Goal: Task Accomplishment & Management: Manage account settings

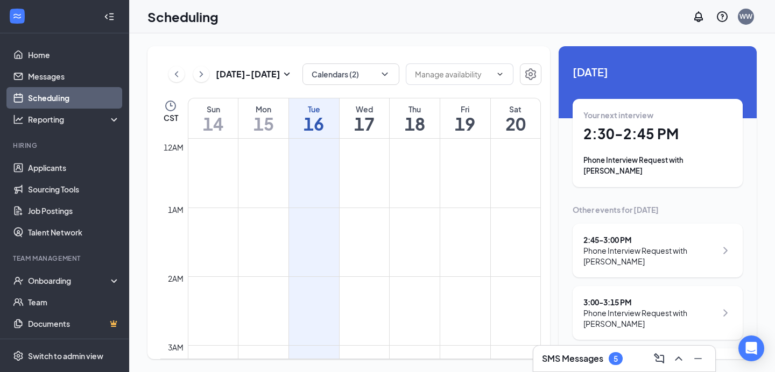
scroll to position [799, 0]
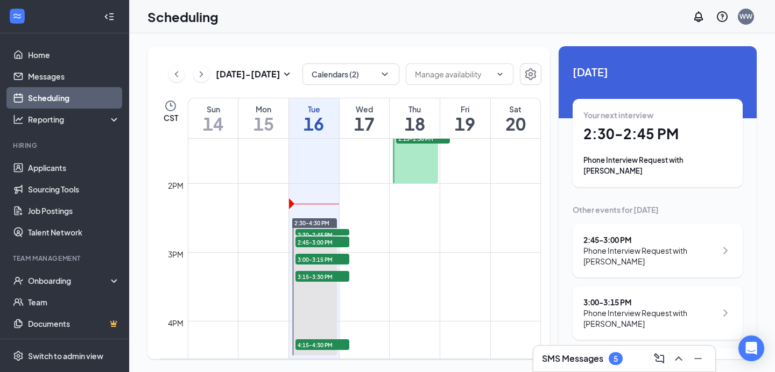
scroll to position [905, 0]
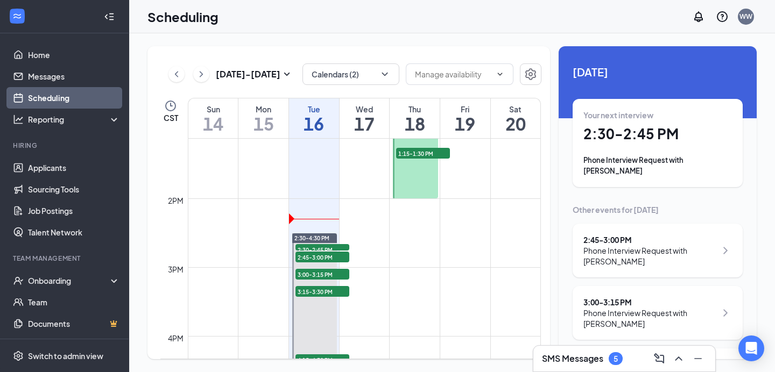
click at [42, 156] on li "Hiring Applicants Sourcing Tools Job Postings Talent Network" at bounding box center [64, 192] width 129 height 102
click at [41, 164] on link "Applicants" at bounding box center [74, 168] width 92 height 22
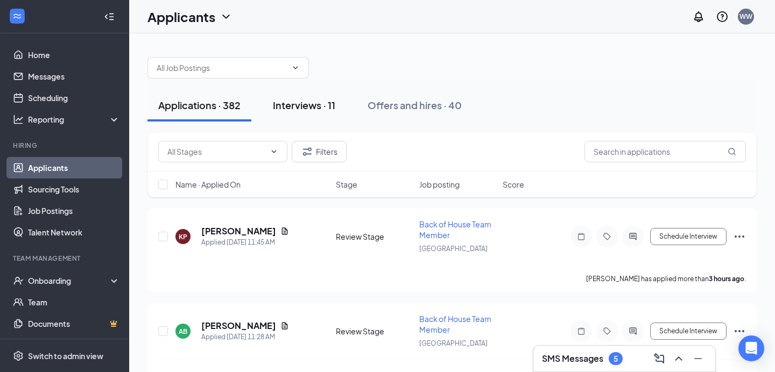
click at [320, 103] on div "Interviews · 11" at bounding box center [304, 104] width 62 height 13
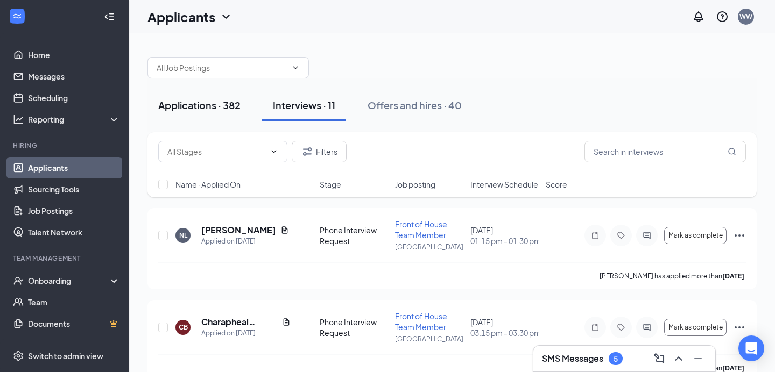
click at [220, 110] on div "Applications · 382" at bounding box center [199, 104] width 82 height 13
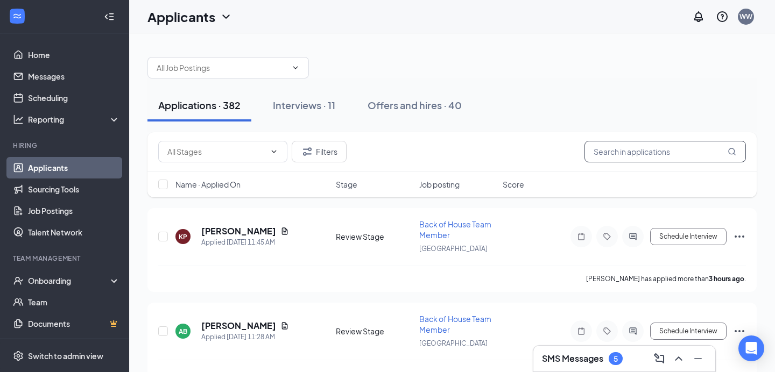
click at [656, 154] on input "text" at bounding box center [665, 152] width 161 height 22
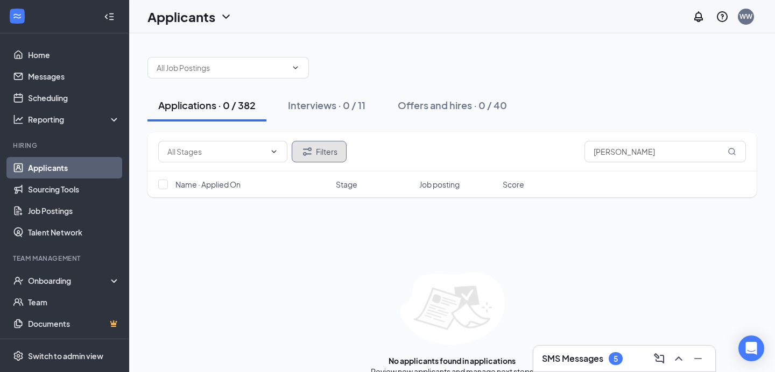
click at [339, 151] on button "Filters" at bounding box center [319, 152] width 55 height 22
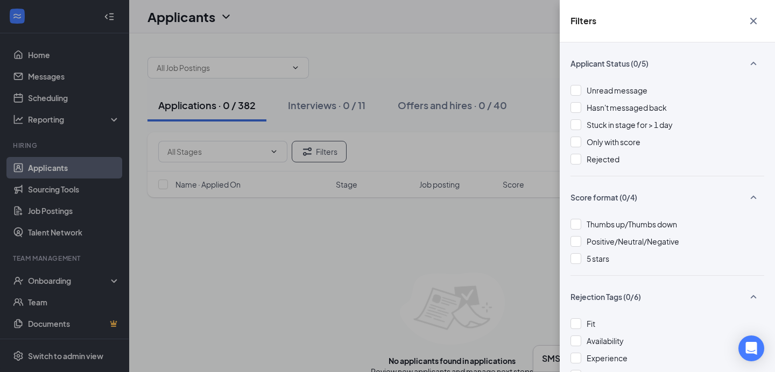
click at [752, 22] on icon "Cross" at bounding box center [753, 21] width 6 height 6
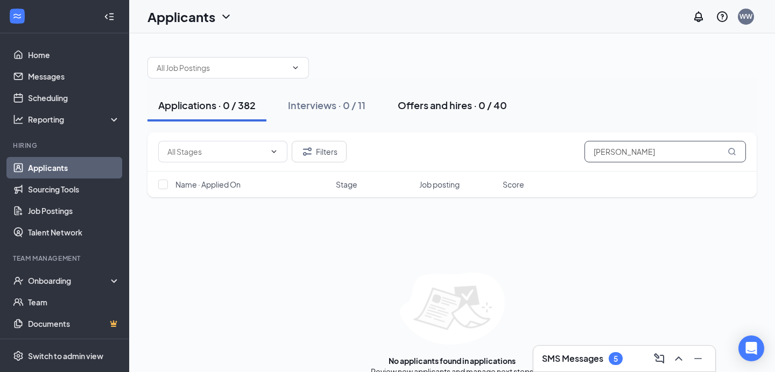
drag, startPoint x: 640, startPoint y: 152, endPoint x: 450, endPoint y: 121, distance: 192.0
click at [453, 122] on div "Applications · 0 / 382 Interviews · 0 / 11 Offers and hires · 0 / 40 Filters ra…" at bounding box center [451, 211] width 609 height 331
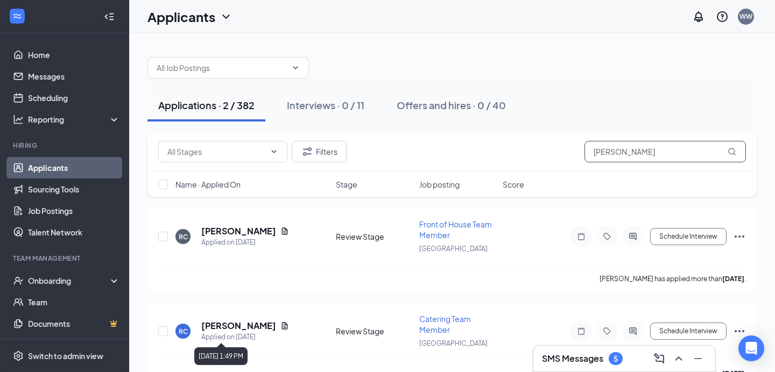
scroll to position [26, 0]
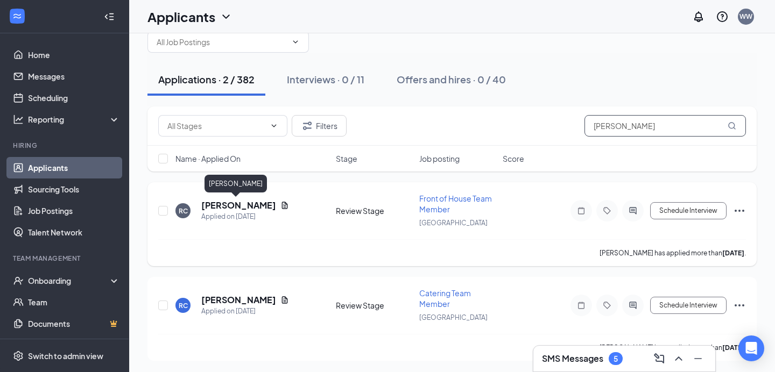
type input "rebecca"
click at [226, 202] on h5 "[PERSON_NAME]" at bounding box center [238, 206] width 75 height 12
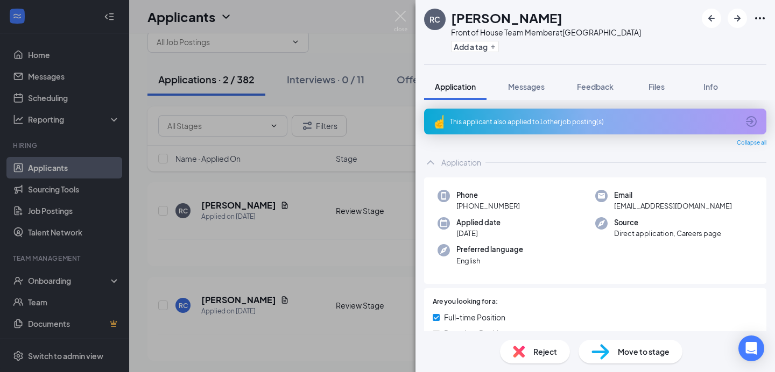
click at [587, 350] on div "Move to stage" at bounding box center [631, 352] width 104 height 24
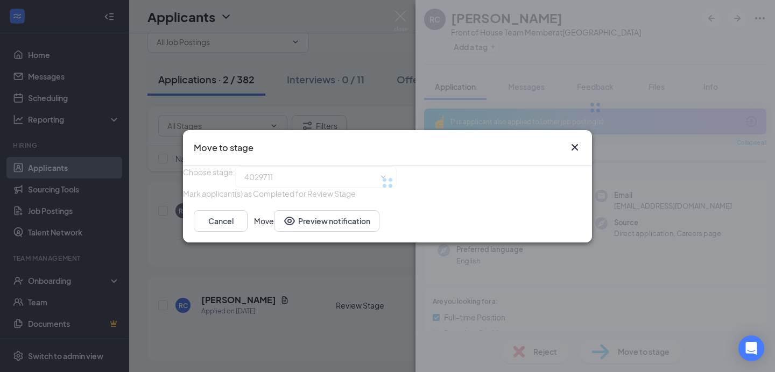
type input "Phone Interview Request (next stage)"
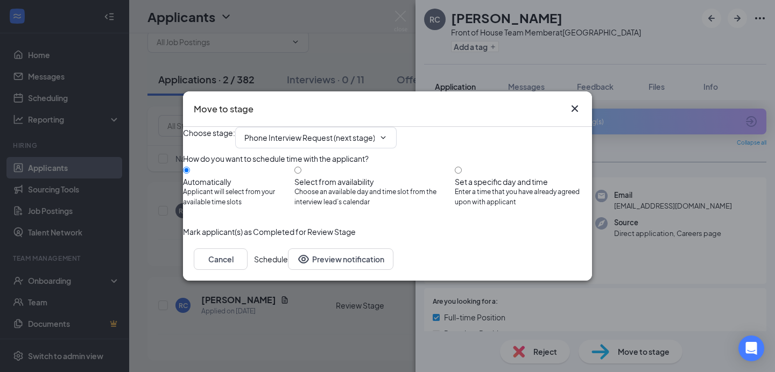
click at [288, 270] on button "Schedule" at bounding box center [271, 260] width 34 height 22
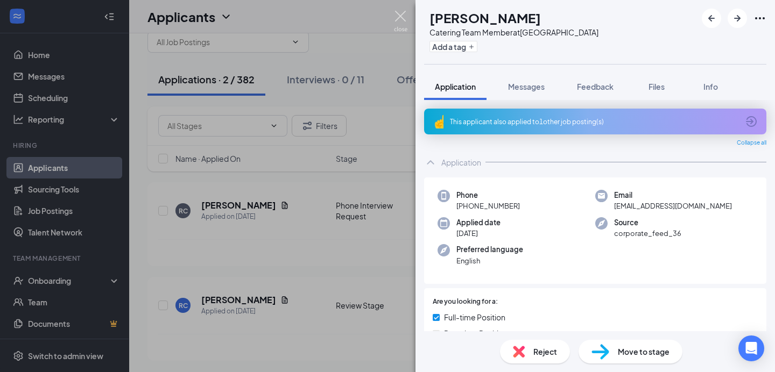
click at [403, 17] on img at bounding box center [400, 21] width 13 height 21
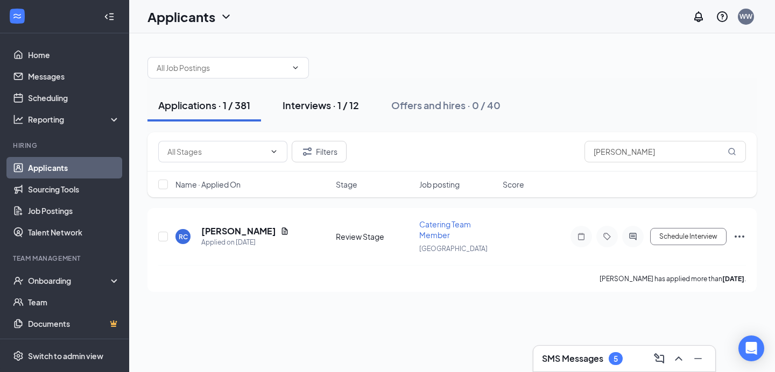
click at [329, 104] on div "Interviews · 1 / 12" at bounding box center [321, 104] width 76 height 13
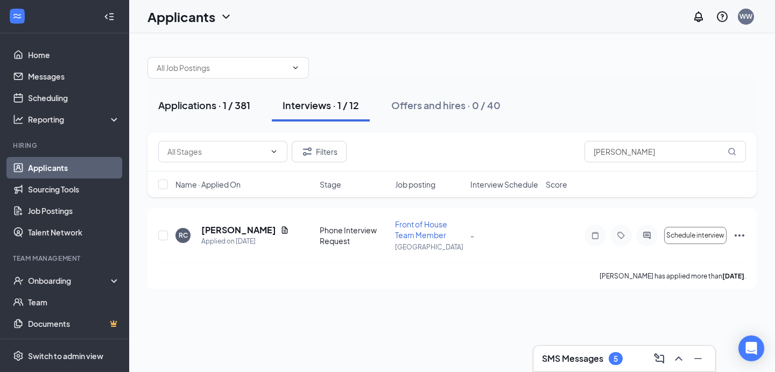
click at [218, 104] on div "Applications · 1 / 381" at bounding box center [204, 104] width 92 height 13
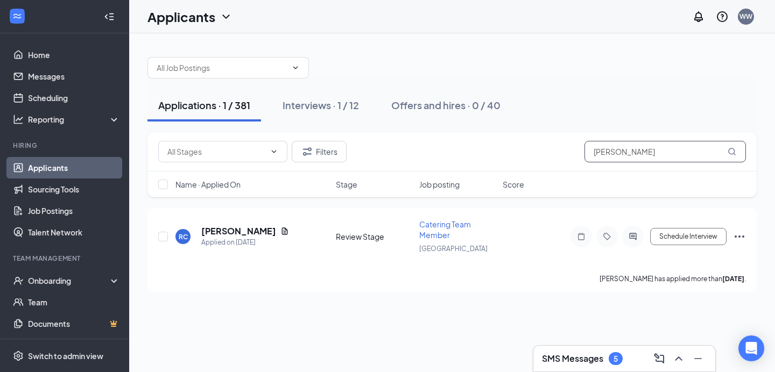
drag, startPoint x: 629, startPoint y: 158, endPoint x: 457, endPoint y: 130, distance: 174.5
click at [461, 133] on div "Filters rebecca" at bounding box center [451, 151] width 609 height 39
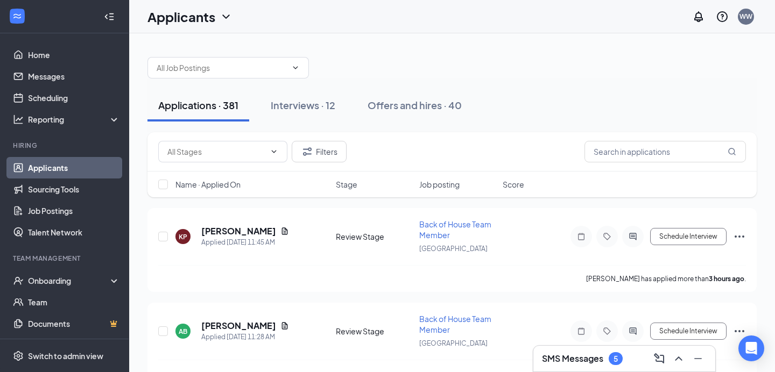
click at [595, 359] on h3 "SMS Messages" at bounding box center [572, 359] width 61 height 12
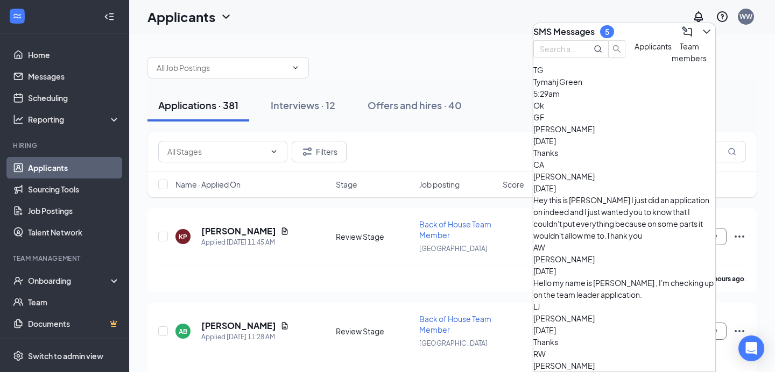
click at [592, 301] on div "LJ Letitia Jones Sep 12 Thanks" at bounding box center [624, 324] width 182 height 47
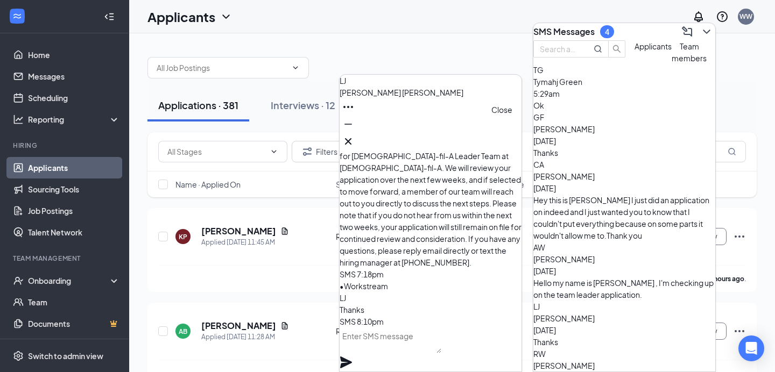
click at [355, 137] on icon "Cross" at bounding box center [348, 141] width 13 height 13
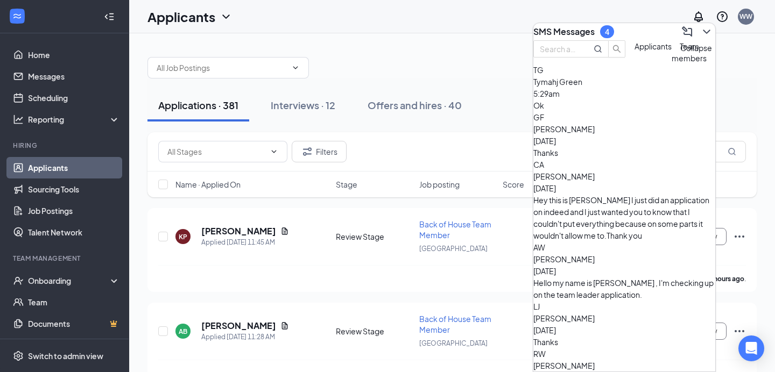
click at [700, 25] on icon "ChevronDown" at bounding box center [706, 31] width 13 height 13
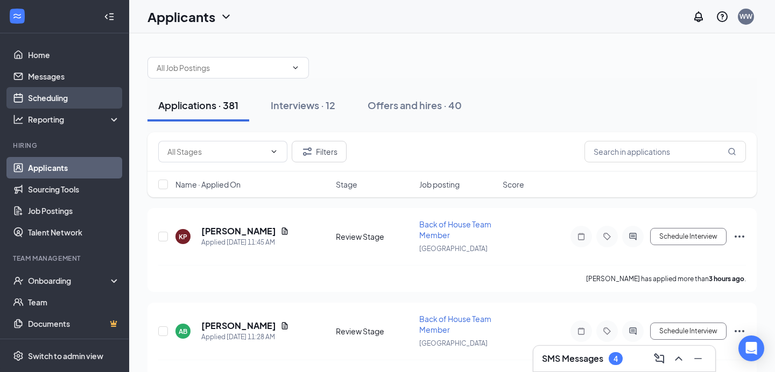
click at [50, 100] on link "Scheduling" at bounding box center [74, 98] width 92 height 22
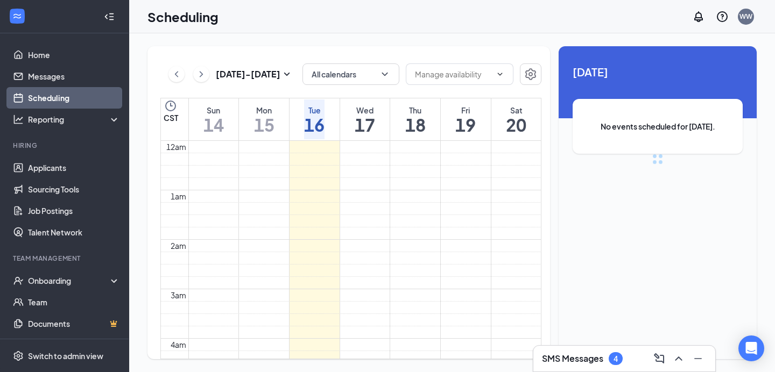
scroll to position [529, 0]
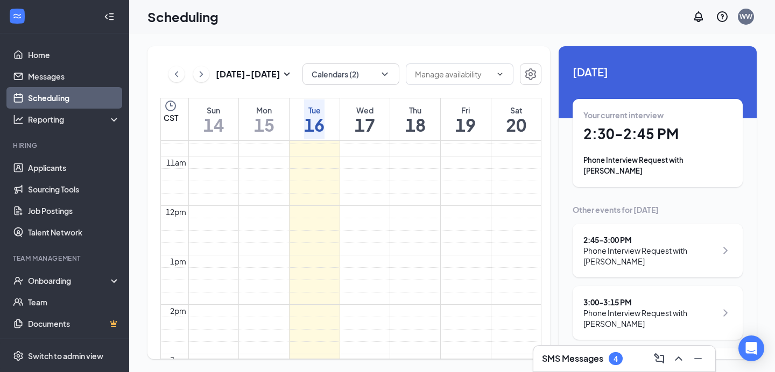
click at [609, 135] on h1 "2:30 - 2:45 PM" at bounding box center [657, 134] width 149 height 18
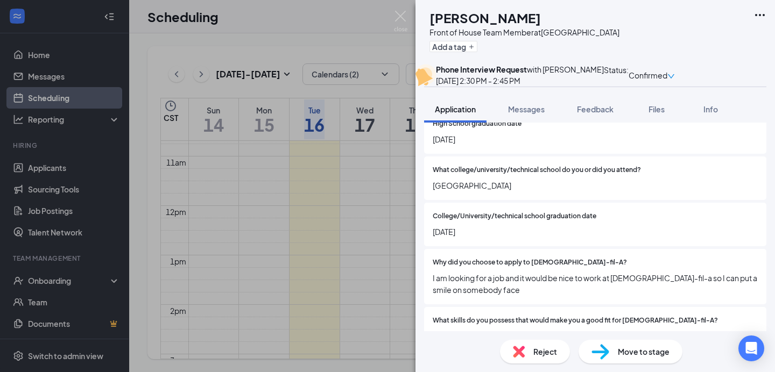
scroll to position [1626, 0]
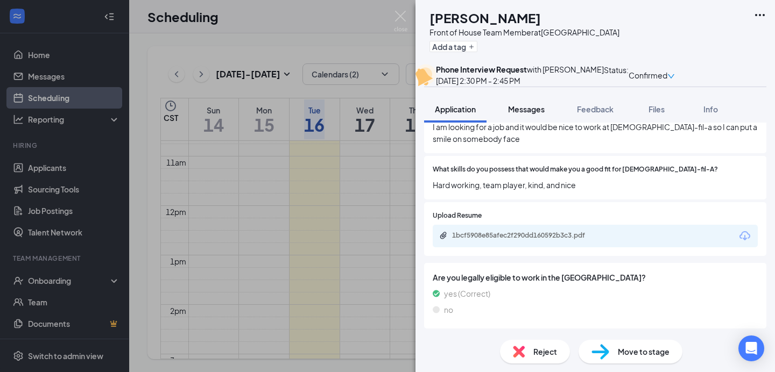
click at [517, 114] on span "Messages" at bounding box center [526, 109] width 37 height 10
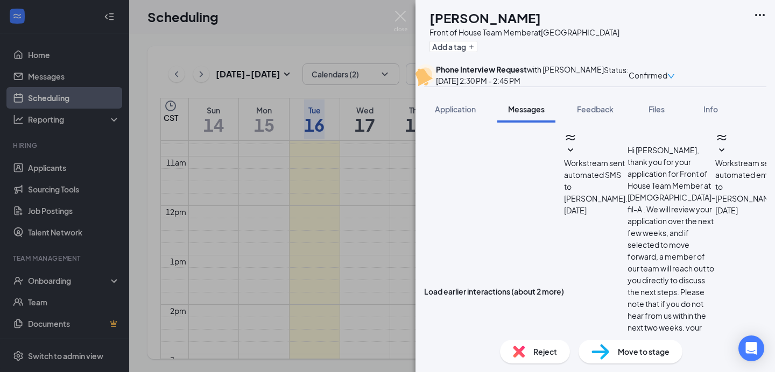
scroll to position [435, 0]
click at [598, 115] on div "Feedback" at bounding box center [595, 109] width 37 height 11
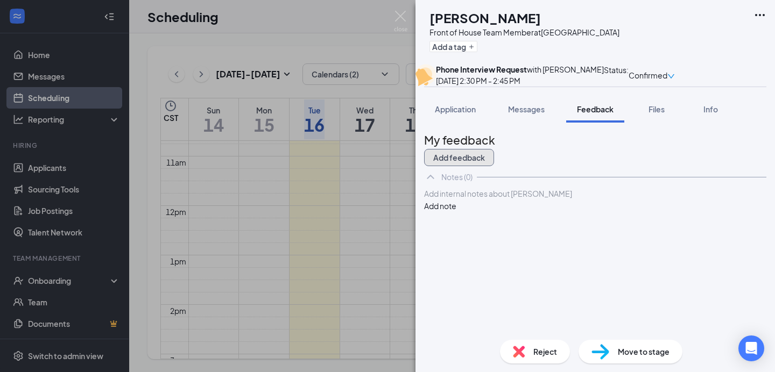
click at [494, 166] on button "Add feedback" at bounding box center [459, 157] width 70 height 17
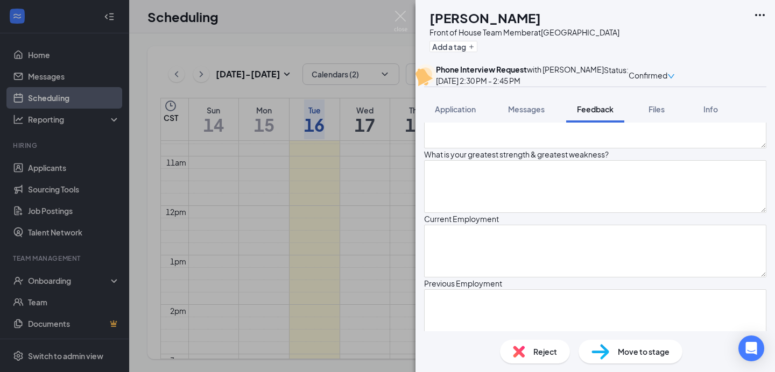
scroll to position [161, 0]
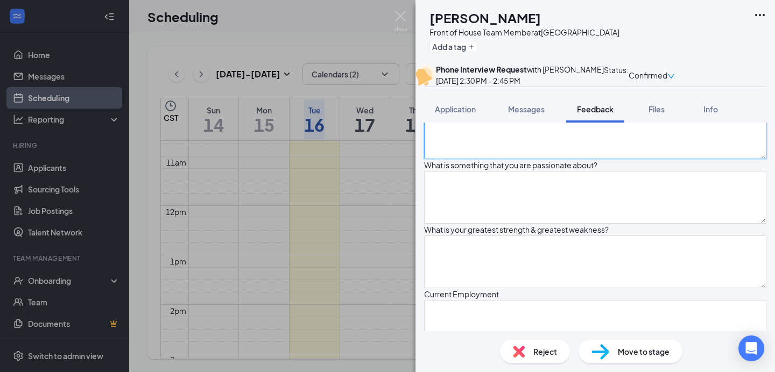
click at [482, 159] on textarea at bounding box center [595, 133] width 342 height 53
click at [638, 159] on textarea "recently graduated with Masters in Chemistry great at cleaning, teamwork" at bounding box center [595, 133] width 342 height 53
type textarea "recently graduated with Masters in Chemistry from Delta State great at cleaning…"
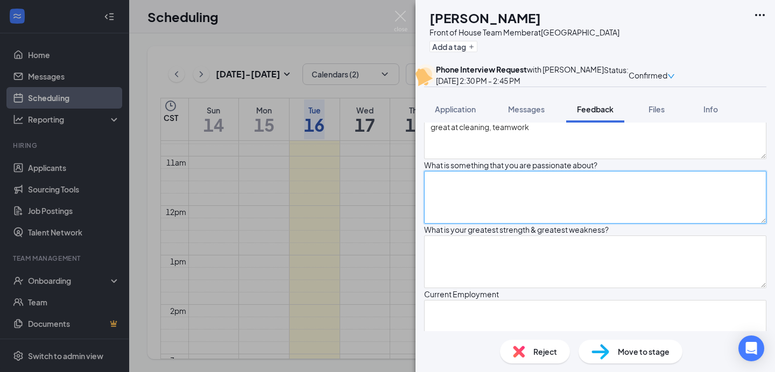
click at [513, 224] on textarea at bounding box center [595, 197] width 342 height 53
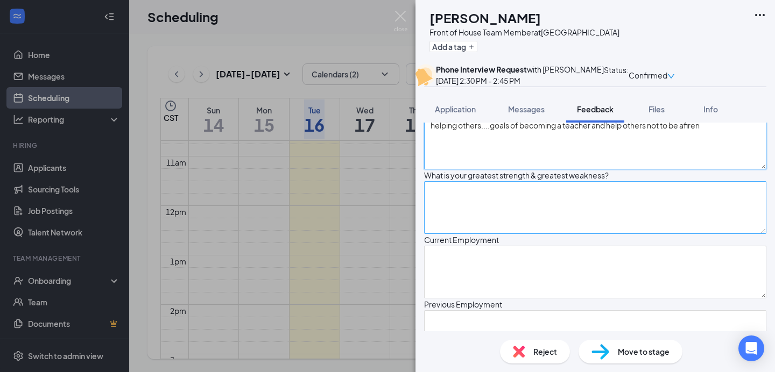
scroll to position [217, 0]
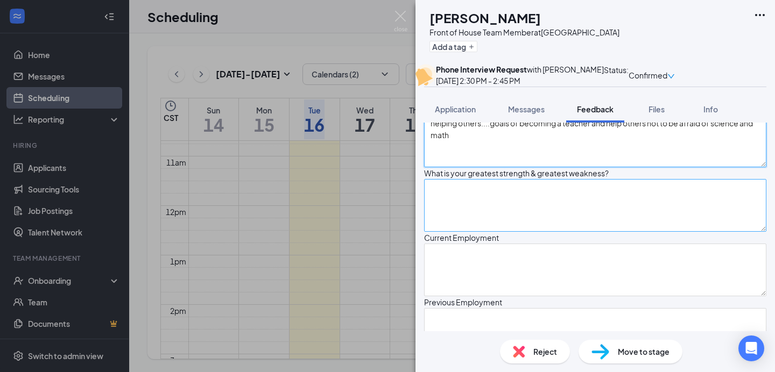
type textarea "helping others....goals of becoming a teacher and help others not to be afraid …"
click at [487, 232] on textarea "Strength: W" at bounding box center [595, 205] width 342 height 53
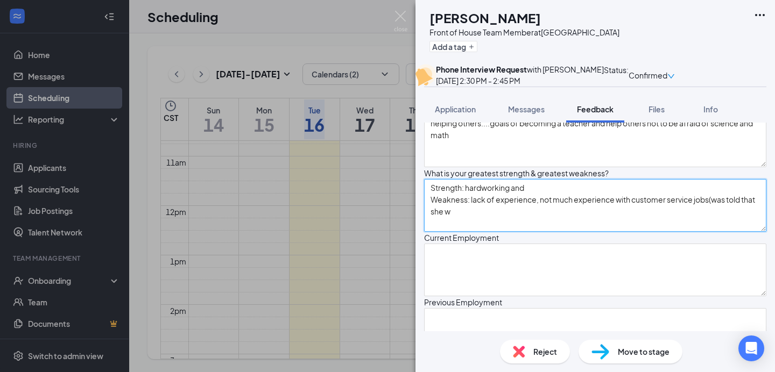
click at [566, 232] on textarea "Strength: hardworking and Weakness: lack of experience, not much experience wit…" at bounding box center [595, 205] width 342 height 53
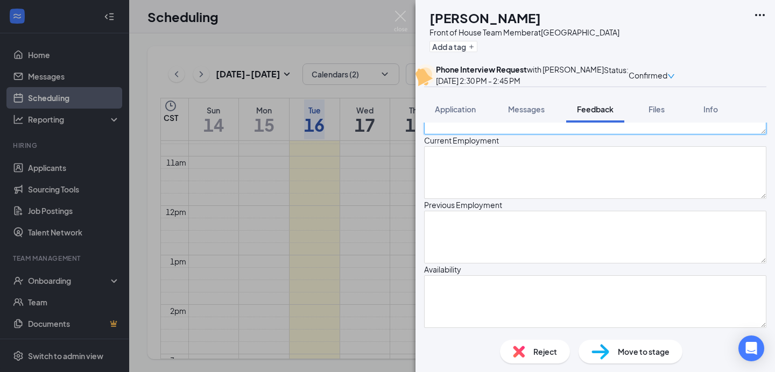
scroll to position [335, 0]
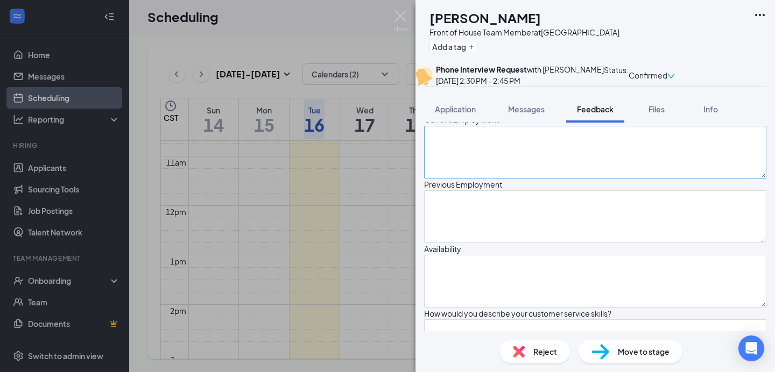
type textarea "Strength: hardworking and organized Weakness: lack of experience, not much expe…"
click at [504, 179] on textarea at bounding box center [595, 152] width 342 height 53
click at [517, 114] on textarea "Strength: hardworking and organized Weakness: lack of experience, not much expe…" at bounding box center [595, 87] width 342 height 53
click at [474, 179] on textarea at bounding box center [595, 152] width 342 height 53
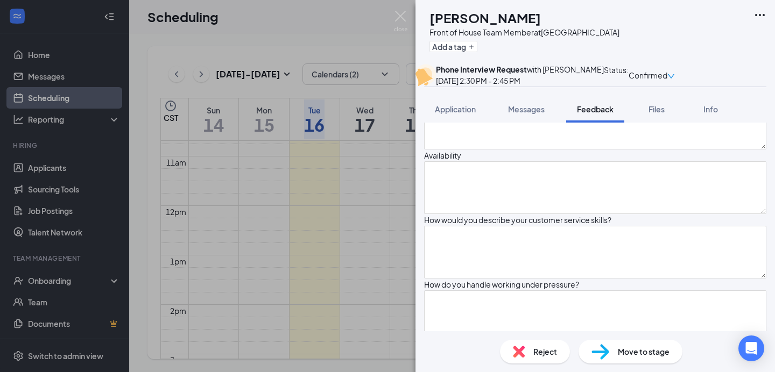
scroll to position [429, 0]
type textarea "Bath and Body Works, seasonal(holiday), starts tomorrow"
click at [459, 149] on textarea at bounding box center [595, 122] width 342 height 53
click at [564, 149] on textarea "Graduate Assistant, worked in a lab(setup, rearrange, ran errands" at bounding box center [595, 122] width 342 height 53
click at [675, 149] on textarea "Graduate Assistant, worked in a lab (setup, rearrange, ran errands" at bounding box center [595, 122] width 342 height 53
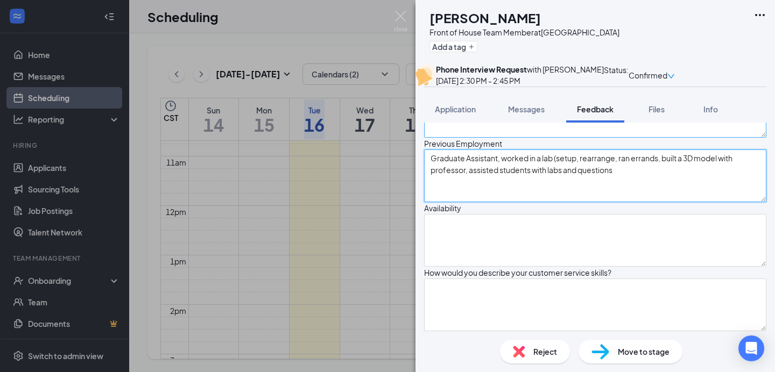
scroll to position [362, 0]
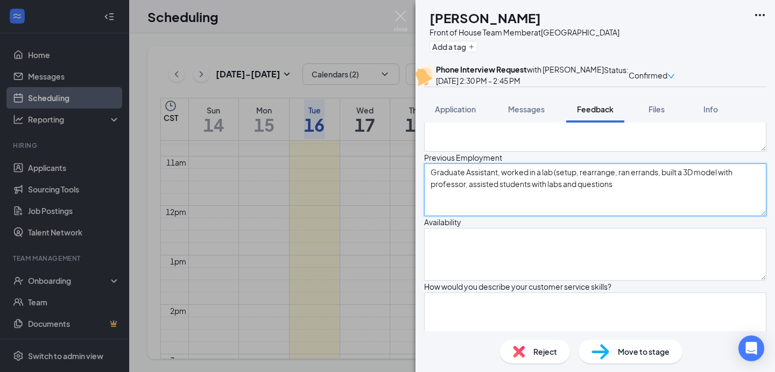
type textarea "Graduate Assistant, worked in a lab (setup, rearrange, ran errands, built a 3D …"
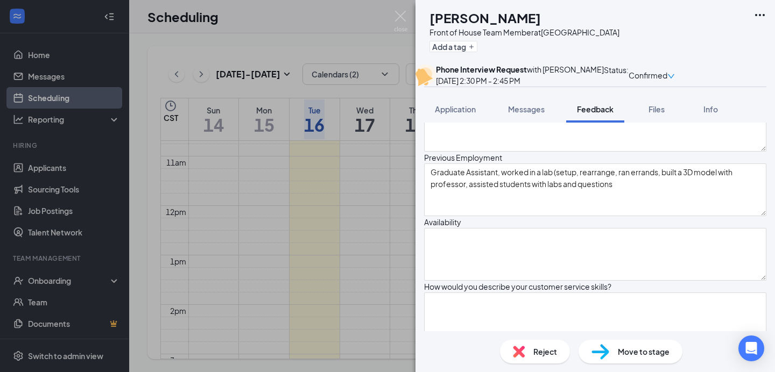
click at [507, 87] on textarea "Strength: hardworking and organized Weakness: lack of experience, not much expe…" at bounding box center [595, 60] width 342 height 53
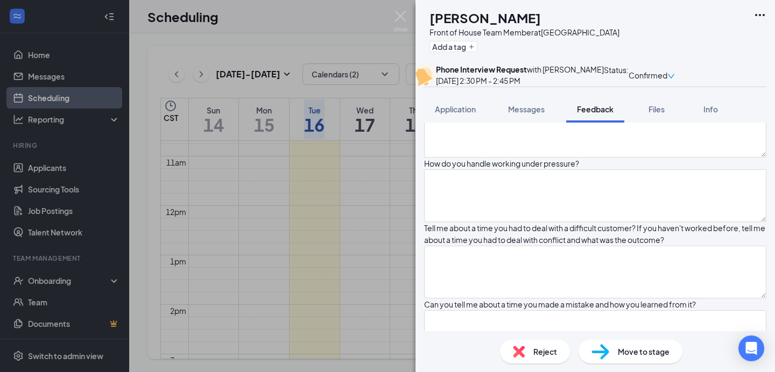
scroll to position [552, 0]
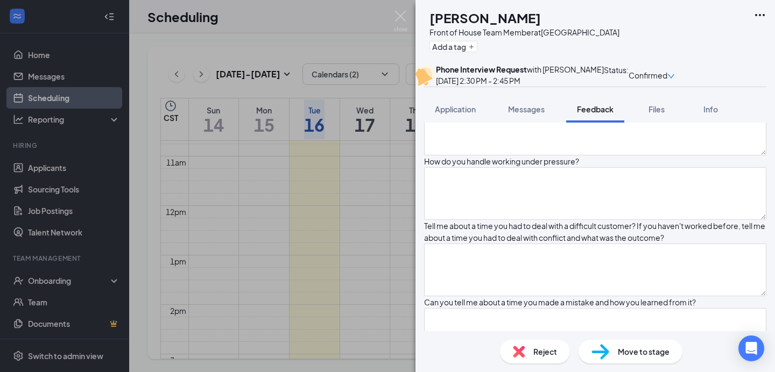
type textarea "Strength: hardworking and organized Weakness: lack of experience, not much expe…"
click at [506, 91] on textarea at bounding box center [595, 64] width 342 height 53
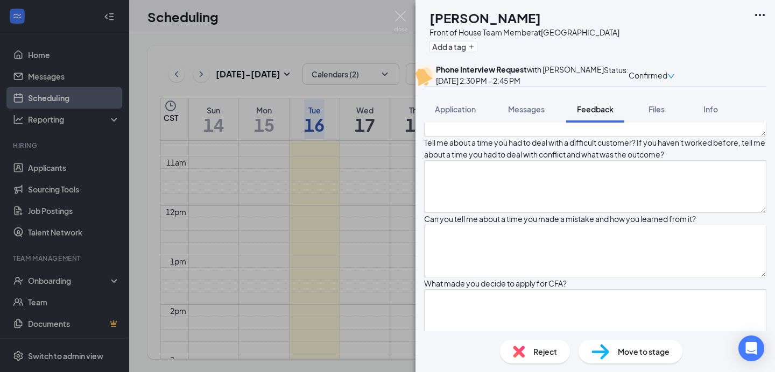
scroll to position [672, 0]
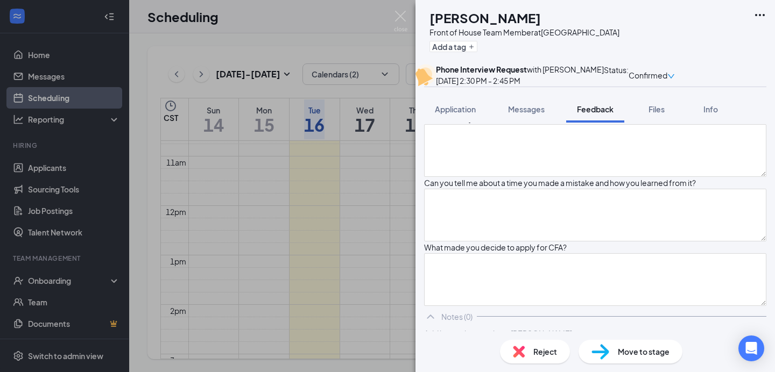
type textarea "would have to coordinate with Bath and Body works during her off time"
click at [525, 36] on textarea at bounding box center [595, 9] width 342 height 53
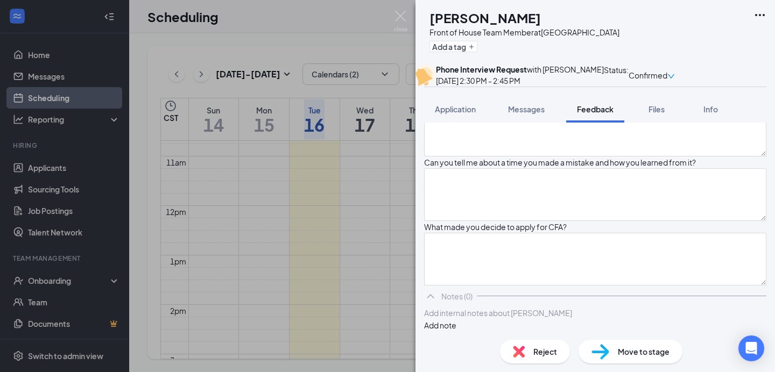
scroll to position [717, 0]
type textarea "n"
click at [513, 80] on textarea at bounding box center [595, 53] width 342 height 53
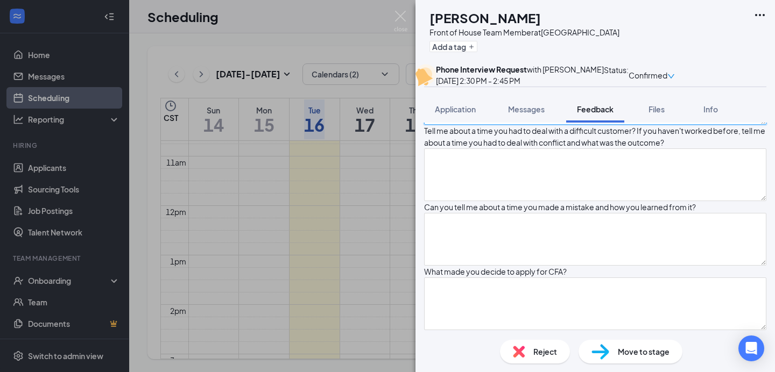
scroll to position [648, 0]
type textarea "n/a"
click at [465, 60] on textarea "n" at bounding box center [595, 33] width 342 height 53
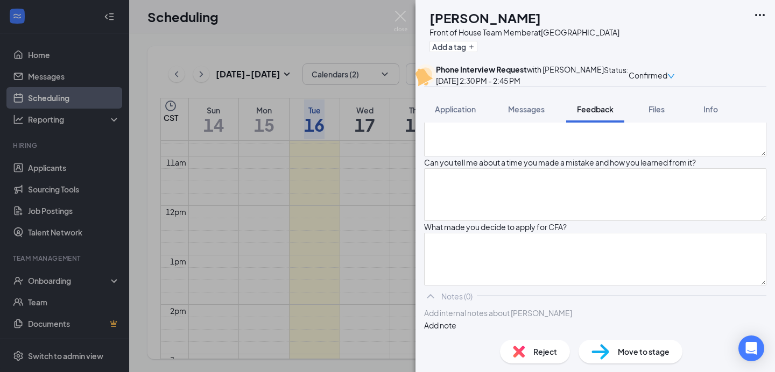
scroll to position [807, 0]
type textarea "n/a"
click at [456, 157] on textarea at bounding box center [595, 130] width 342 height 53
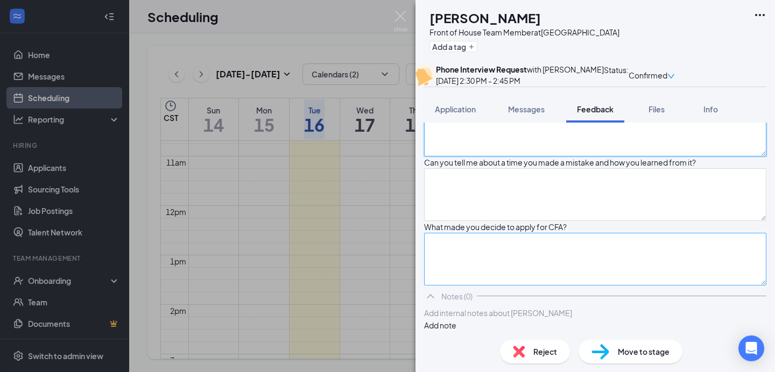
type textarea "n/a"
click at [453, 286] on textarea at bounding box center [595, 259] width 342 height 53
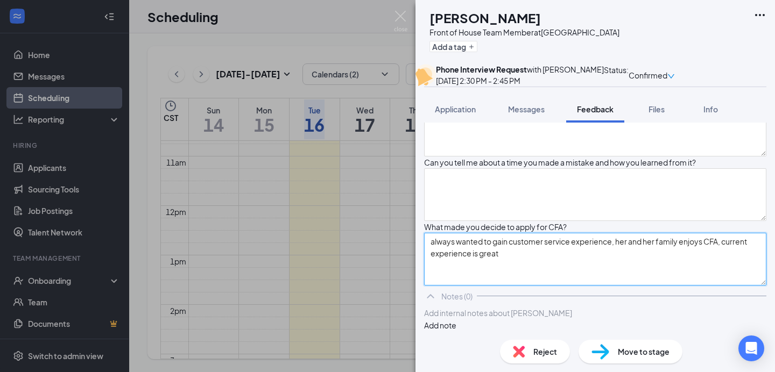
scroll to position [918, 0]
type textarea "always wanted to gain customer service experience, her and her family enjoys CF…"
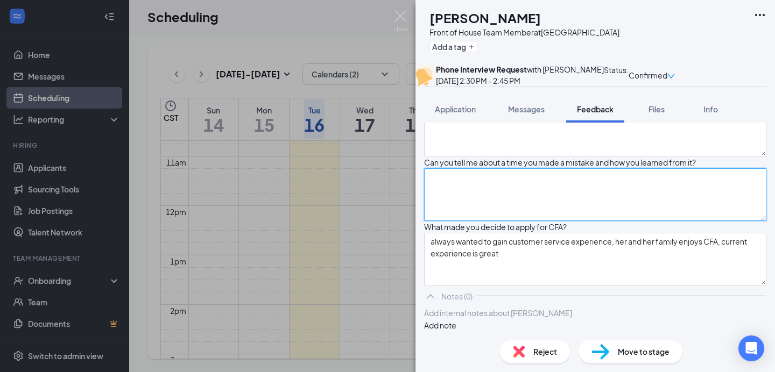
click at [465, 173] on textarea at bounding box center [595, 194] width 342 height 53
type textarea "n"
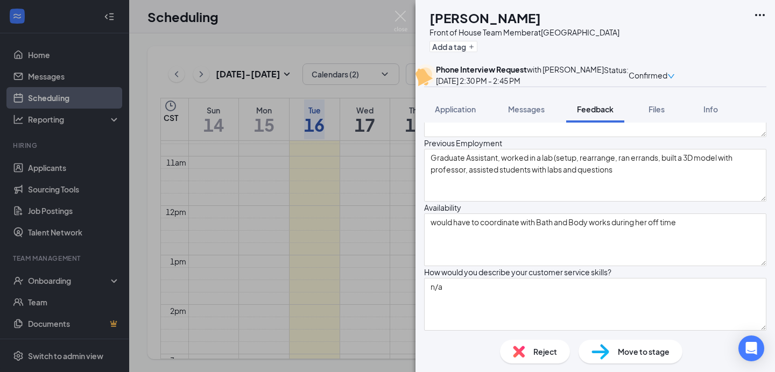
scroll to position [0, 0]
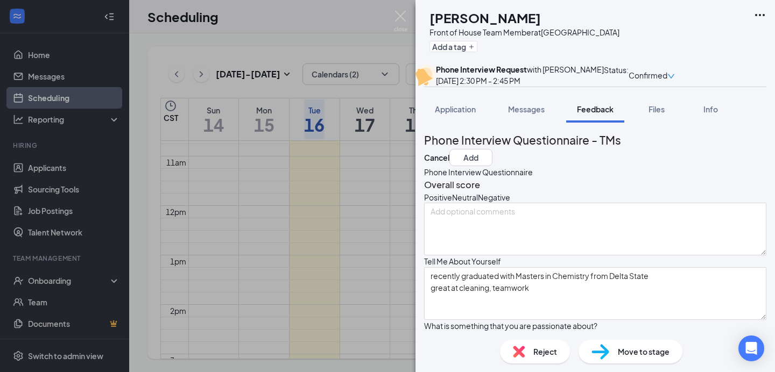
type textarea "mistake on homework, would go to teacher to ask for help with the exact step wh…"
click at [452, 203] on icon "NeutralFace" at bounding box center [452, 197] width 0 height 11
click at [492, 166] on button "Add" at bounding box center [470, 157] width 43 height 17
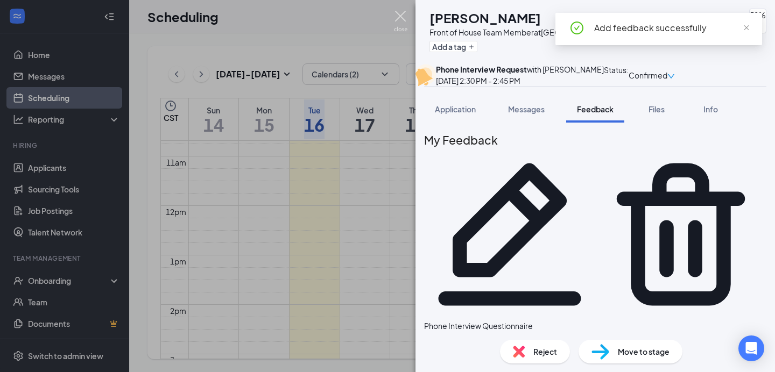
click at [400, 17] on img at bounding box center [400, 21] width 13 height 21
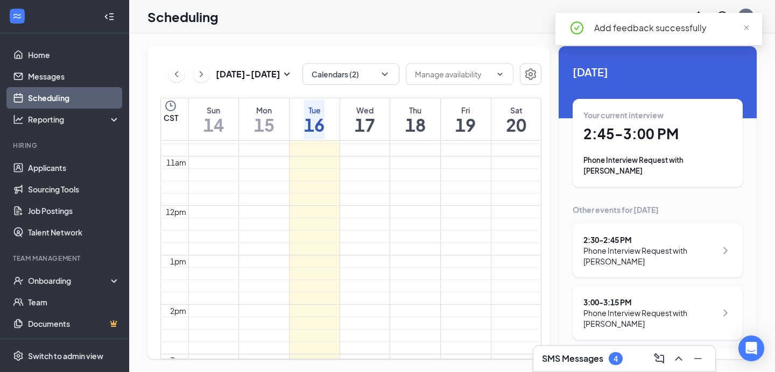
click at [629, 245] on div "Phone Interview Request with [PERSON_NAME]" at bounding box center [649, 256] width 133 height 22
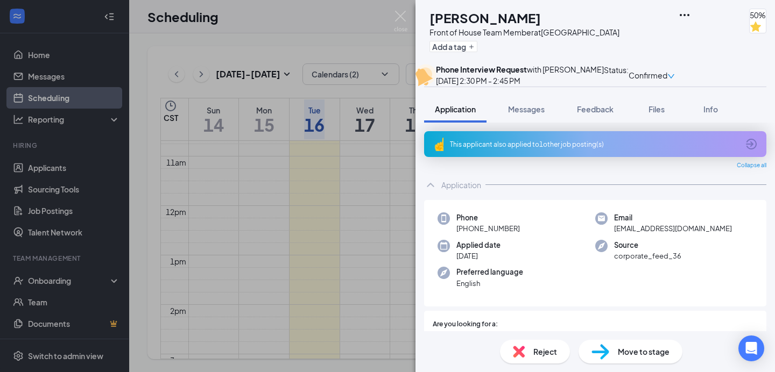
click at [520, 346] on img at bounding box center [519, 352] width 12 height 12
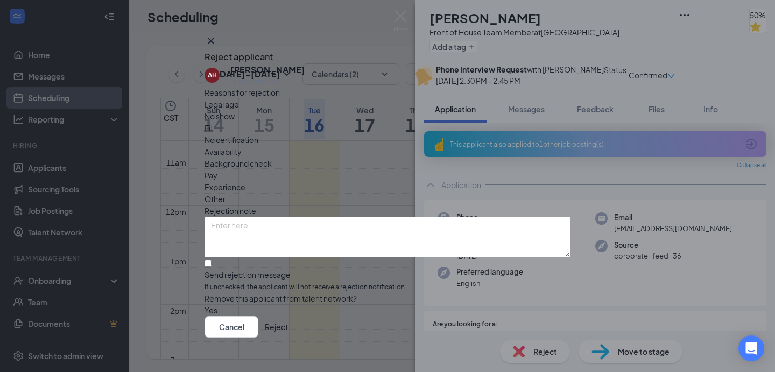
click at [245, 181] on span "Experience" at bounding box center [225, 187] width 41 height 12
click at [212, 260] on input "Send rejection message If unchecked, the applicant will not receive a rejection…" at bounding box center [208, 263] width 7 height 7
checkbox input "true"
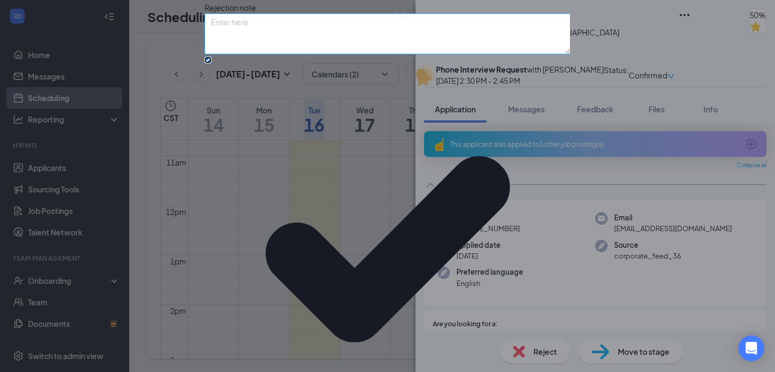
scroll to position [85, 0]
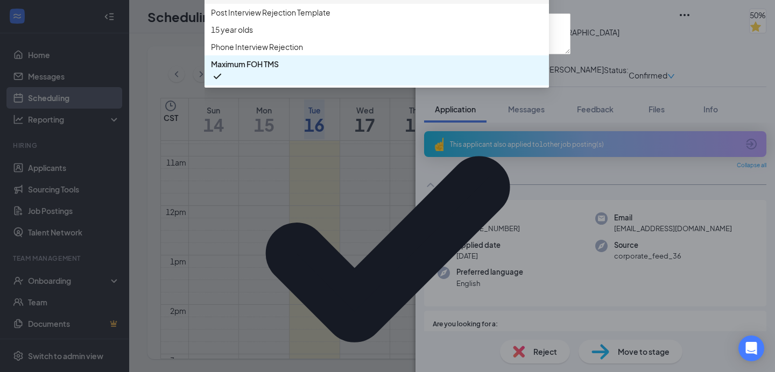
scroll to position [0, 0]
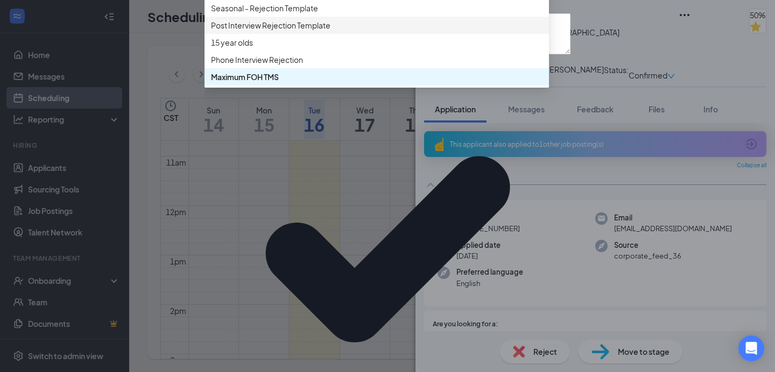
click at [300, 31] on span "Post Interview Rejection Template" at bounding box center [270, 25] width 119 height 12
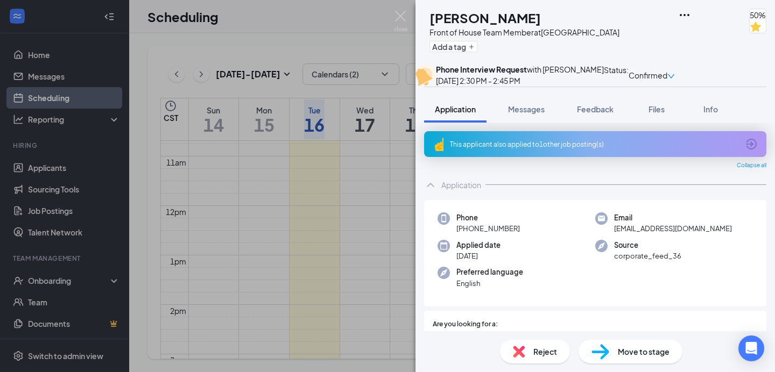
click at [386, 17] on div "AH Alexis Hartley Front of House Team Member at Getwell Road Add a tag 50% Phon…" at bounding box center [387, 186] width 775 height 372
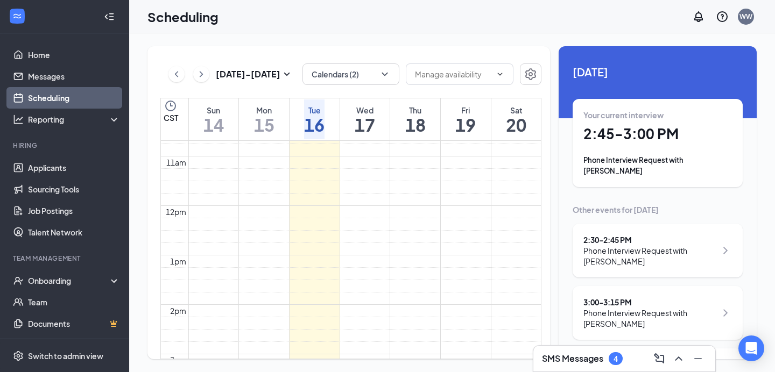
click at [622, 135] on h1 "2:45 - 3:00 PM" at bounding box center [657, 134] width 149 height 18
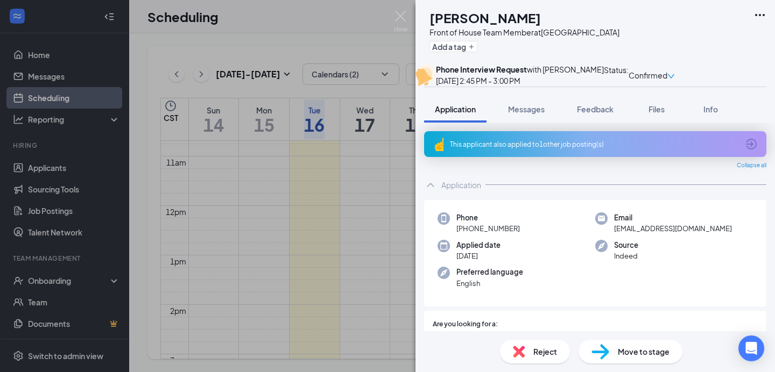
click at [389, 9] on div "MG morgan gray Front of House Team Member at Getwell Road Add a tag Phone Inter…" at bounding box center [387, 186] width 775 height 372
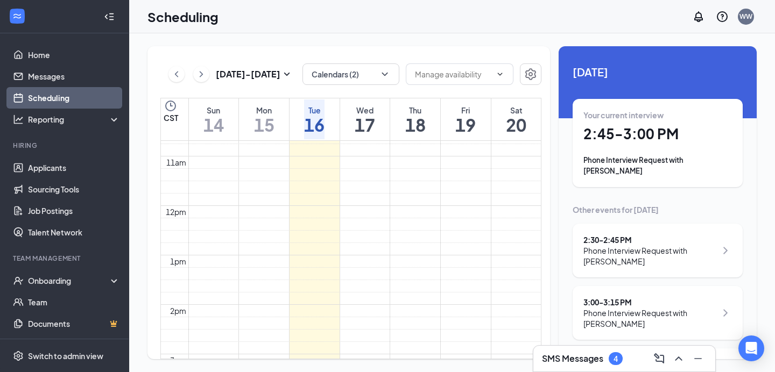
click at [400, 13] on div "Scheduling WW" at bounding box center [452, 16] width 646 height 33
click at [366, 82] on button "Calendars (2)" at bounding box center [350, 75] width 97 height 22
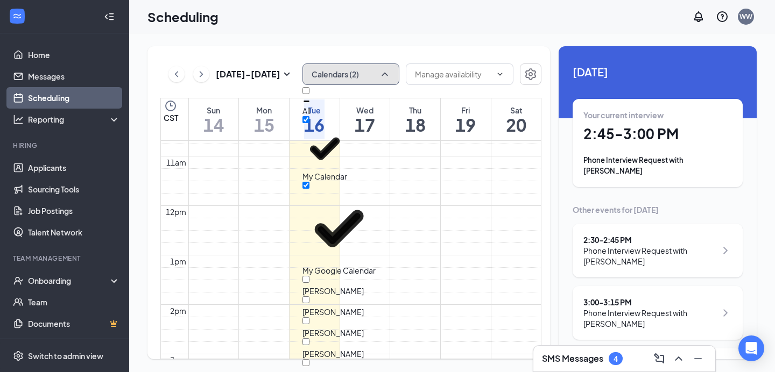
scroll to position [79, 0]
click at [309, 360] on input "[PERSON_NAME]" at bounding box center [305, 363] width 7 height 7
checkbox input "true"
click at [489, 23] on div "Scheduling WW" at bounding box center [452, 16] width 646 height 33
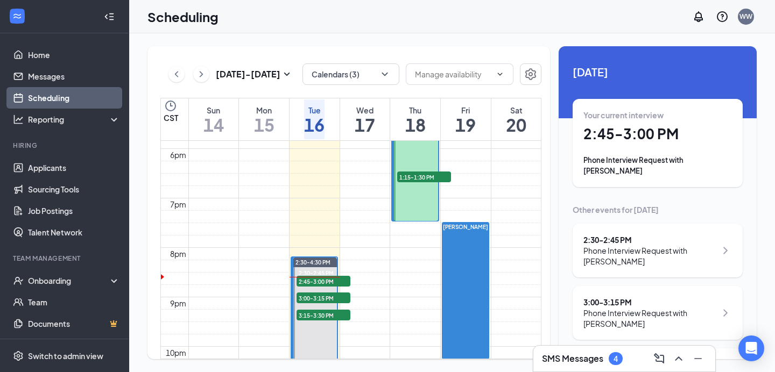
scroll to position [874, 0]
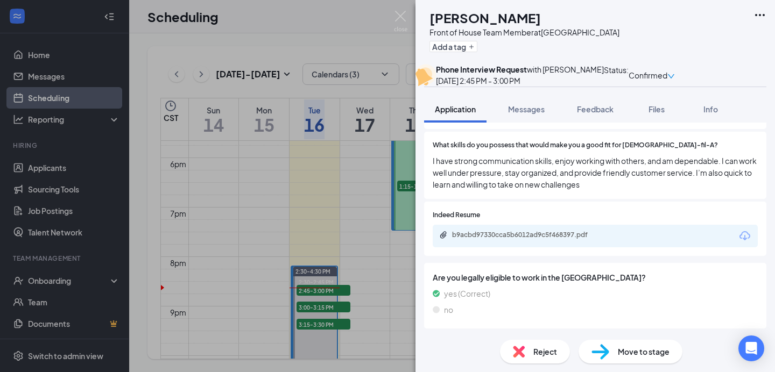
scroll to position [1674, 0]
click at [521, 114] on span "Messages" at bounding box center [526, 109] width 37 height 10
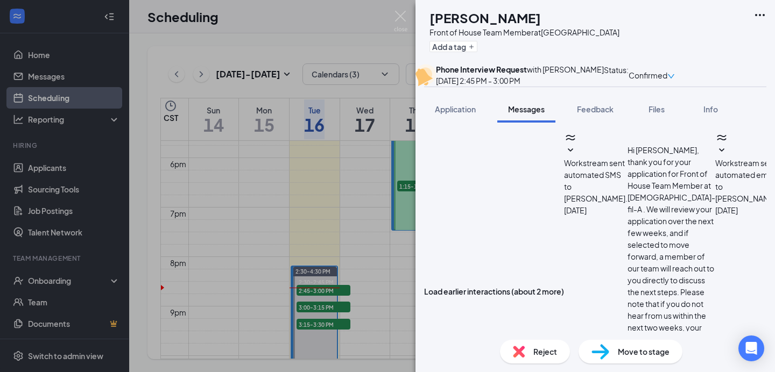
scroll to position [351, 0]
click at [587, 123] on button "Feedback" at bounding box center [595, 109] width 58 height 27
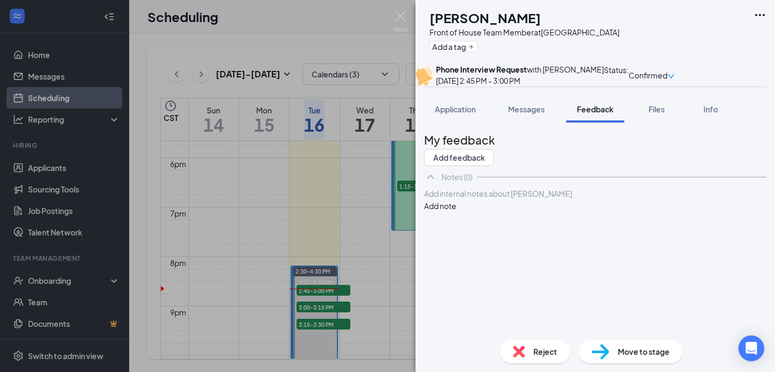
click at [522, 114] on span "Messages" at bounding box center [526, 109] width 37 height 10
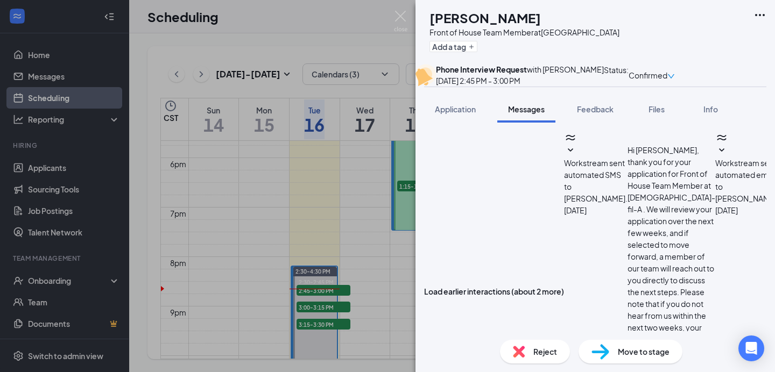
scroll to position [435, 0]
paste textarea "Hello, this is [PERSON_NAME] from [DEMOGRAPHIC_DATA]-fil-A. I called for our sc…"
type textarea "Hello, this is [PERSON_NAME] from [DEMOGRAPHIC_DATA]-fil-A. I called for our sc…"
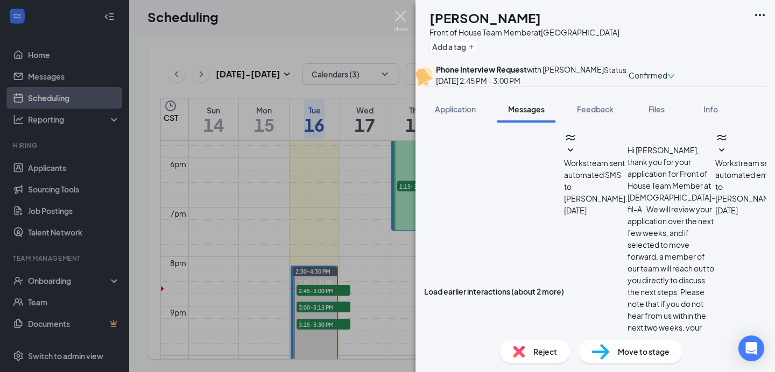
scroll to position [539, 0]
click at [398, 13] on img at bounding box center [400, 21] width 13 height 21
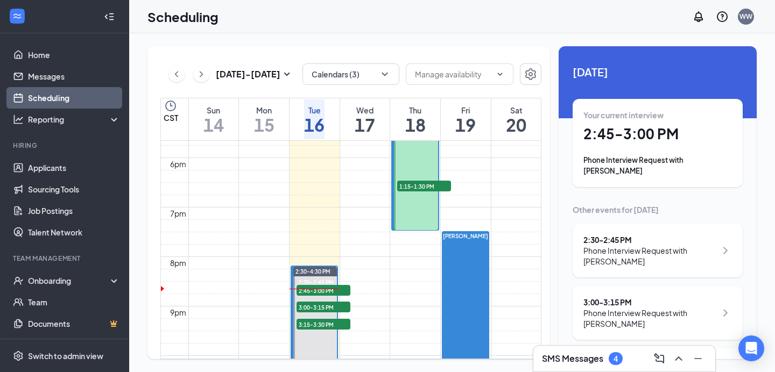
click at [575, 357] on h3 "SMS Messages" at bounding box center [572, 359] width 61 height 12
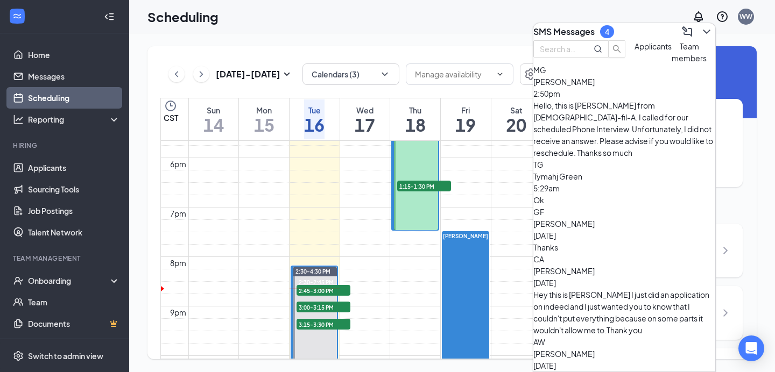
click at [610, 194] on div "Ok" at bounding box center [624, 200] width 182 height 12
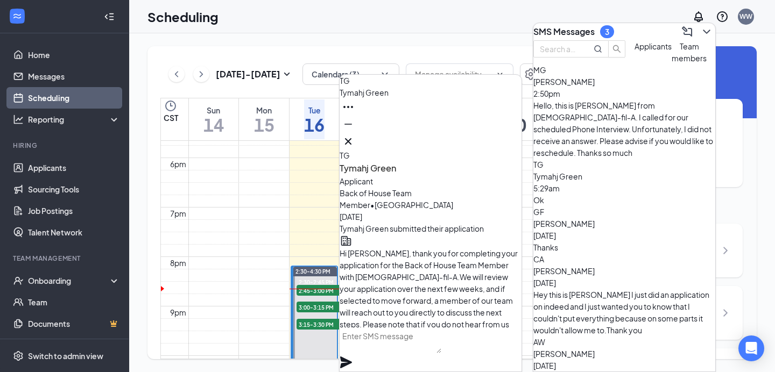
scroll to position [-272, 0]
click at [351, 138] on icon "Cross" at bounding box center [348, 141] width 6 height 6
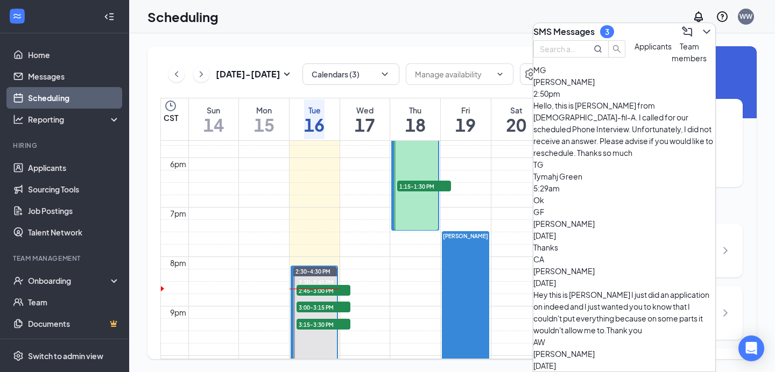
click at [571, 206] on div "GF Gwendolyn Fairlee Sep 15 Thanks" at bounding box center [624, 229] width 182 height 47
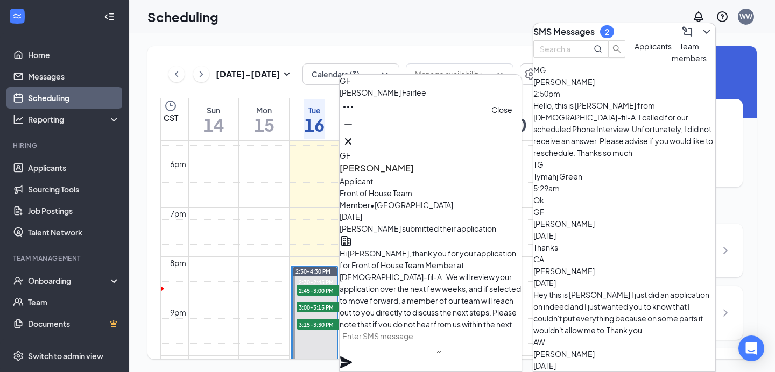
click at [355, 138] on icon "Cross" at bounding box center [348, 141] width 13 height 13
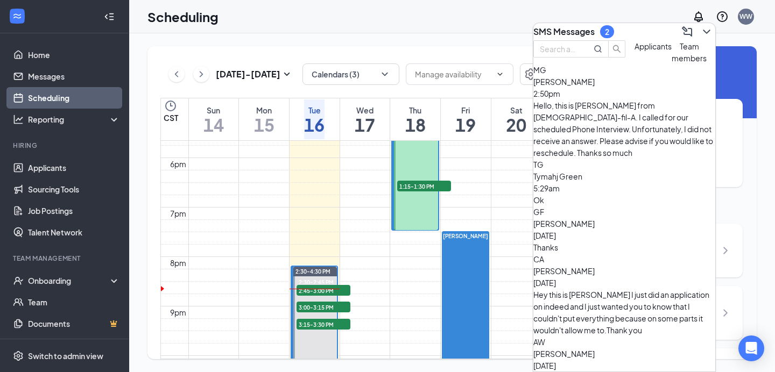
click at [586, 289] on div "Hey this is Ciera Arnold I just did an application on indeed and I just wanted …" at bounding box center [624, 312] width 182 height 47
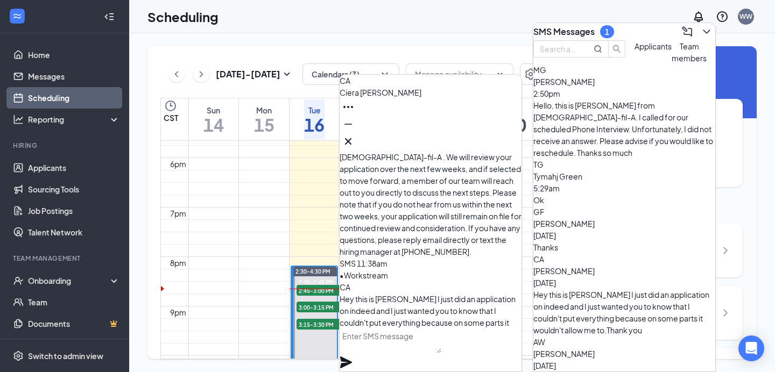
scroll to position [0, 0]
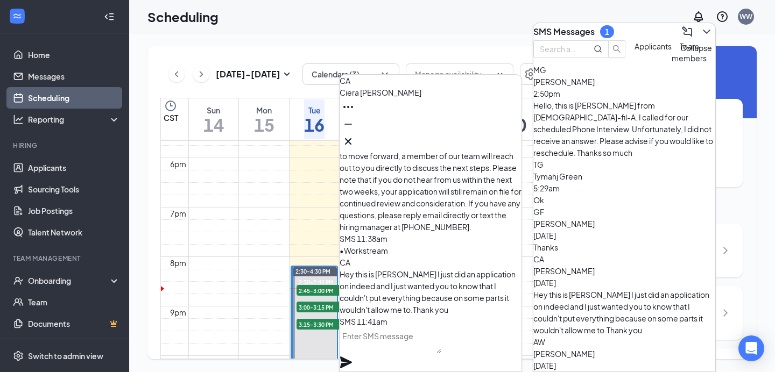
click at [700, 29] on icon "ChevronDown" at bounding box center [706, 31] width 13 height 13
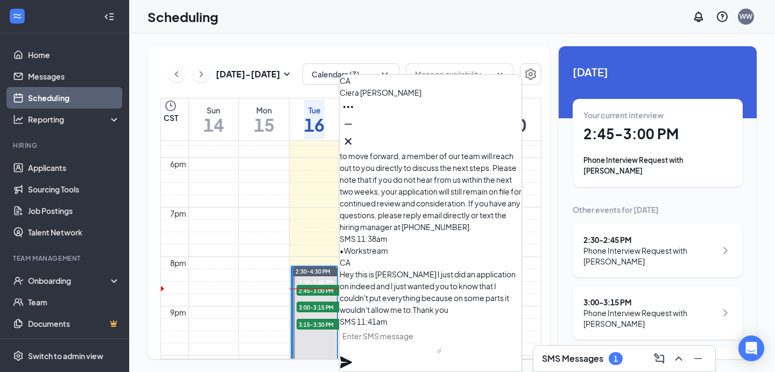
click at [377, 97] on span "Ciera Arnold" at bounding box center [381, 93] width 82 height 10
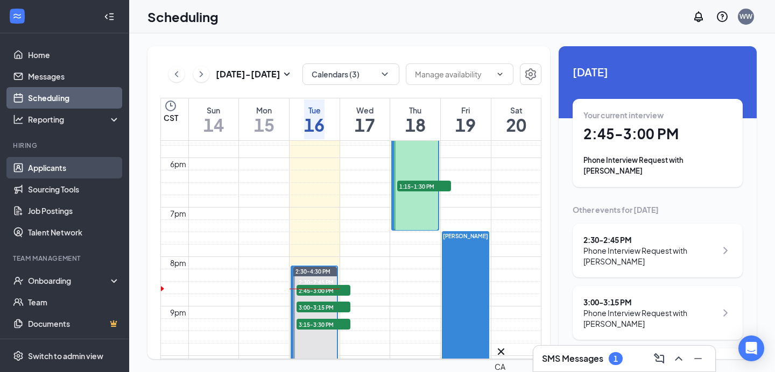
click at [36, 163] on link "Applicants" at bounding box center [74, 168] width 92 height 22
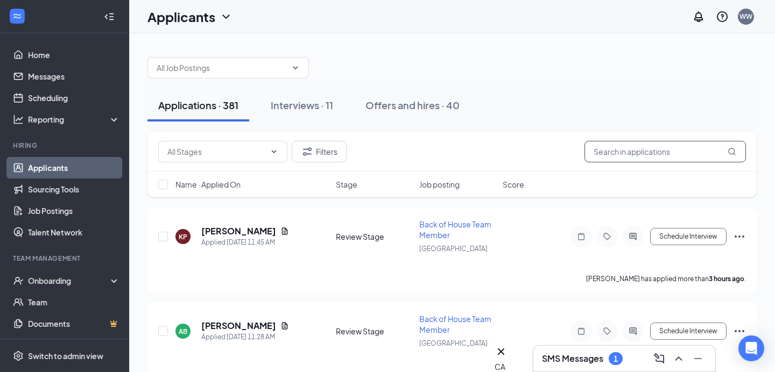
click at [617, 153] on input "text" at bounding box center [665, 152] width 161 height 22
type input "ciera"
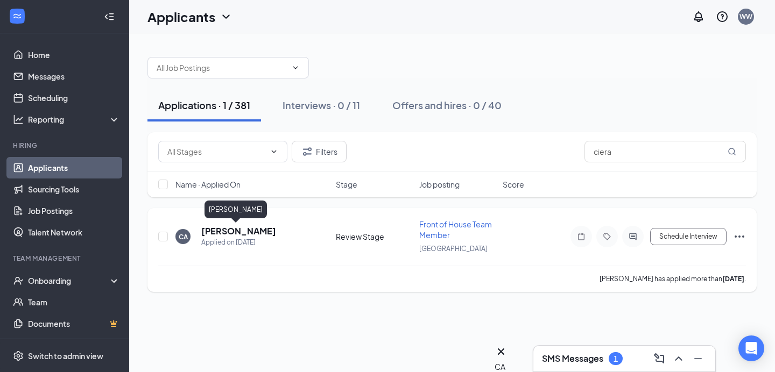
click at [221, 230] on h5 "[PERSON_NAME]" at bounding box center [238, 232] width 75 height 12
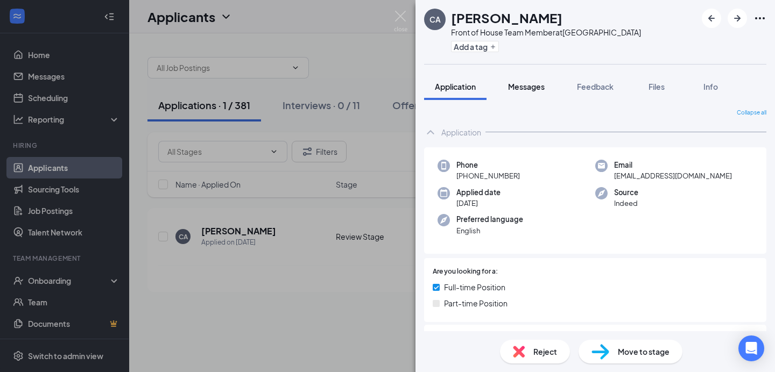
click at [526, 87] on span "Messages" at bounding box center [526, 87] width 37 height 10
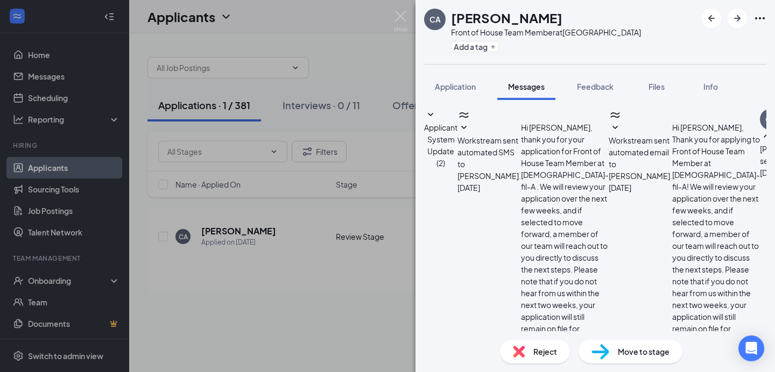
scroll to position [114, 0]
type textarea "Hello [PERSON_NAME], thanks for reaching out. Is there any information specific…"
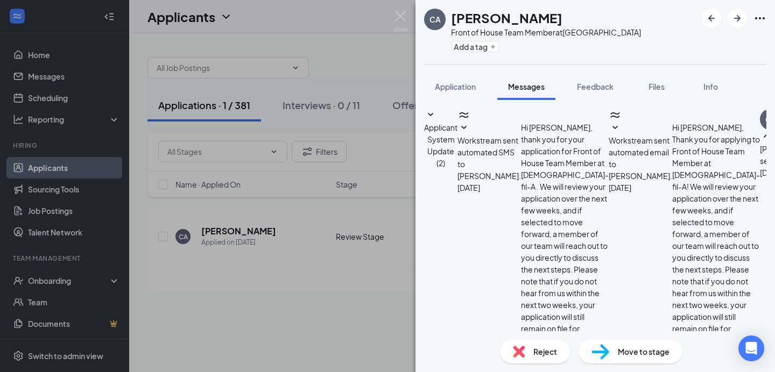
scroll to position [206, 0]
click at [401, 12] on img at bounding box center [400, 21] width 13 height 21
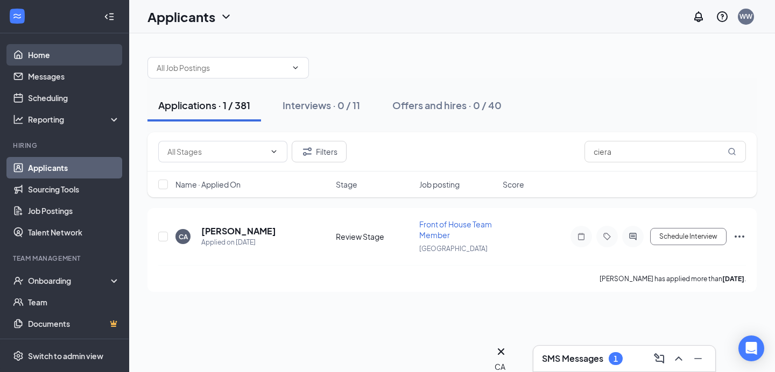
click at [43, 56] on link "Home" at bounding box center [74, 55] width 92 height 22
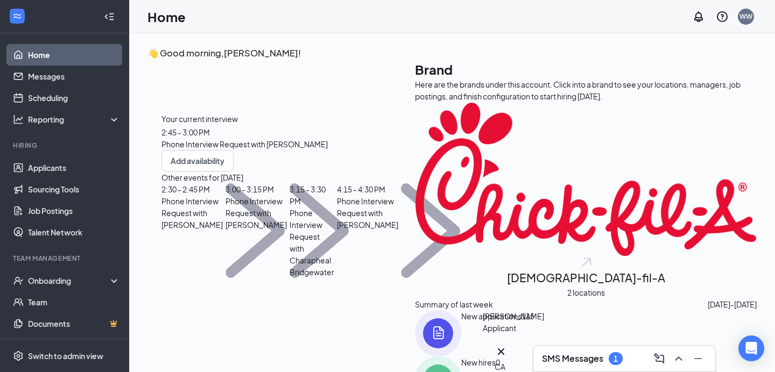
click at [508, 346] on icon "Cross" at bounding box center [501, 352] width 13 height 13
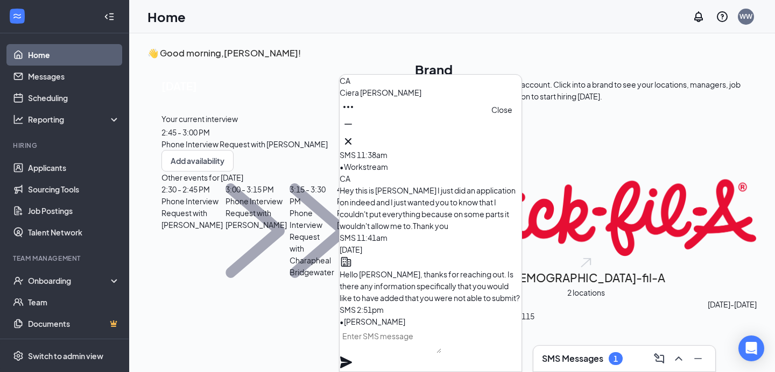
click at [355, 140] on icon "Cross" at bounding box center [348, 141] width 13 height 13
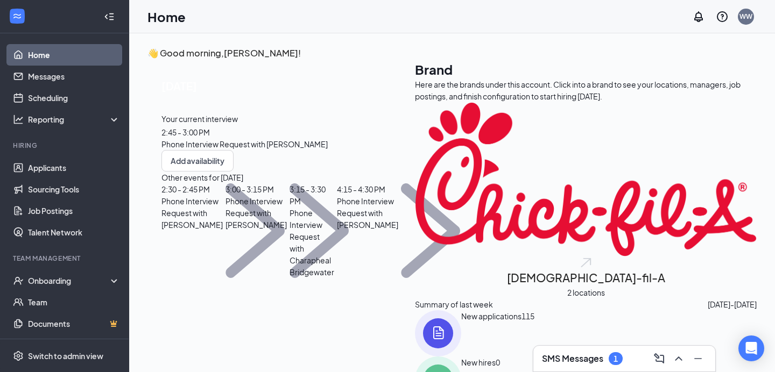
click at [585, 354] on h3 "SMS Messages" at bounding box center [572, 359] width 61 height 12
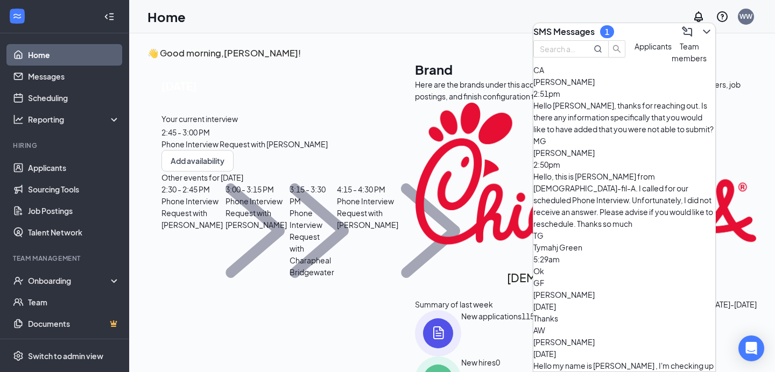
click at [641, 336] on div "Archester Ward Sep 13 Hello my name is Archester Ward , I'm checking up on the …" at bounding box center [624, 359] width 182 height 47
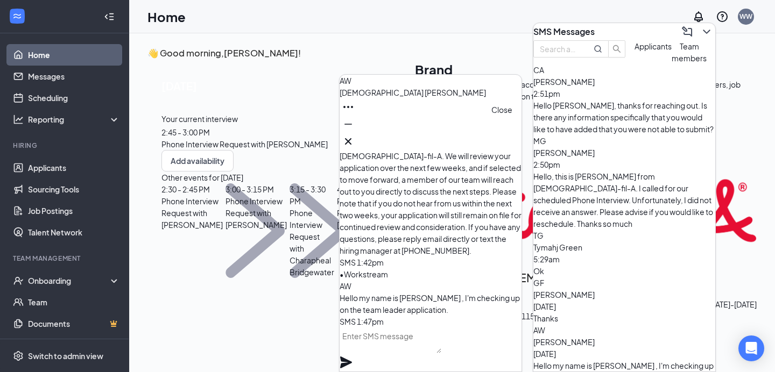
click at [355, 135] on icon "Cross" at bounding box center [348, 141] width 13 height 13
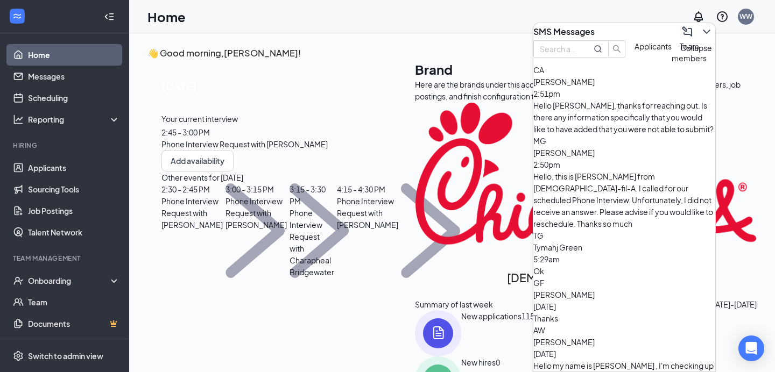
click at [700, 30] on icon "ChevronDown" at bounding box center [706, 31] width 13 height 13
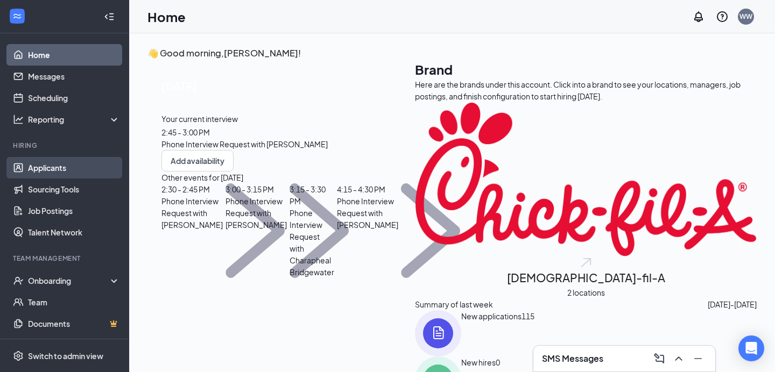
click at [36, 165] on link "Applicants" at bounding box center [74, 168] width 92 height 22
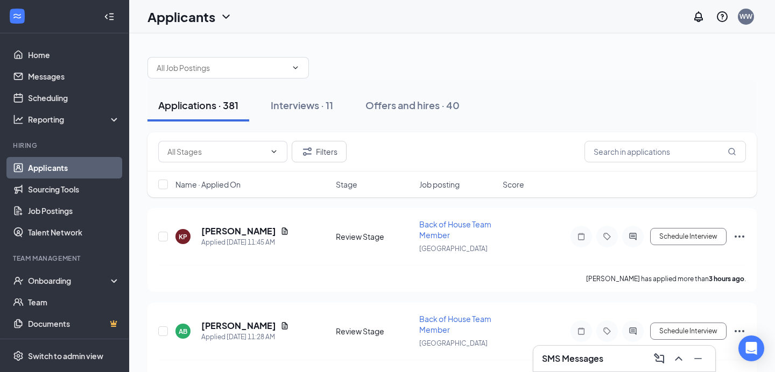
click at [231, 55] on div at bounding box center [451, 62] width 609 height 32
click at [230, 68] on input "text" at bounding box center [222, 68] width 130 height 12
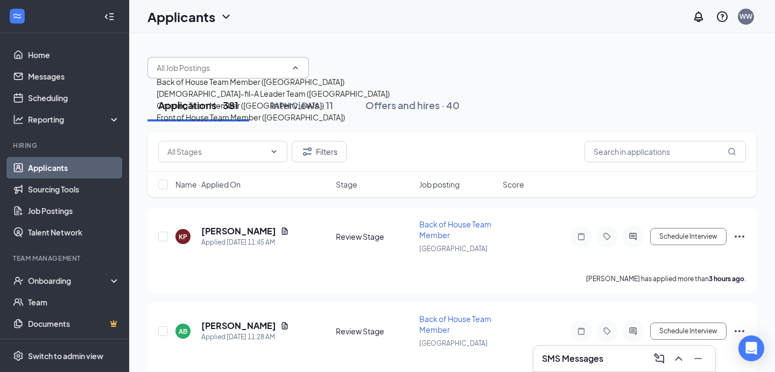
click at [218, 100] on div "Chick-fil-A Leader Team (Getwell Road)" at bounding box center [273, 94] width 233 height 12
type input "Chick-fil-A Leader Team (Getwell Road)"
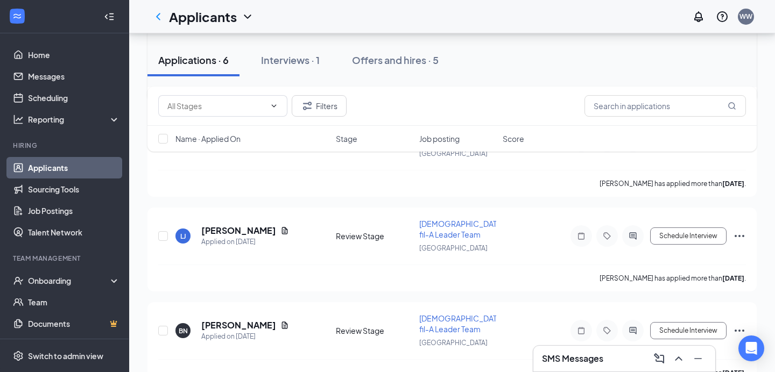
scroll to position [325, 0]
click at [237, 226] on h5 "[PERSON_NAME]" at bounding box center [238, 232] width 75 height 12
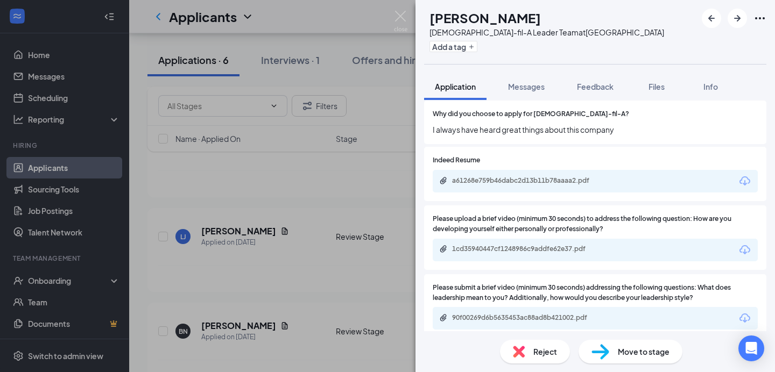
scroll to position [1487, 0]
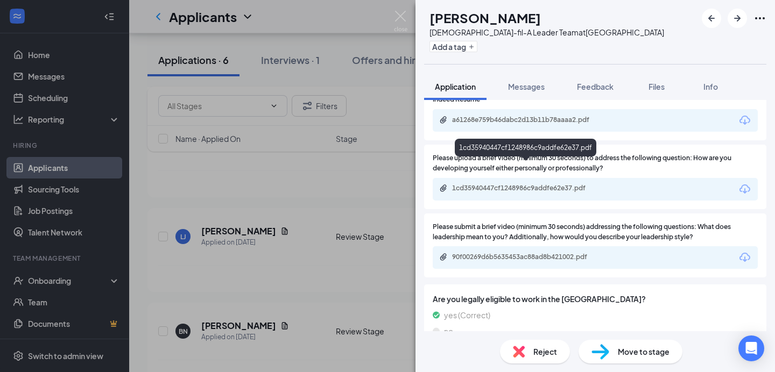
click at [540, 184] on div "1cd35940447cf1248986c9addfe62e37.pdf" at bounding box center [527, 188] width 151 height 9
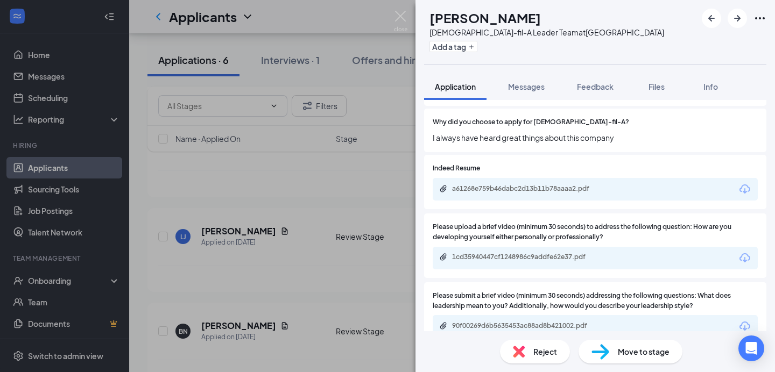
scroll to position [1415, 0]
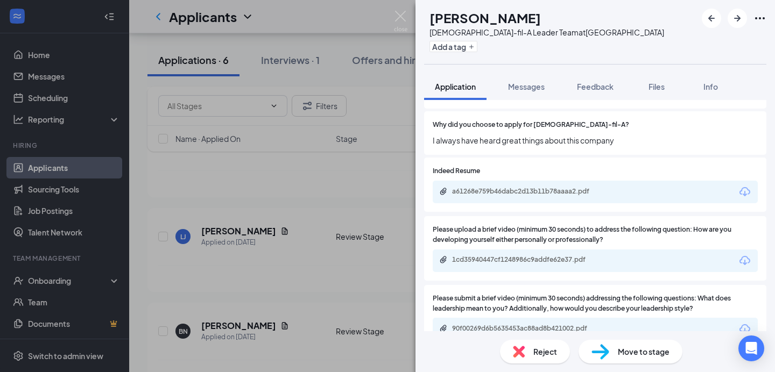
click at [473, 181] on div "a61268e759b46dabc2d13b11b78aaaa2.pdf" at bounding box center [595, 192] width 325 height 23
click at [469, 187] on div "a61268e759b46dabc2d13b11b78aaaa2.pdf" at bounding box center [527, 191] width 151 height 9
click at [399, 13] on img at bounding box center [400, 21] width 13 height 21
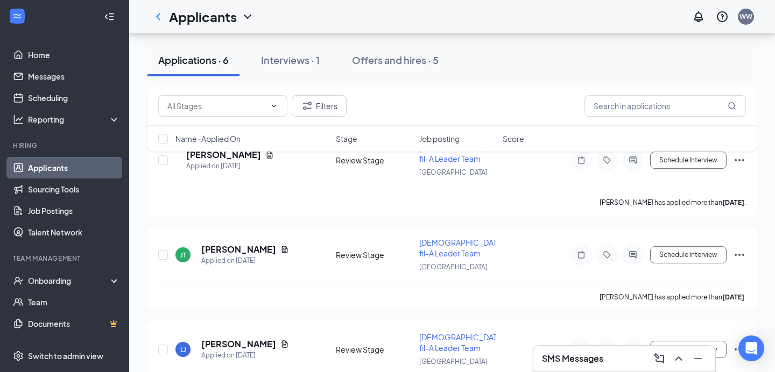
scroll to position [210, 0]
click at [255, 245] on h5 "[PERSON_NAME]" at bounding box center [238, 251] width 75 height 12
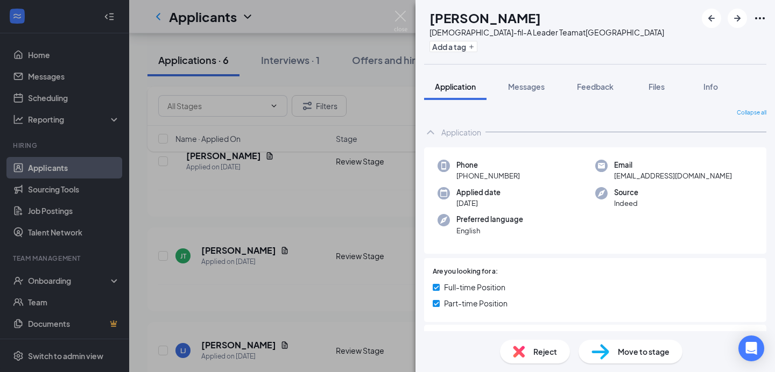
click at [615, 353] on div "Move to stage" at bounding box center [631, 352] width 104 height 24
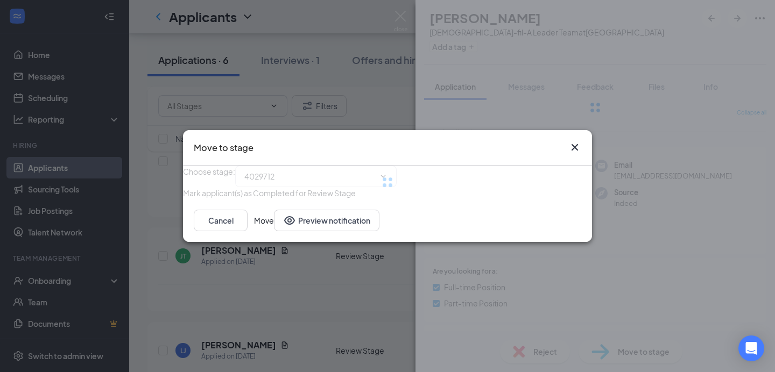
type input "Phone Interview Request (next stage)"
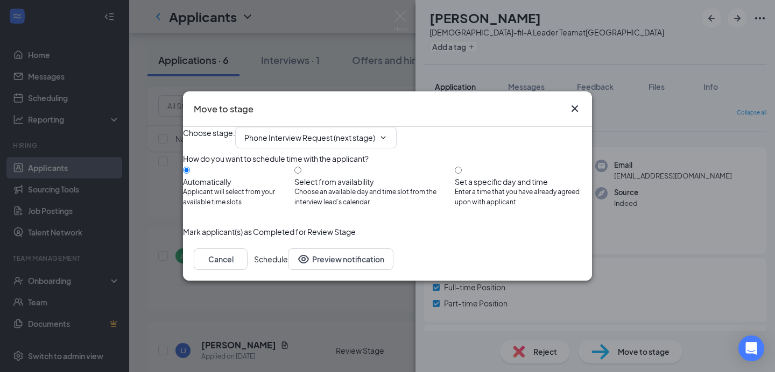
click at [288, 270] on button "Schedule" at bounding box center [271, 260] width 34 height 22
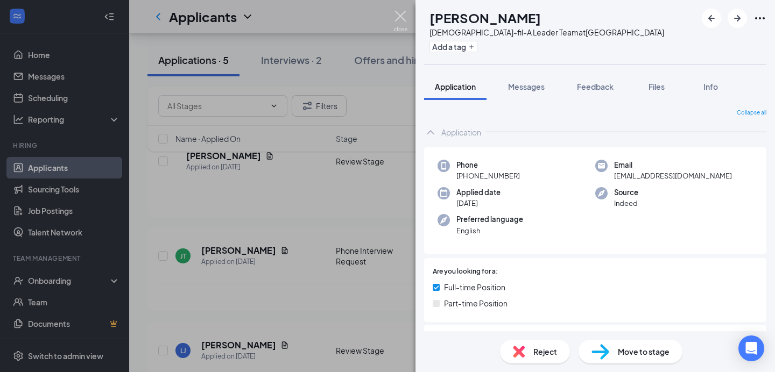
click at [399, 13] on img at bounding box center [400, 21] width 13 height 21
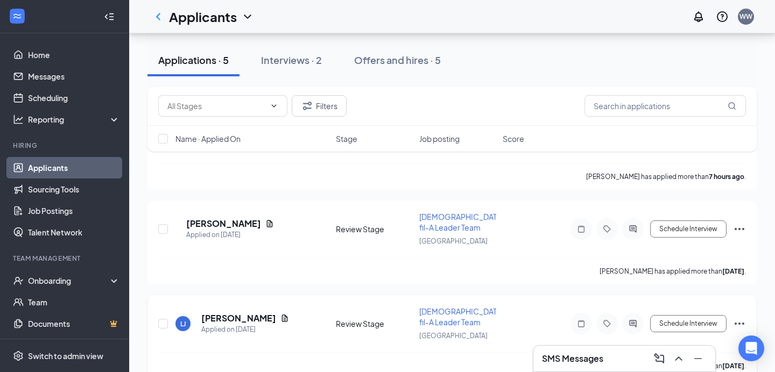
scroll to position [100, 0]
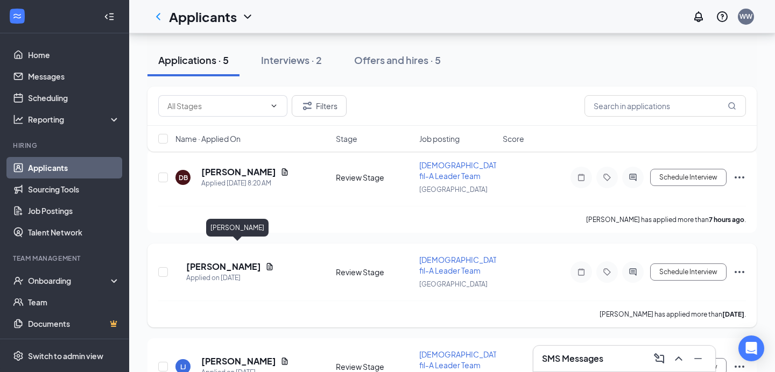
click at [244, 261] on h5 "[PERSON_NAME]" at bounding box center [223, 267] width 75 height 12
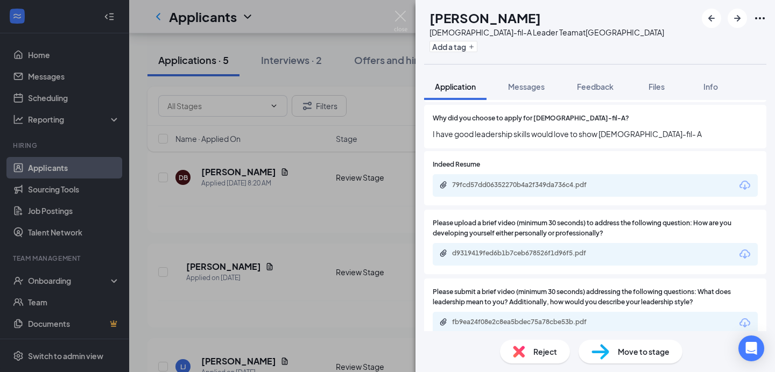
scroll to position [1353, 0]
click at [537, 248] on div "d9319419fed6b1b7ceb678526f1d96f5.pdf" at bounding box center [527, 252] width 151 height 9
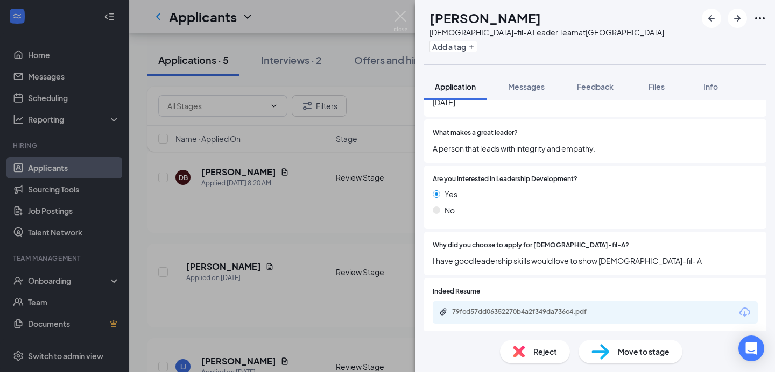
scroll to position [1179, 0]
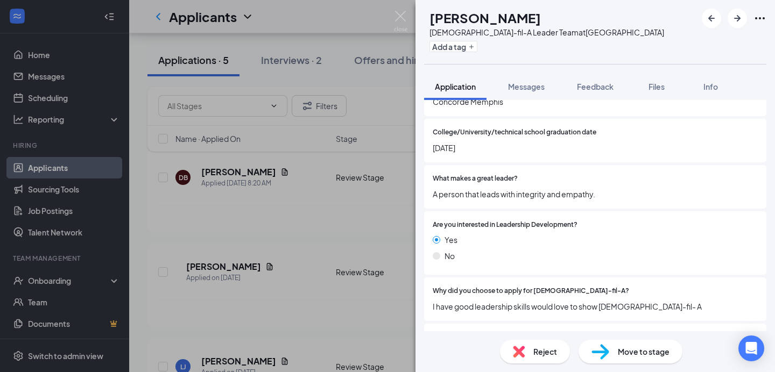
click at [601, 348] on img at bounding box center [601, 352] width 18 height 16
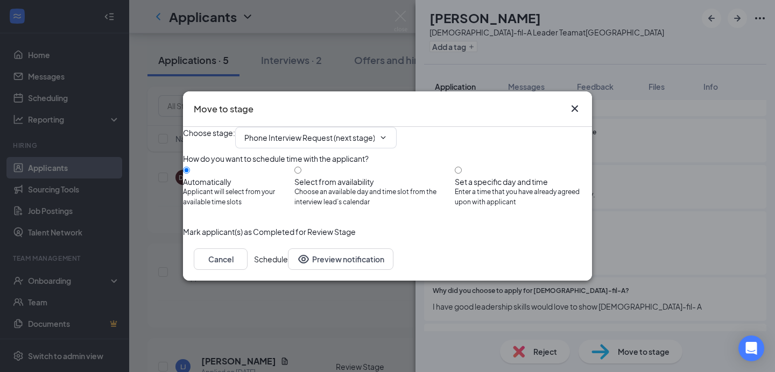
click at [288, 270] on button "Schedule" at bounding box center [271, 260] width 34 height 22
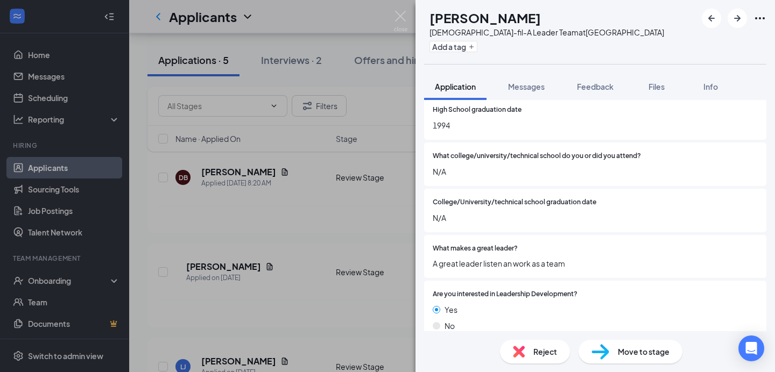
scroll to position [1191, 0]
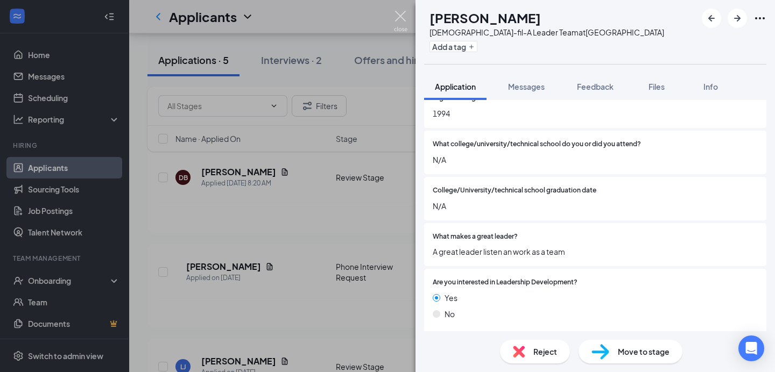
click at [397, 15] on img at bounding box center [400, 21] width 13 height 21
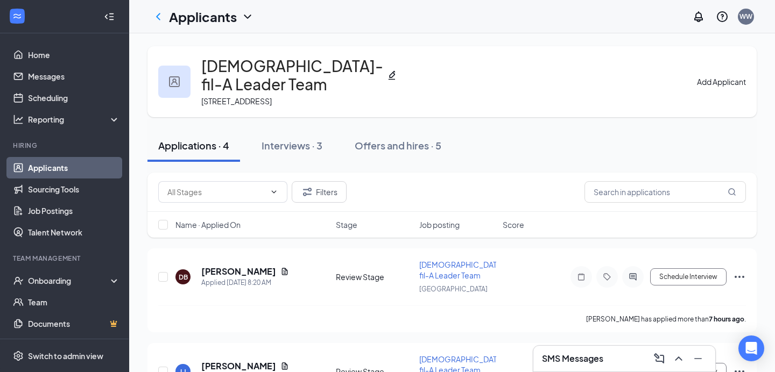
click at [85, 163] on link "Applicants" at bounding box center [74, 168] width 92 height 22
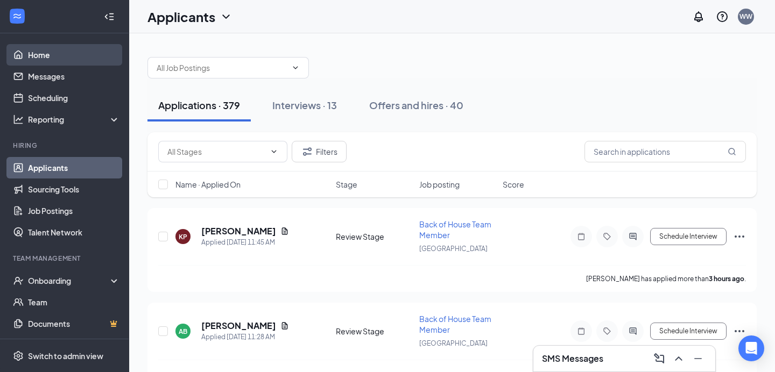
click at [48, 52] on link "Home" at bounding box center [74, 55] width 92 height 22
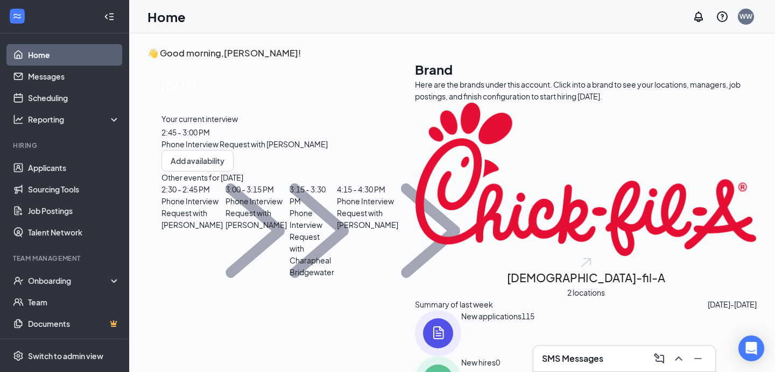
scroll to position [154, 0]
click at [64, 99] on link "Scheduling" at bounding box center [74, 98] width 92 height 22
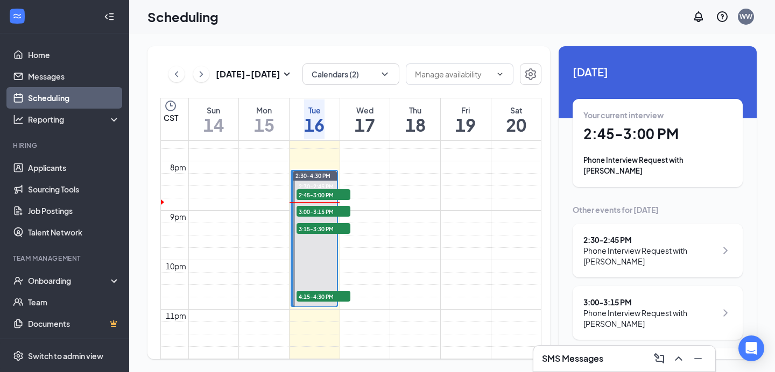
scroll to position [982, 0]
click at [58, 163] on link "Applicants" at bounding box center [74, 168] width 92 height 22
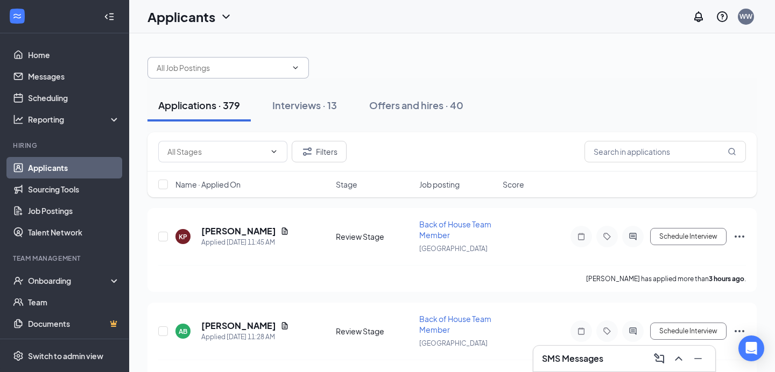
click at [205, 72] on input "text" at bounding box center [222, 68] width 130 height 12
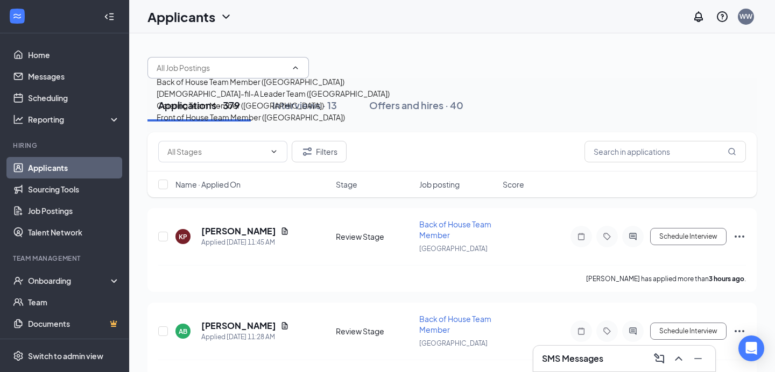
click at [219, 83] on div "Back of House Team Member (Getwell Road)" at bounding box center [251, 82] width 188 height 12
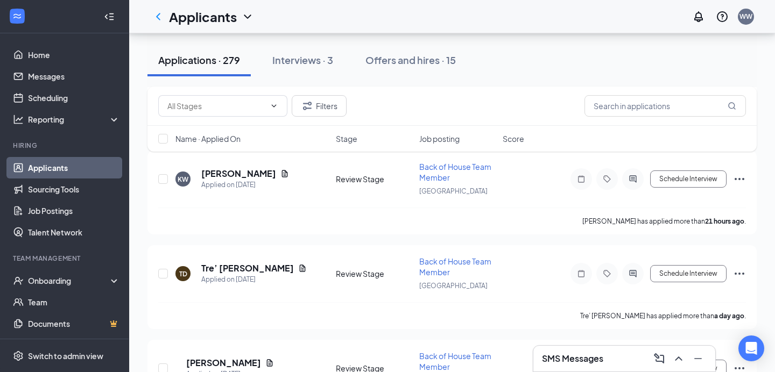
scroll to position [850, 0]
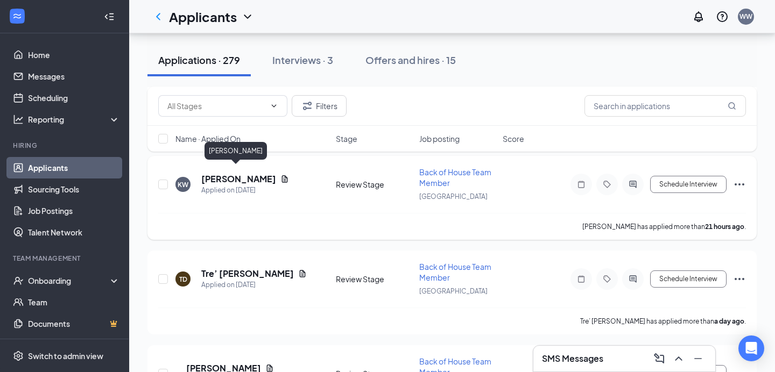
click at [231, 173] on h5 "Kevin Wilson" at bounding box center [238, 179] width 75 height 12
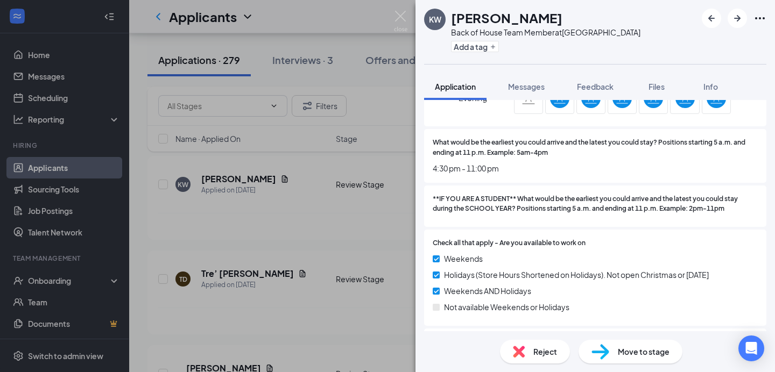
scroll to position [338, 0]
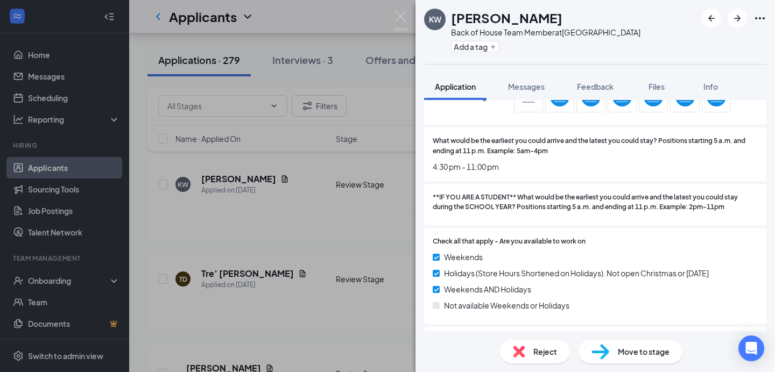
click at [527, 353] on div "Reject" at bounding box center [535, 352] width 70 height 24
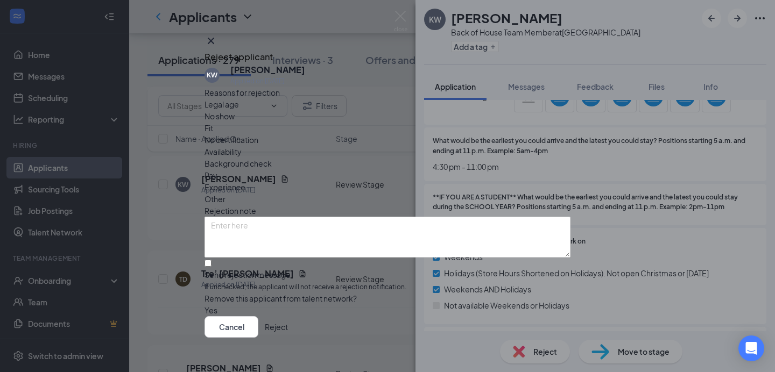
click at [242, 146] on span "Availability" at bounding box center [223, 152] width 37 height 12
click at [212, 260] on input "Send rejection message If unchecked, the applicant will not receive a rejection…" at bounding box center [208, 263] width 7 height 7
checkbox input "true"
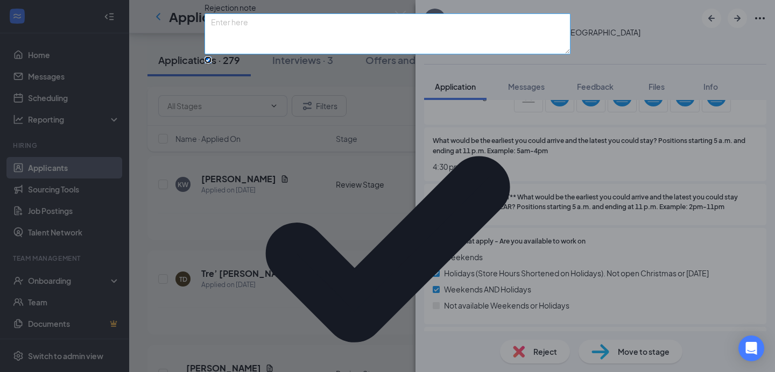
scroll to position [85, 0]
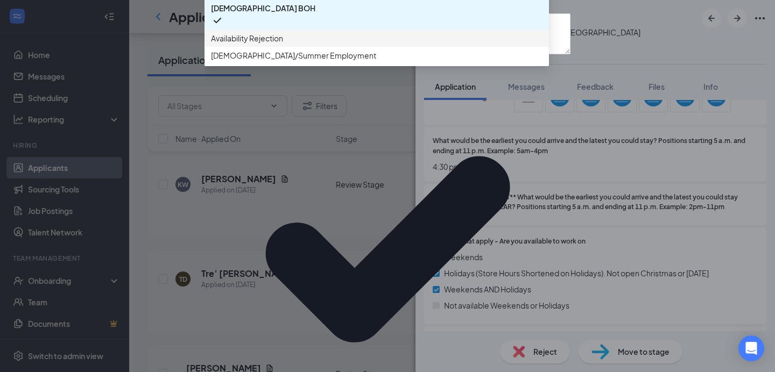
click at [283, 44] on span "Availability Rejection" at bounding box center [247, 38] width 72 height 12
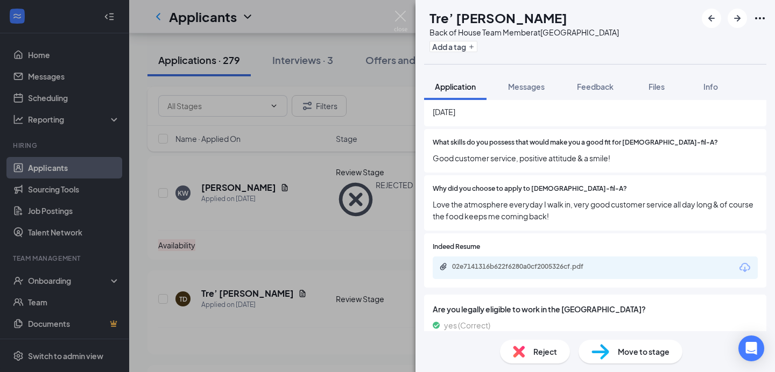
scroll to position [1458, 0]
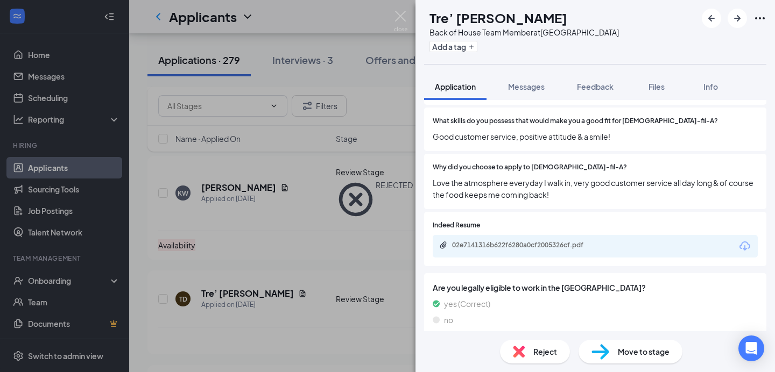
click at [601, 359] on img at bounding box center [601, 352] width 18 height 16
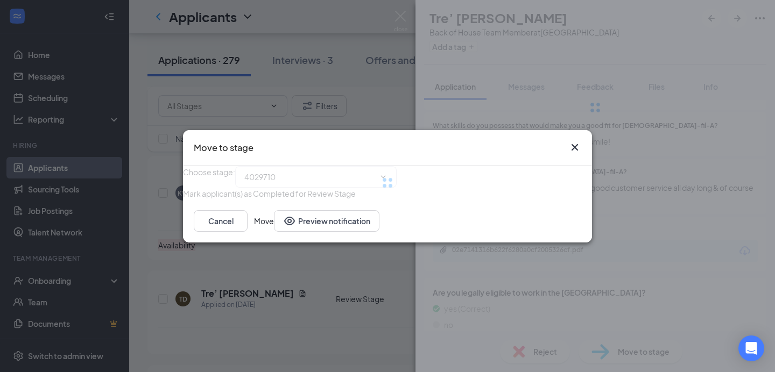
type input "Phone Interview Request (next stage)"
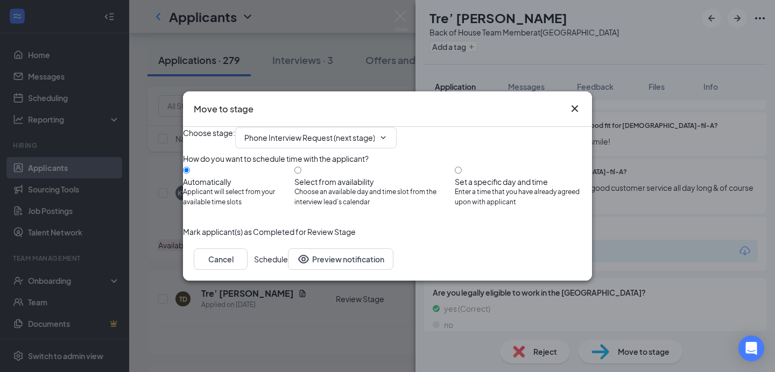
click at [288, 270] on button "Schedule" at bounding box center [271, 260] width 34 height 22
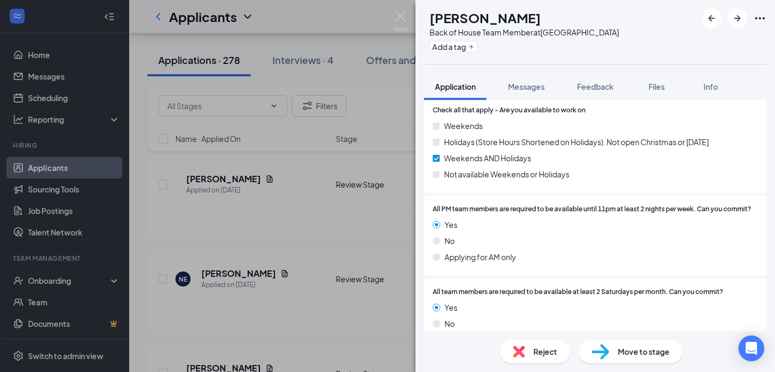
scroll to position [480, 0]
click at [519, 348] on img at bounding box center [519, 352] width 12 height 12
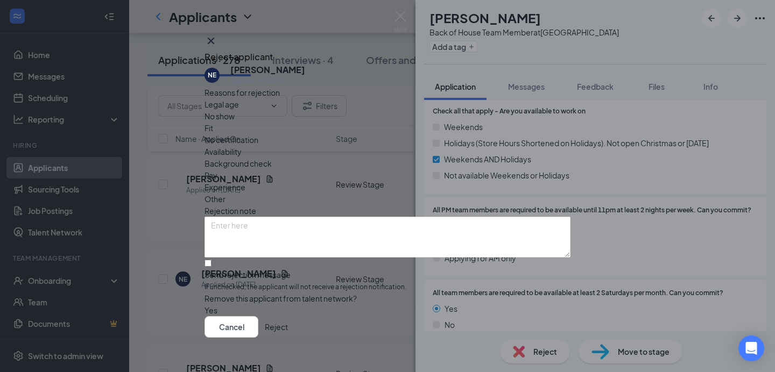
click at [242, 146] on span "Availability" at bounding box center [223, 152] width 37 height 12
click at [212, 260] on input "Send rejection message If unchecked, the applicant will not receive a rejection…" at bounding box center [208, 263] width 7 height 7
checkbox input "true"
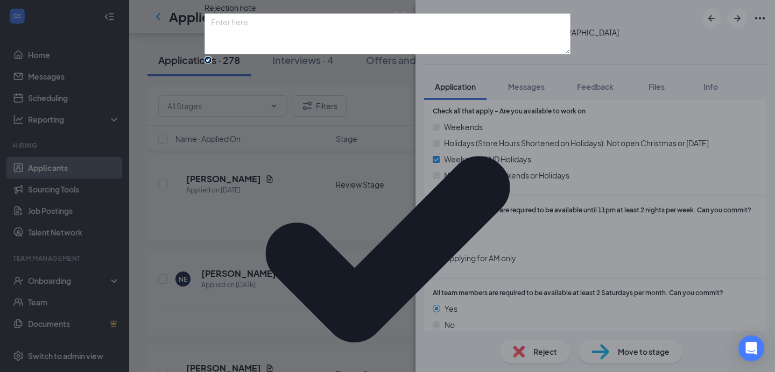
scroll to position [85, 0]
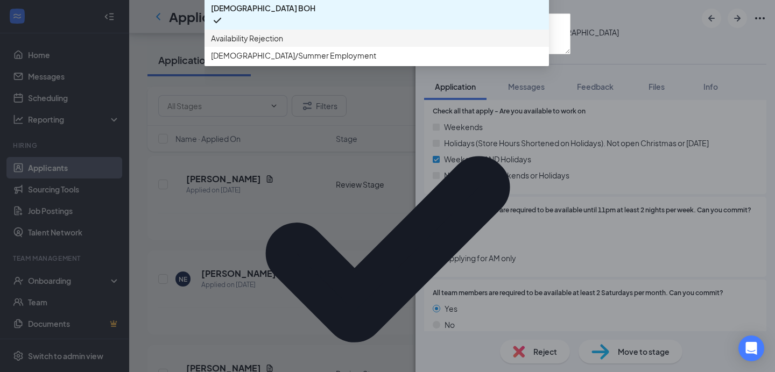
click at [291, 47] on div "Availability Rejection" at bounding box center [377, 38] width 344 height 17
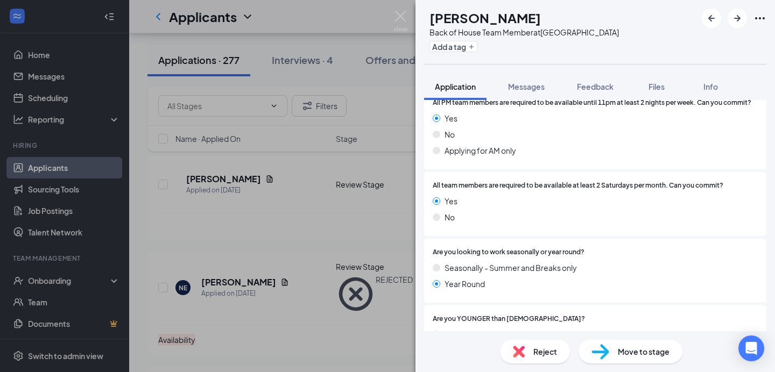
scroll to position [598, 0]
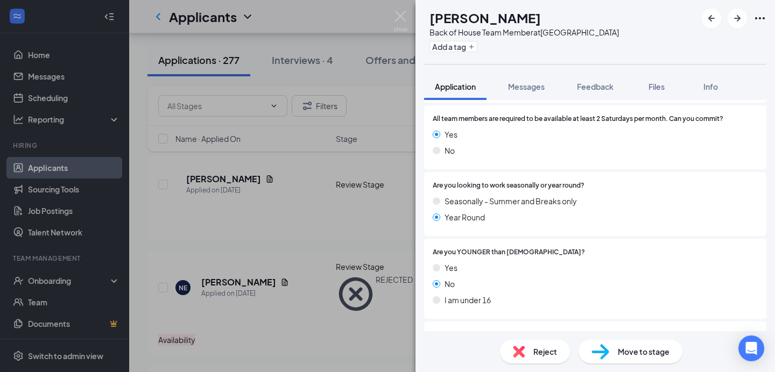
click at [522, 351] on img at bounding box center [519, 352] width 12 height 12
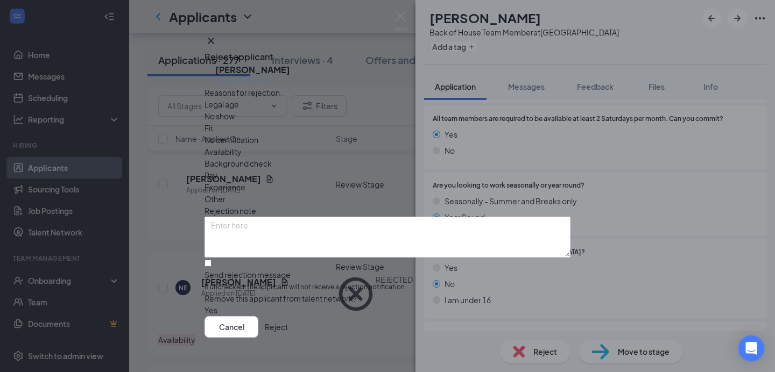
click at [242, 146] on span "Availability" at bounding box center [223, 152] width 37 height 12
click at [212, 260] on input "Send rejection message If unchecked, the applicant will not receive a rejection…" at bounding box center [208, 263] width 7 height 7
checkbox input "true"
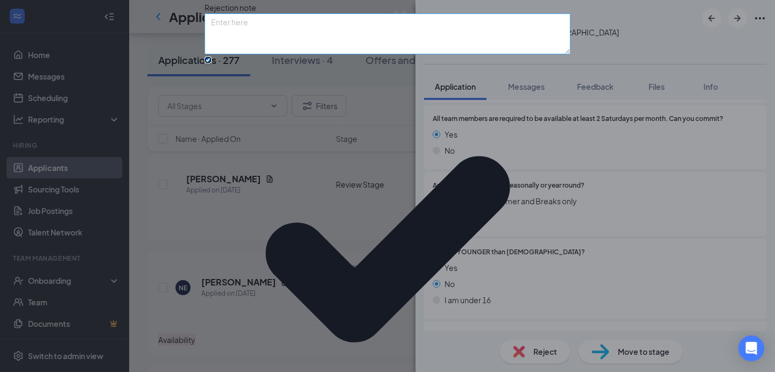
scroll to position [85, 0]
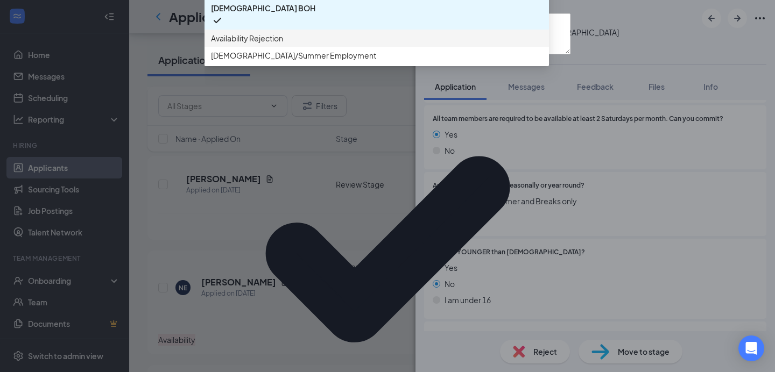
click at [309, 44] on span "Availability Rejection" at bounding box center [377, 38] width 332 height 12
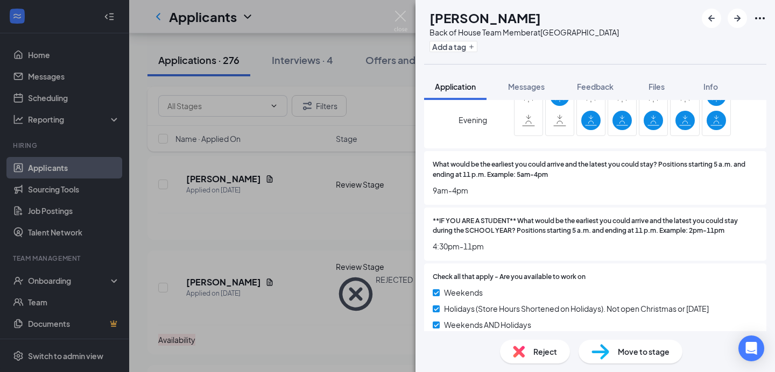
scroll to position [345, 0]
click at [528, 344] on div "Reject" at bounding box center [535, 352] width 70 height 24
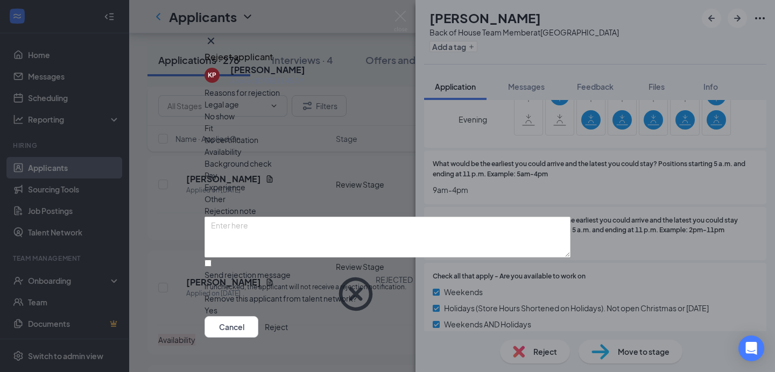
click at [451, 146] on div "Availability" at bounding box center [388, 152] width 366 height 12
click at [212, 260] on input "Send rejection message If unchecked, the applicant will not receive a rejection…" at bounding box center [208, 263] width 7 height 7
checkbox input "true"
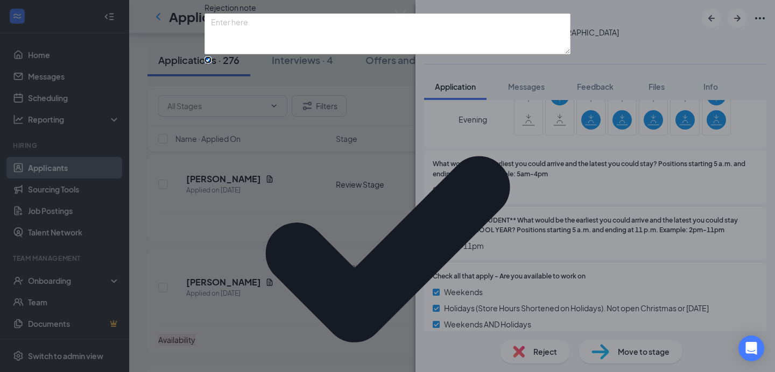
scroll to position [85, 0]
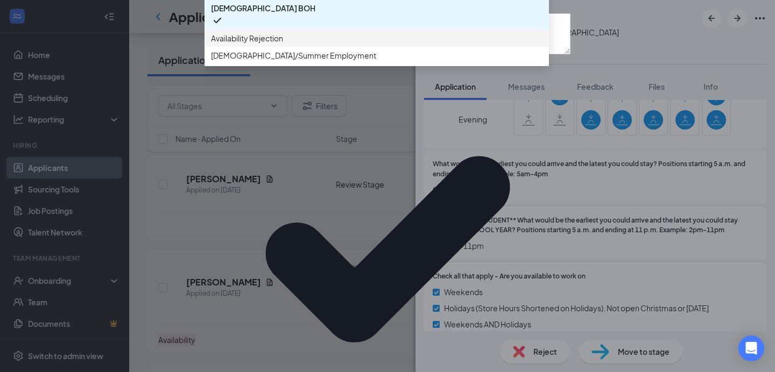
click at [283, 44] on span "Availability Rejection" at bounding box center [247, 38] width 72 height 12
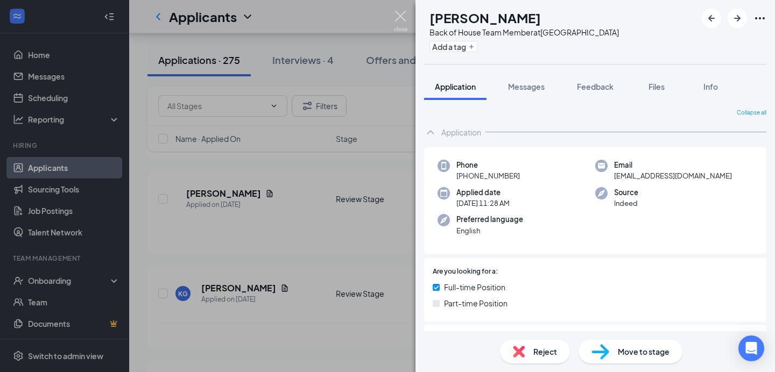
click at [401, 16] on img at bounding box center [400, 21] width 13 height 21
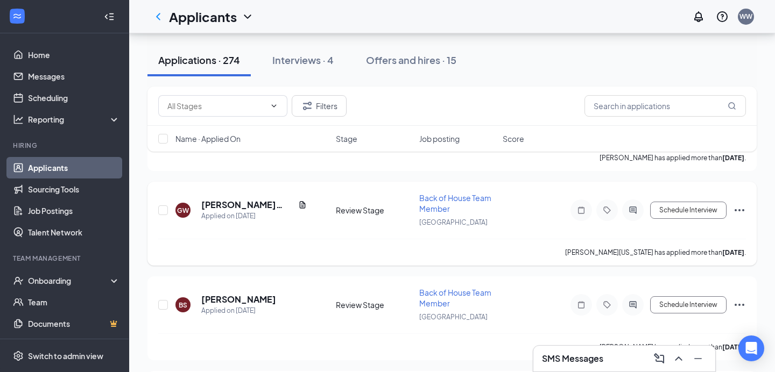
scroll to position [1103, 0]
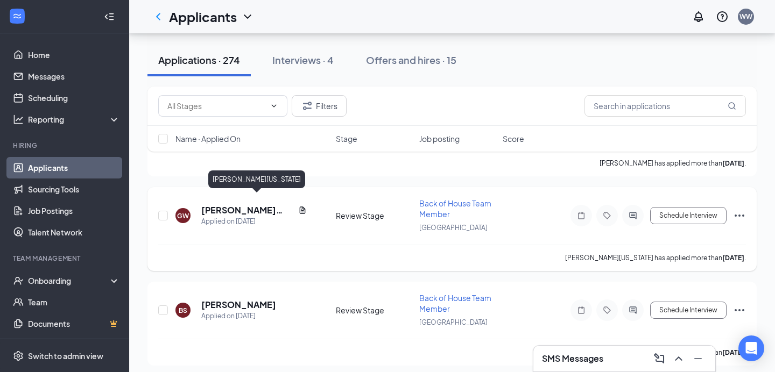
click at [250, 205] on h5 "[PERSON_NAME][US_STATE]" at bounding box center [247, 211] width 93 height 12
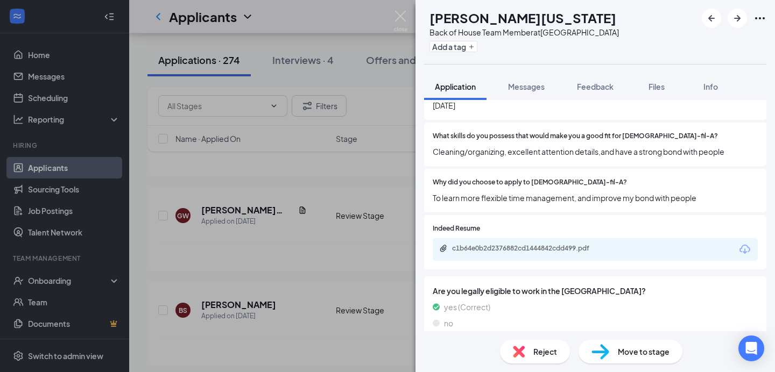
scroll to position [1458, 0]
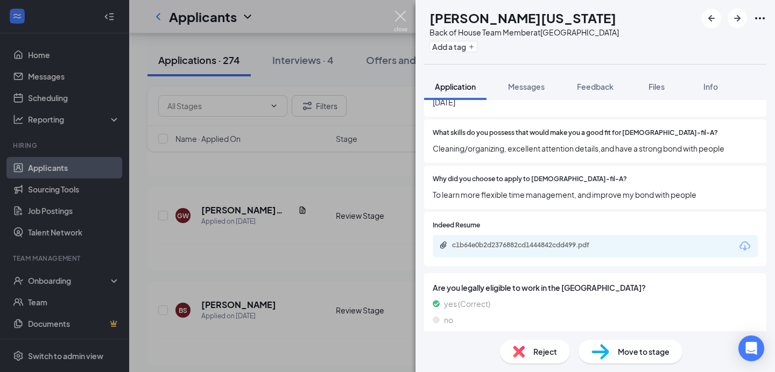
click at [396, 13] on img at bounding box center [400, 21] width 13 height 21
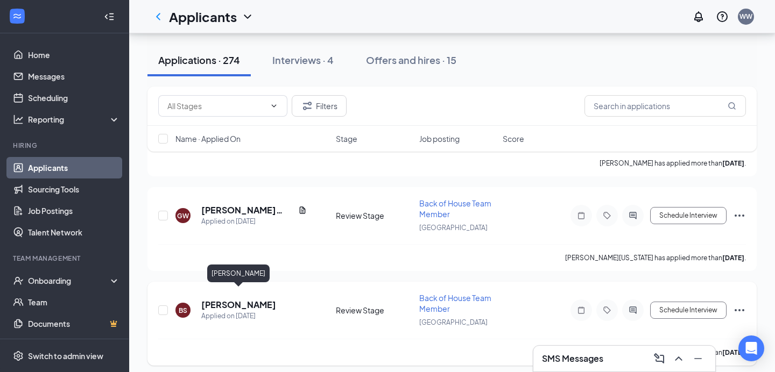
click at [244, 299] on h5 "[PERSON_NAME]" at bounding box center [238, 305] width 75 height 12
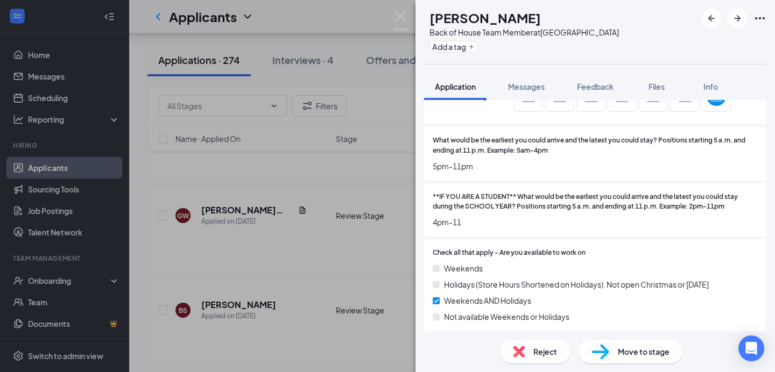
scroll to position [339, 0]
click at [402, 12] on img at bounding box center [400, 21] width 13 height 21
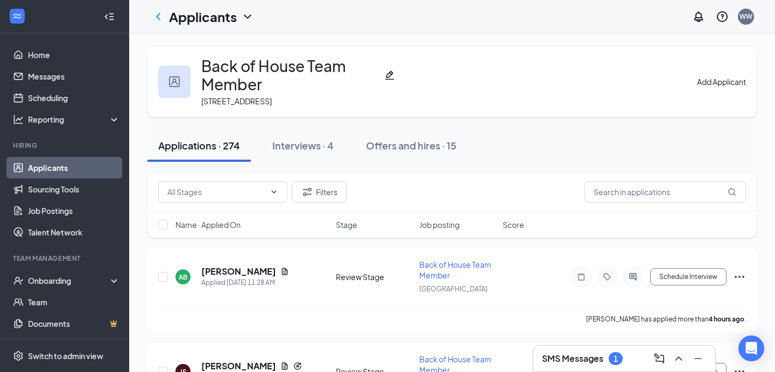
click at [69, 165] on link "Applicants" at bounding box center [74, 168] width 92 height 22
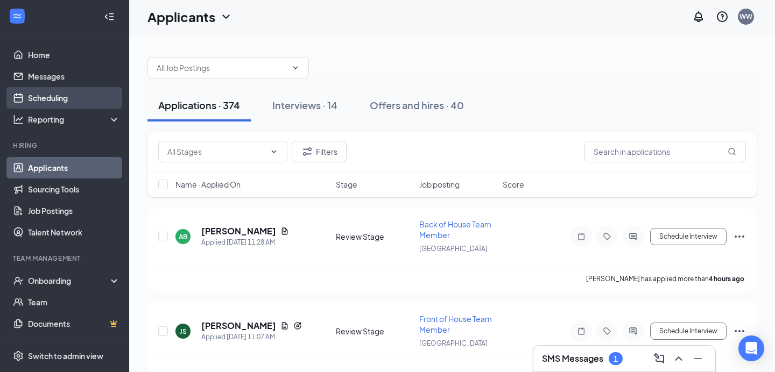
click at [57, 97] on link "Scheduling" at bounding box center [74, 98] width 92 height 22
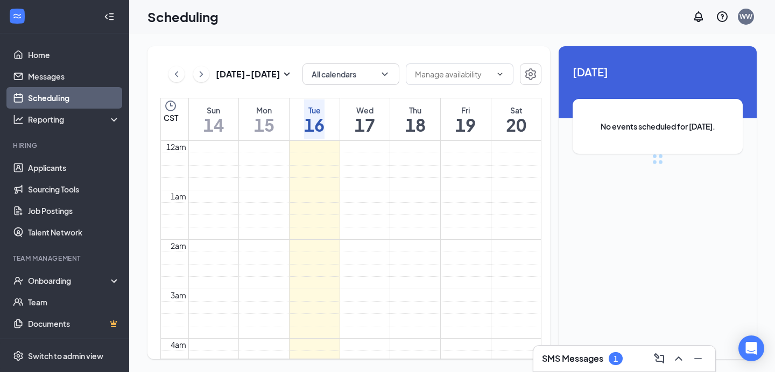
scroll to position [529, 0]
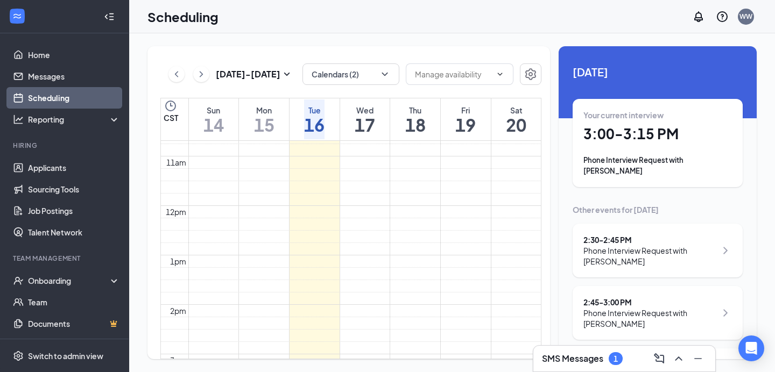
click at [552, 355] on h3 "SMS Messages" at bounding box center [572, 359] width 61 height 12
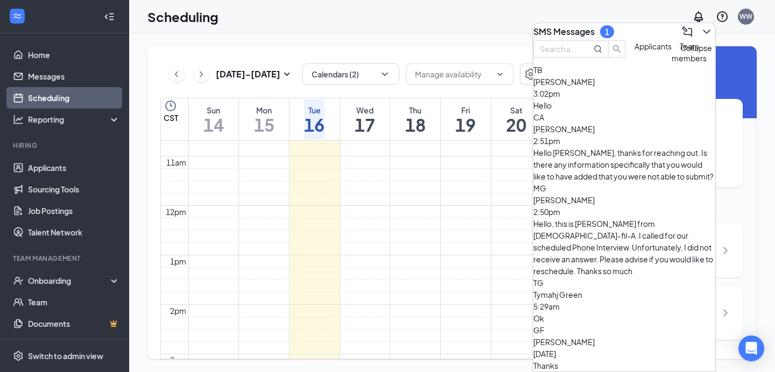
click at [705, 26] on button at bounding box center [706, 31] width 17 height 17
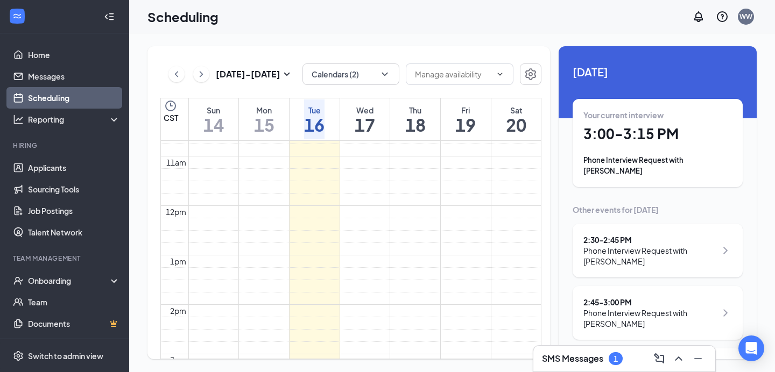
click at [654, 134] on h1 "3:00 - 3:15 PM" at bounding box center [657, 134] width 149 height 18
click at [558, 358] on h3 "SMS Messages" at bounding box center [572, 359] width 61 height 12
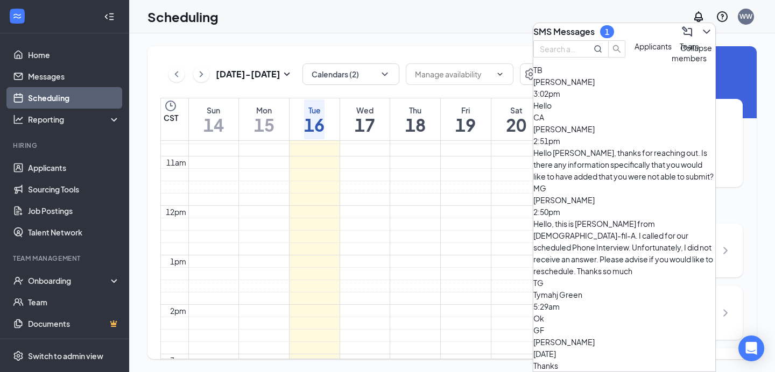
click at [701, 25] on icon "ChevronDown" at bounding box center [706, 31] width 13 height 13
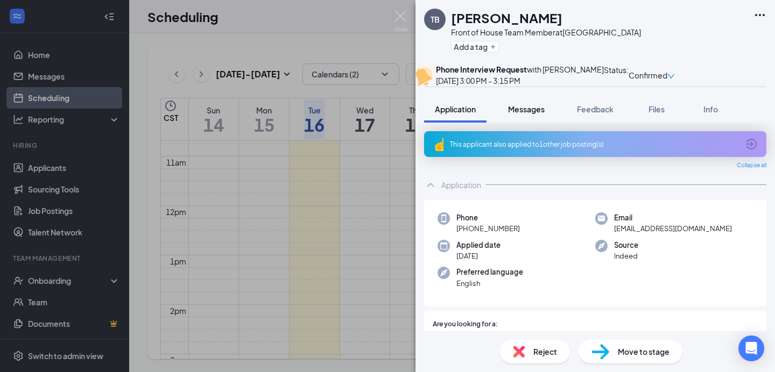
click at [527, 114] on span "Messages" at bounding box center [526, 109] width 37 height 10
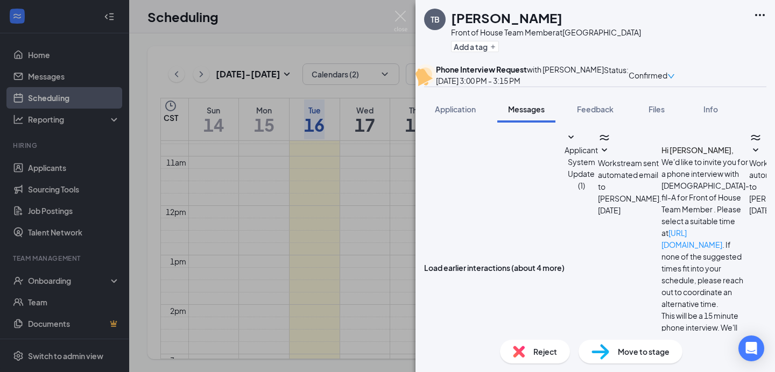
scroll to position [450, 0]
click at [404, 13] on img at bounding box center [400, 21] width 13 height 21
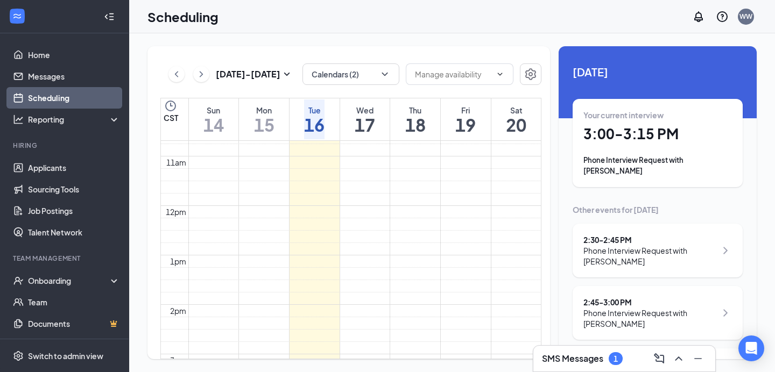
click at [561, 350] on div "SMS Messages 1" at bounding box center [624, 359] width 182 height 26
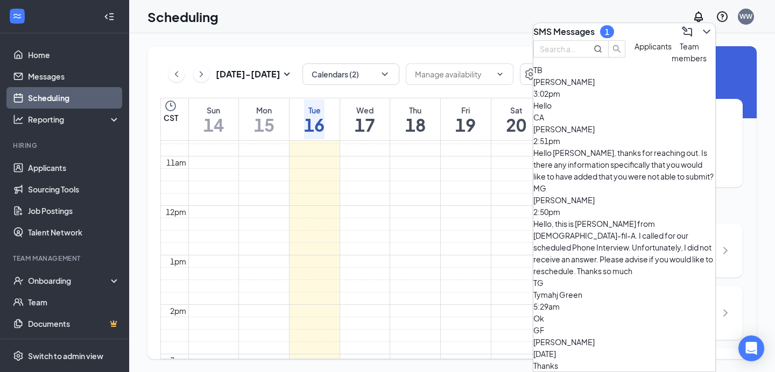
click at [590, 87] on span "[PERSON_NAME]" at bounding box center [563, 82] width 61 height 10
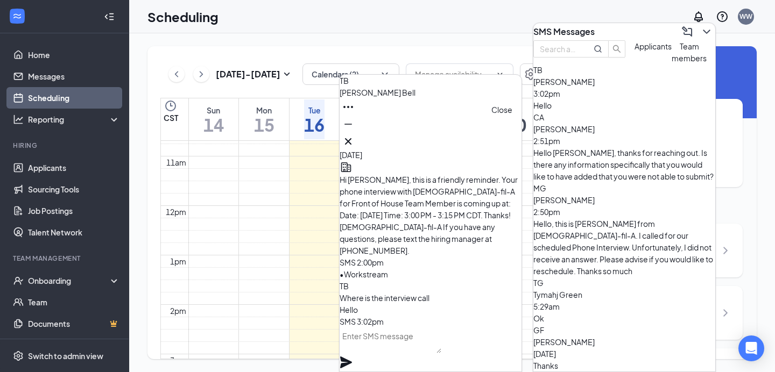
click at [351, 138] on icon "Cross" at bounding box center [348, 141] width 6 height 6
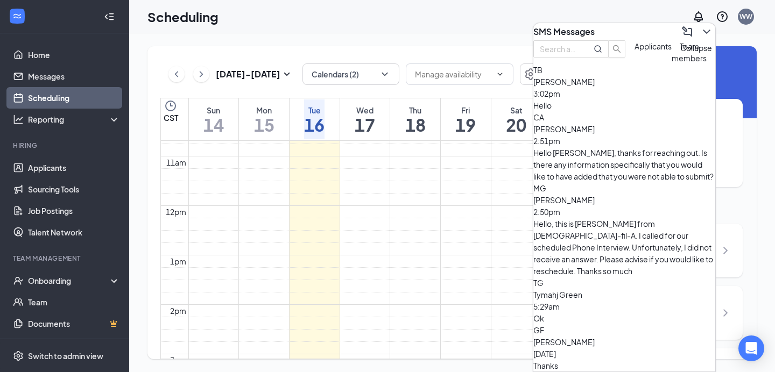
click at [700, 28] on icon "ChevronDown" at bounding box center [706, 31] width 13 height 13
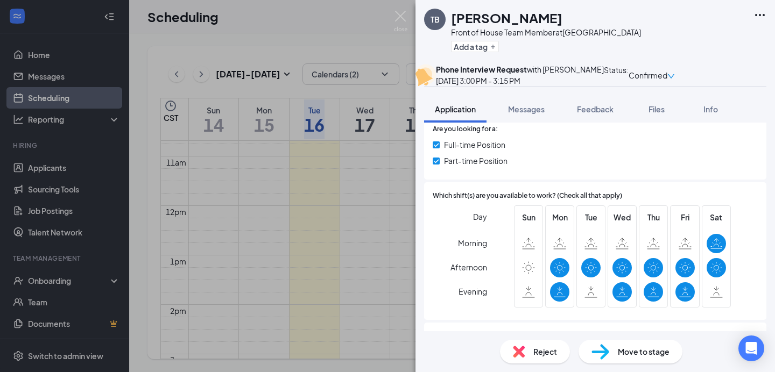
scroll to position [197, 0]
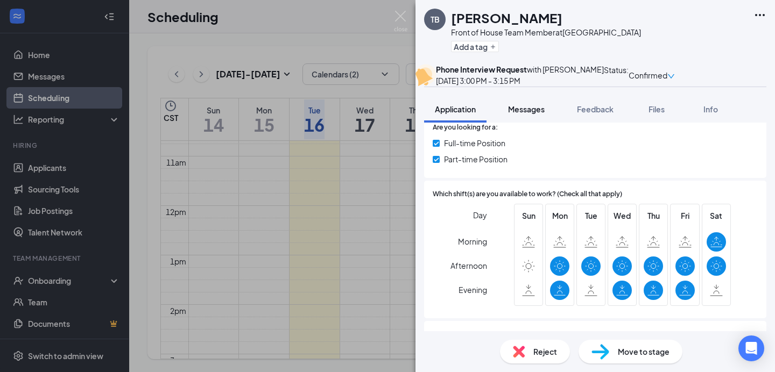
click at [519, 114] on span "Messages" at bounding box center [526, 109] width 37 height 10
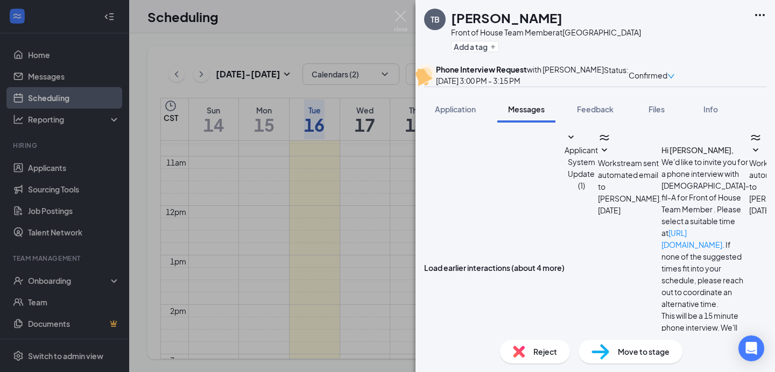
scroll to position [450, 0]
click at [592, 123] on button "Feedback" at bounding box center [595, 109] width 58 height 27
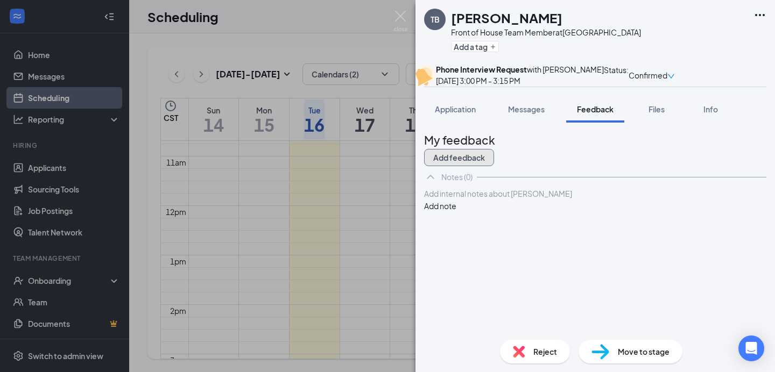
click at [494, 166] on button "Add feedback" at bounding box center [459, 157] width 70 height 17
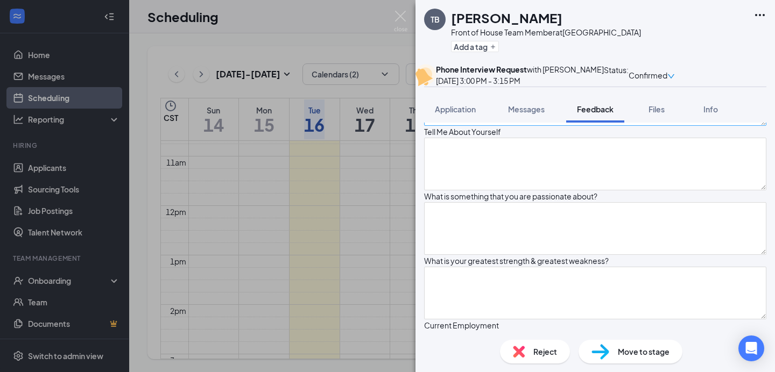
scroll to position [135, 0]
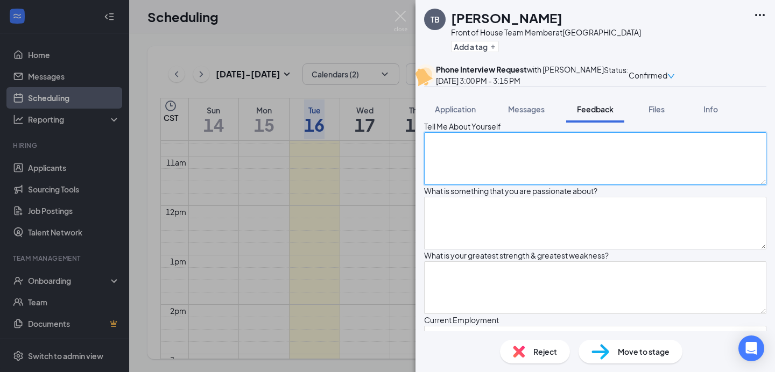
click at [500, 185] on textarea at bounding box center [595, 158] width 342 height 53
type textarea "r"
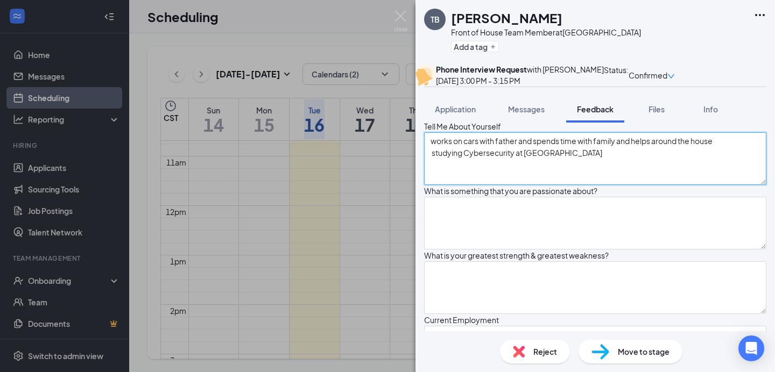
type textarea "works on cars with father and spends time with family and helps around the hous…"
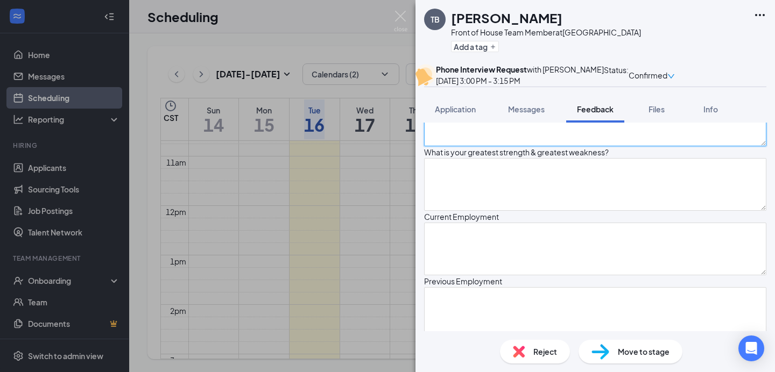
scroll to position [247, 0]
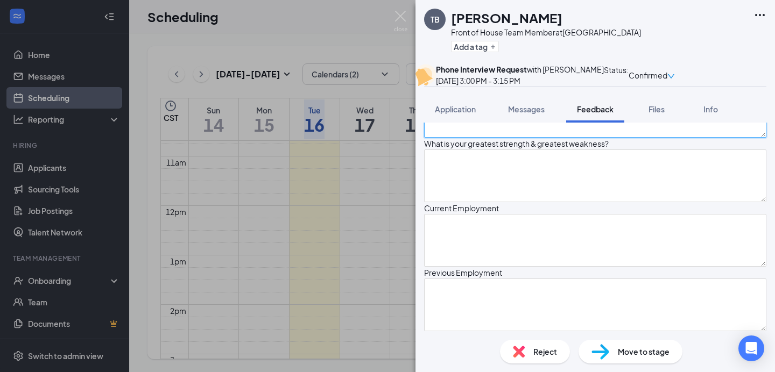
type textarea "helping others, learning new things, being successful"
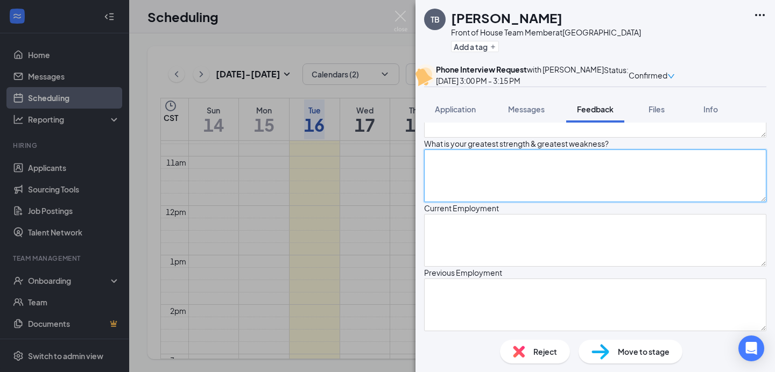
type textarea "s"
click at [506, 202] on textarea "Strength: learning something new Weakness:" at bounding box center [595, 176] width 342 height 53
click at [565, 202] on textarea "Strength: learning something new Weakness: doubting himself" at bounding box center [595, 176] width 342 height 53
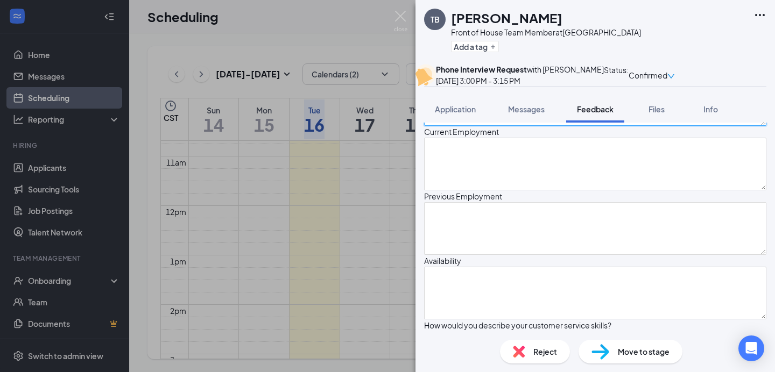
scroll to position [349, 0]
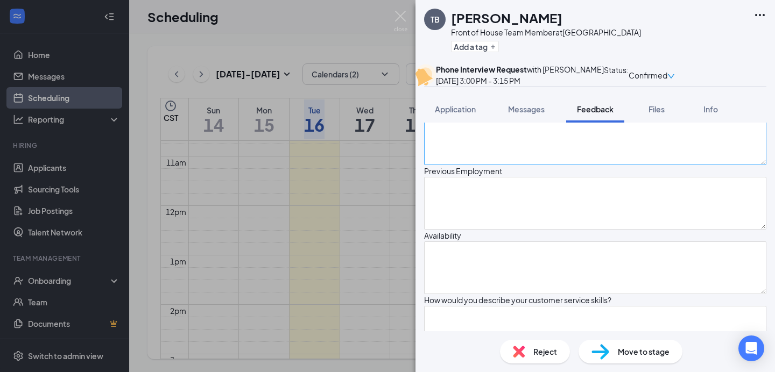
type textarea "Strength: learning something new and teaching it to others Weakness: doubting h…"
click at [504, 165] on textarea at bounding box center [595, 138] width 342 height 53
click at [470, 165] on textarea at bounding box center [595, 138] width 342 height 53
type textarea "d"
type textarea "helps at his father's car shop"
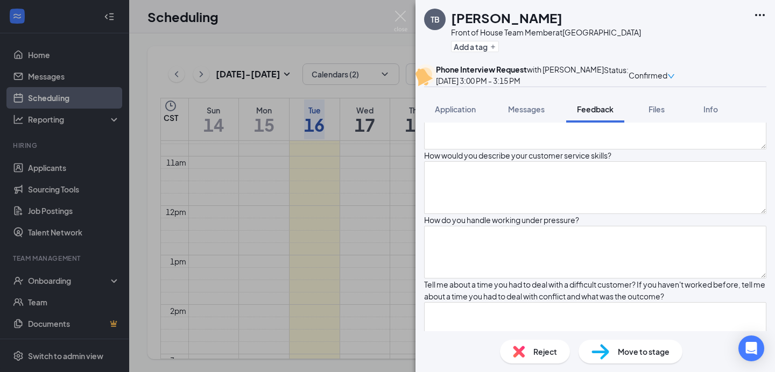
scroll to position [495, 0]
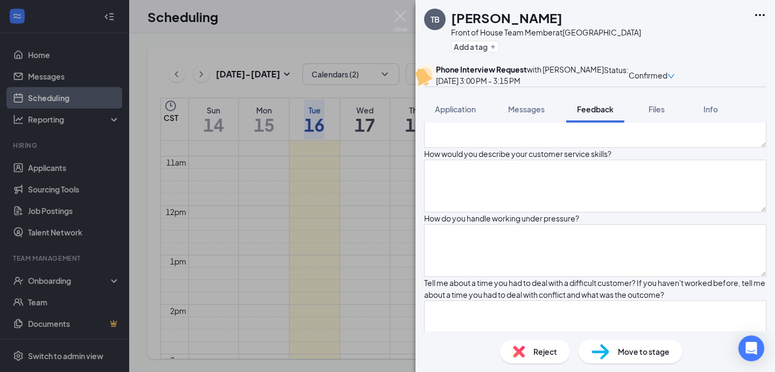
click at [649, 83] on textarea "Walmart, retail stock associate, reorganized, made sure items were in the prope…" at bounding box center [595, 57] width 342 height 53
click at [491, 83] on textarea "Walmart, retail stock associate, reorganized, made sure items were in the prope…" at bounding box center [595, 57] width 342 height 53
click at [489, 83] on textarea "Walmart, retail stock associate, reorganized, made sure items were in the prope…" at bounding box center [595, 57] width 342 height 53
click at [712, 83] on textarea "Walmart, retail stock associate, reorganized, made sure items were in the prope…" at bounding box center [595, 57] width 342 height 53
click at [681, 83] on textarea "Walmart, retail stock associate, reorganized, made sure items were in the prope…" at bounding box center [595, 57] width 342 height 53
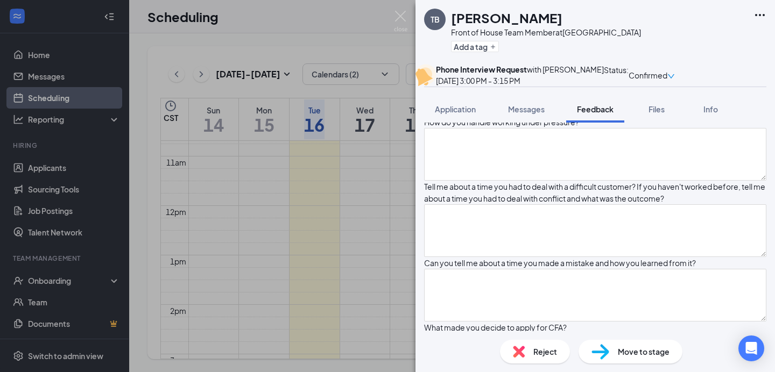
type textarea "Walmart, retail stock associate, reorganized, made sure items were in the prope…"
click at [509, 52] on textarea at bounding box center [595, 25] width 342 height 53
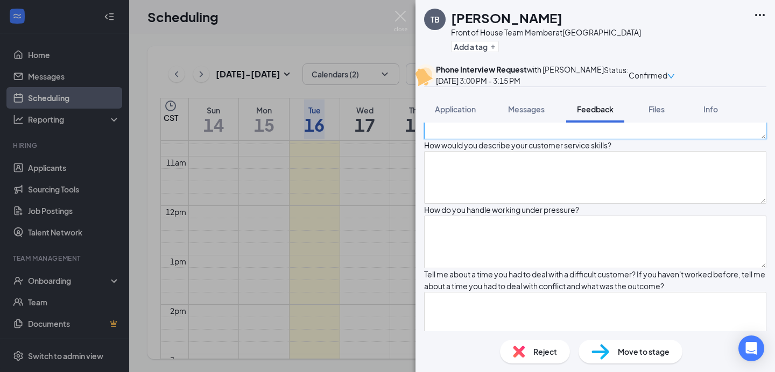
scroll to position [506, 0]
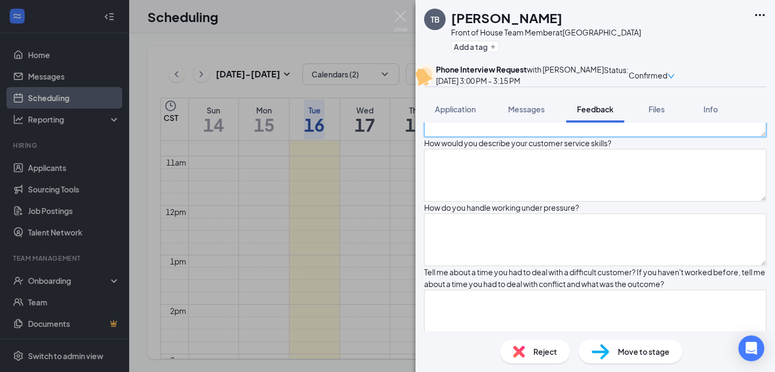
click at [507, 137] on textarea at bounding box center [595, 111] width 342 height 53
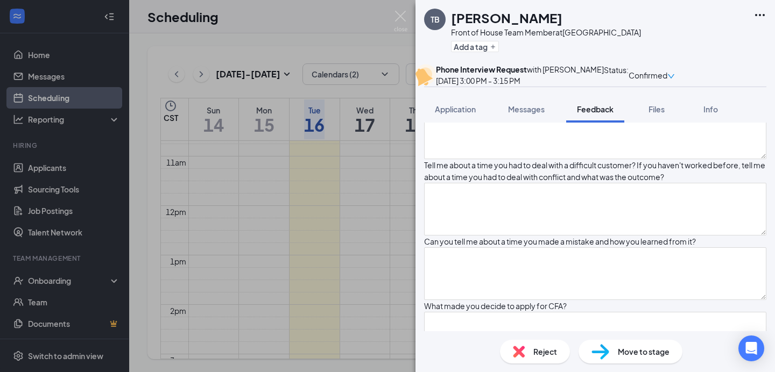
scroll to position [642, 0]
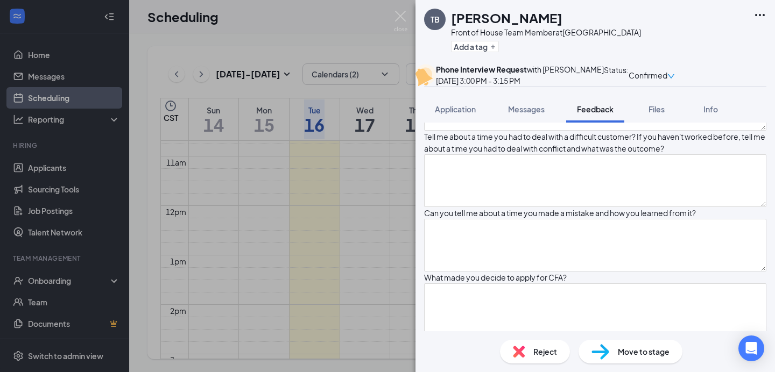
type textarea "M-Th 1pm-11pm F & Sat open full-time, interested in BOH"
click at [503, 66] on textarea at bounding box center [595, 39] width 342 height 53
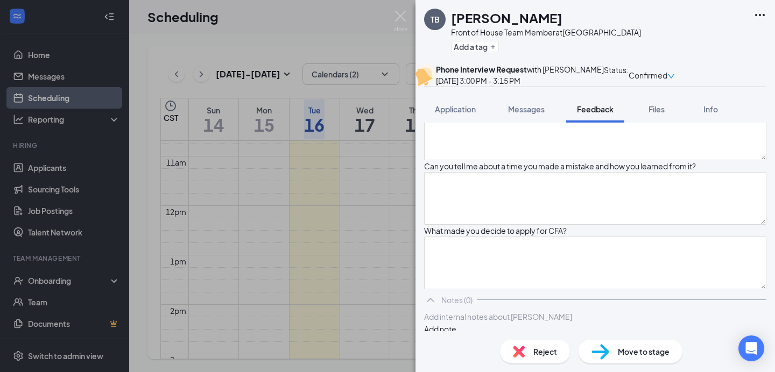
scroll to position [696, 0]
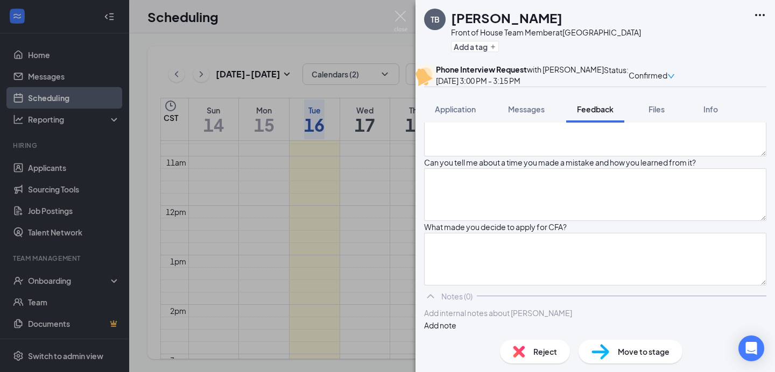
type textarea "n/a"
click at [490, 80] on textarea at bounding box center [595, 53] width 342 height 53
type textarea "n/a"
click at [470, 157] on textarea at bounding box center [595, 130] width 342 height 53
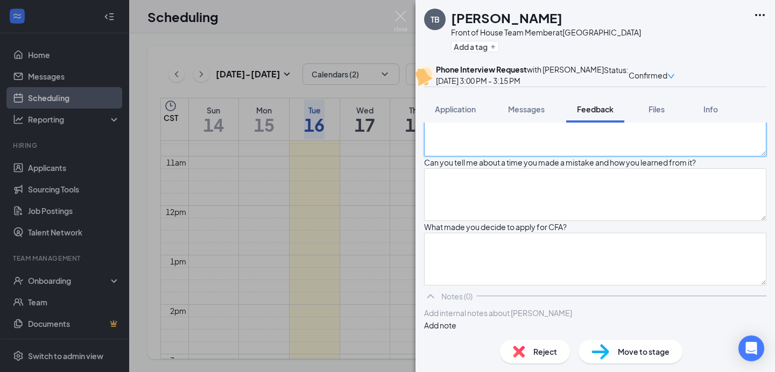
scroll to position [858, 0]
type textarea "n/a"
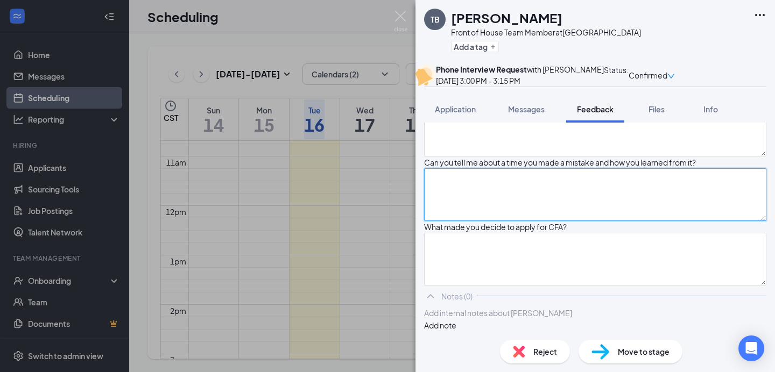
click at [487, 221] on textarea at bounding box center [595, 194] width 342 height 53
type textarea "n/a"
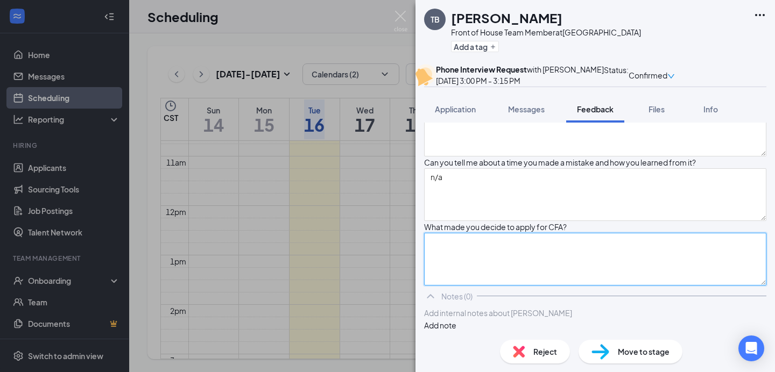
click at [511, 233] on textarea at bounding box center [595, 259] width 342 height 53
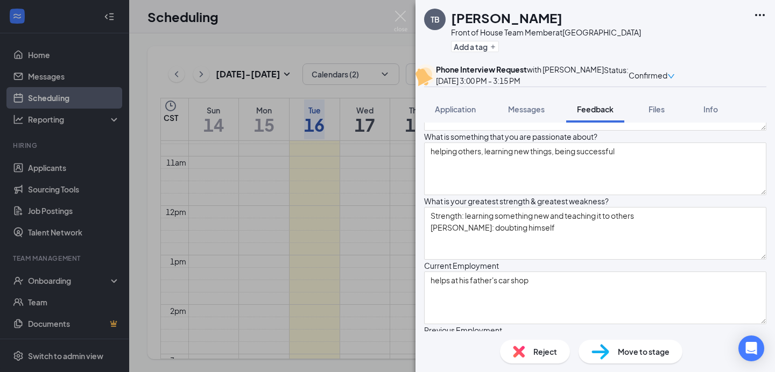
scroll to position [0, 0]
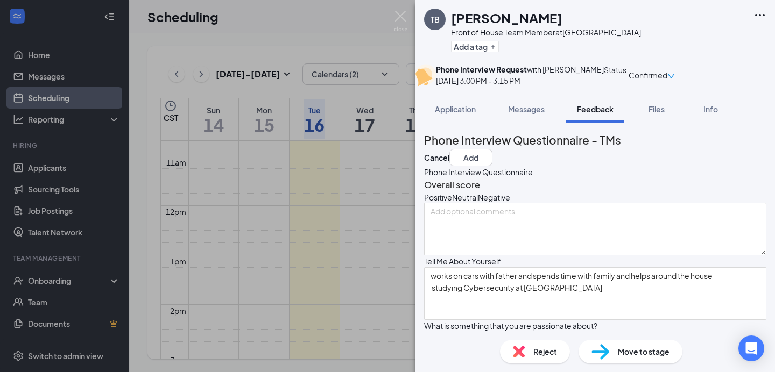
type textarea "close to the area, feels that it would be a good fit"
click at [424, 203] on icon "HappyFace" at bounding box center [424, 197] width 0 height 11
click at [452, 204] on icon "NeutralFace" at bounding box center [452, 198] width 0 height 12
click at [492, 166] on button "Add" at bounding box center [470, 157] width 43 height 17
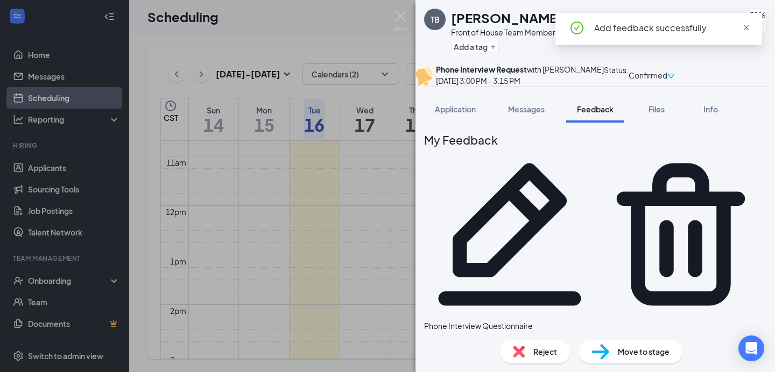
click at [745, 26] on span "close" at bounding box center [747, 28] width 8 height 8
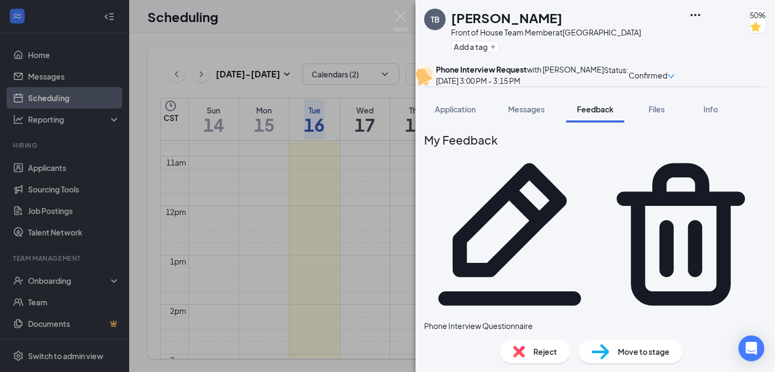
click at [630, 350] on span "Move to stage" at bounding box center [644, 352] width 52 height 12
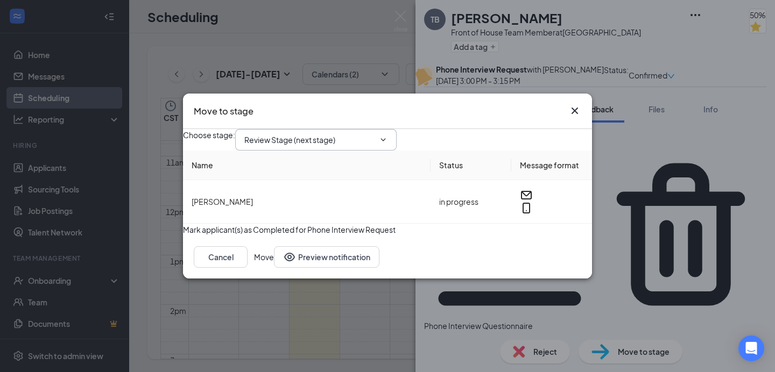
click at [353, 134] on input "Review Stage (next stage)" at bounding box center [309, 140] width 130 height 12
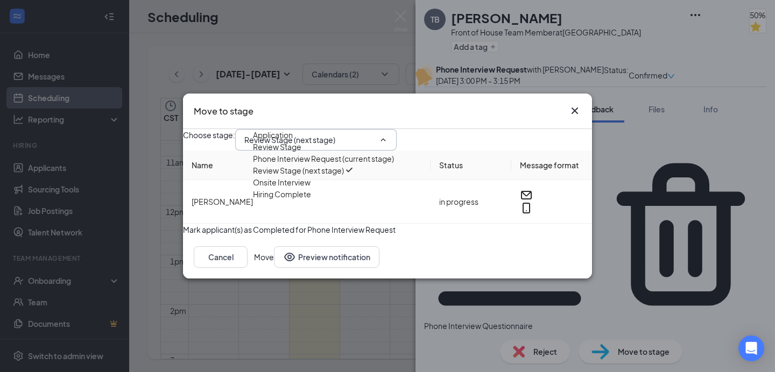
click at [308, 188] on div "Onsite Interview" at bounding box center [282, 183] width 58 height 12
type input "Onsite Interview"
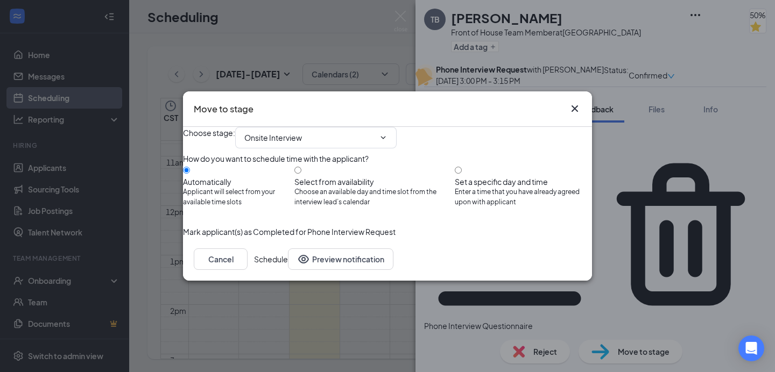
click at [288, 270] on button "Schedule" at bounding box center [271, 260] width 34 height 22
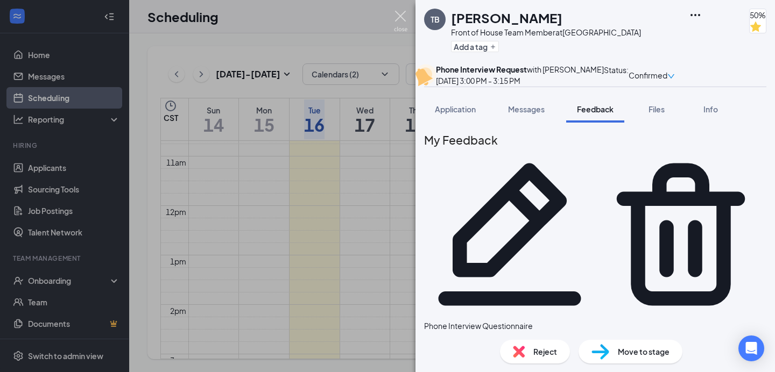
click at [404, 18] on img at bounding box center [400, 21] width 13 height 21
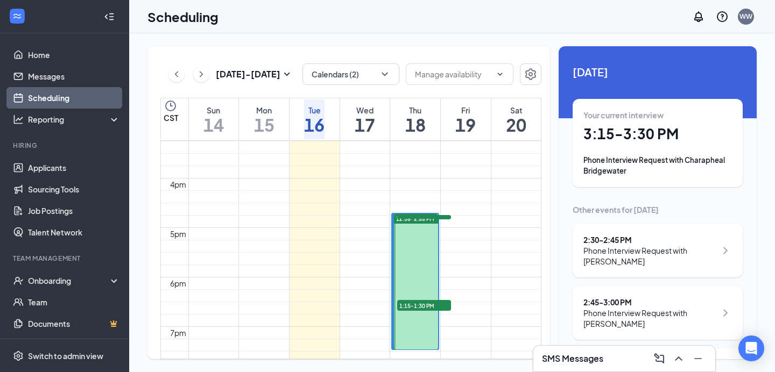
scroll to position [758, 0]
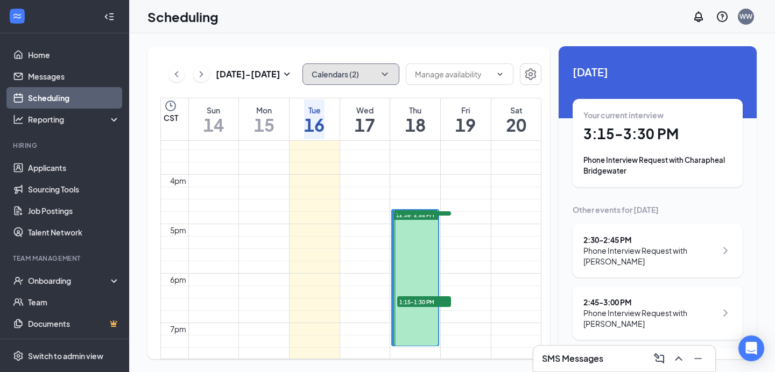
click at [379, 72] on icon "ChevronDown" at bounding box center [384, 74] width 11 height 11
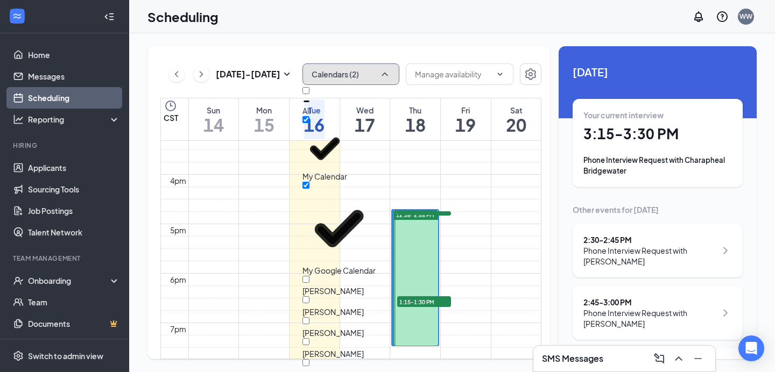
scroll to position [99, 0]
click at [309, 360] on input "[PERSON_NAME]" at bounding box center [305, 363] width 7 height 7
checkbox input "true"
click at [375, 26] on div "Scheduling WW" at bounding box center [452, 16] width 646 height 33
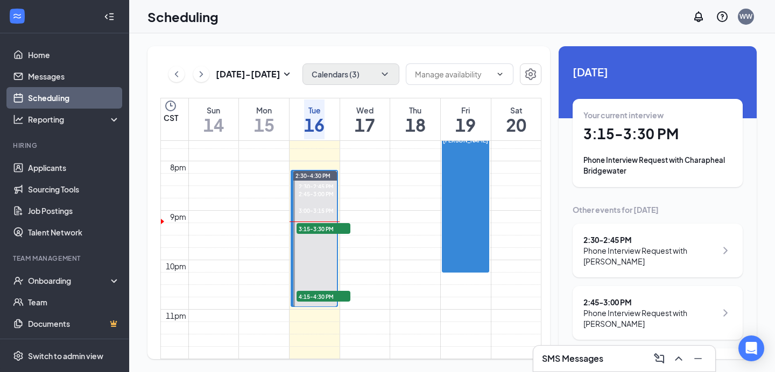
scroll to position [986, 0]
click at [613, 138] on h1 "3:15 - 3:30 PM" at bounding box center [657, 134] width 149 height 18
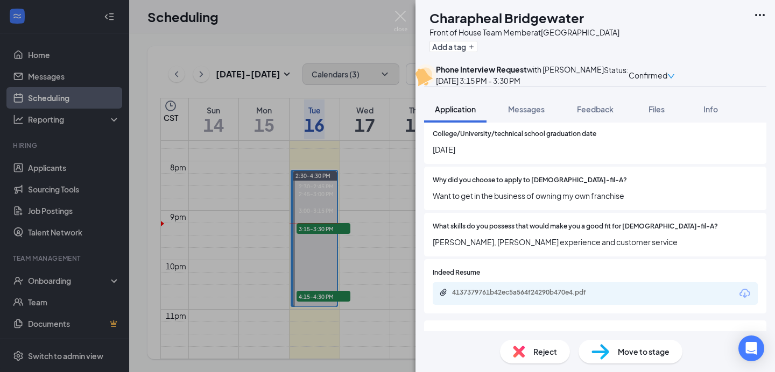
scroll to position [1539, 0]
click at [537, 114] on span "Messages" at bounding box center [526, 109] width 37 height 10
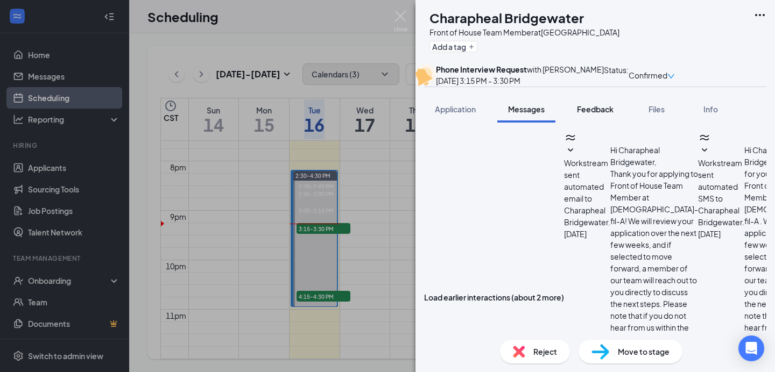
scroll to position [435, 0]
click at [600, 114] on span "Feedback" at bounding box center [595, 109] width 37 height 10
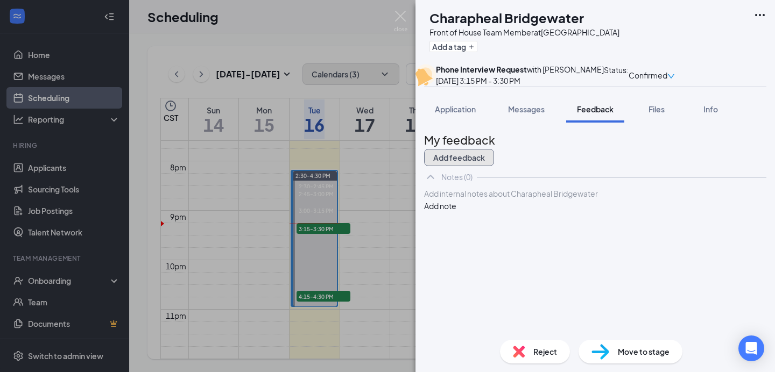
click at [494, 166] on button "Add feedback" at bounding box center [459, 157] width 70 height 17
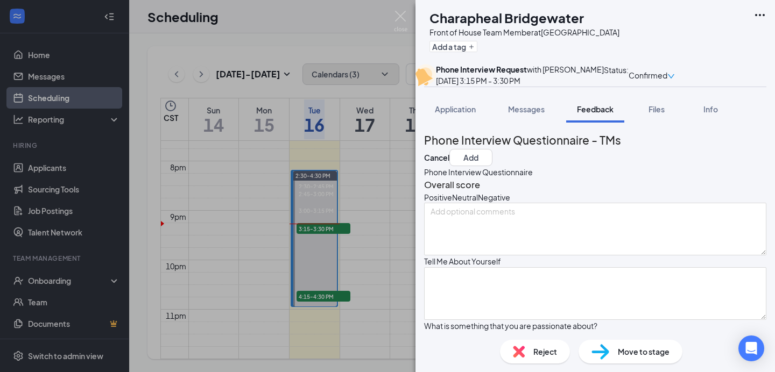
scroll to position [105, 0]
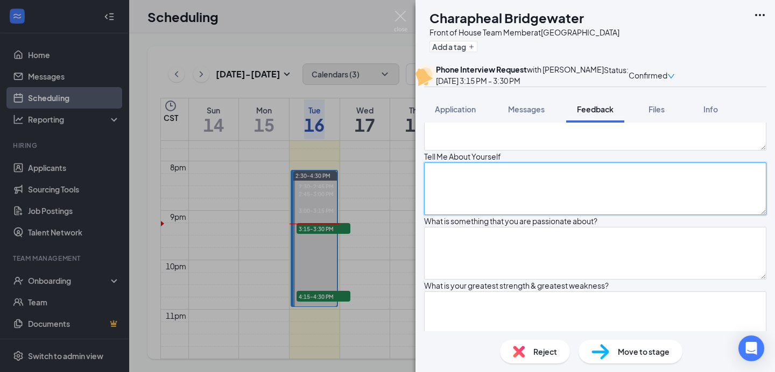
click at [511, 215] on textarea at bounding box center [595, 189] width 342 height 53
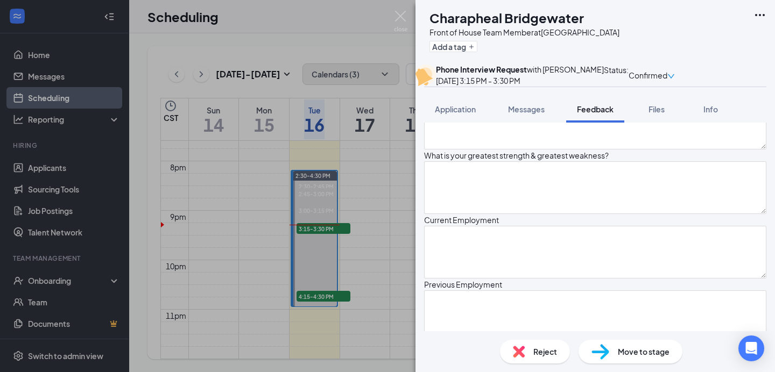
scroll to position [236, 0]
type textarea "likes to eat, trying new restaurants, likes cars, guns, movies and anime"
click at [543, 149] on textarea at bounding box center [595, 122] width 342 height 53
type textarea "making sure kids don't have to work hard in life, leaving something behind for …"
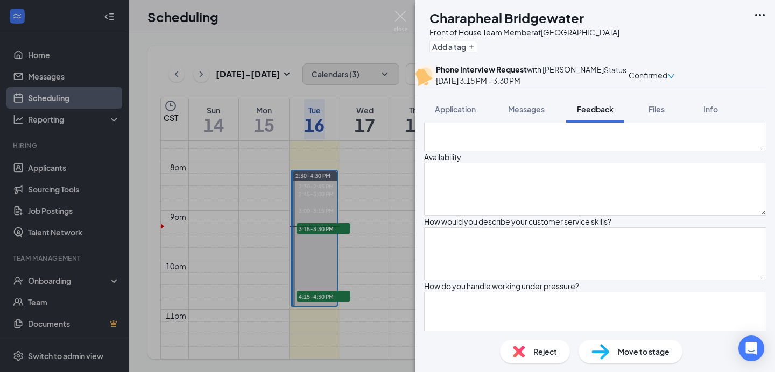
scroll to position [432, 0]
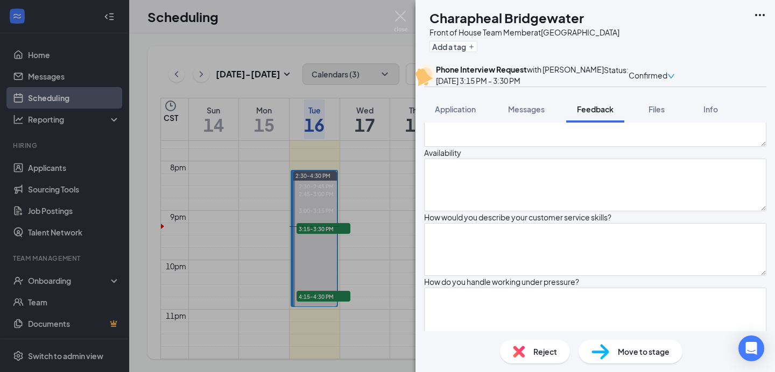
type textarea "Strength: ambition Weakness: eyesight"
click at [458, 82] on textarea at bounding box center [595, 56] width 342 height 53
type textarea "n/a"
click at [475, 147] on textarea "Johnson/Johnson" at bounding box center [595, 120] width 342 height 53
click at [516, 147] on textarea "Johnson&Johnson" at bounding box center [595, 120] width 342 height 53
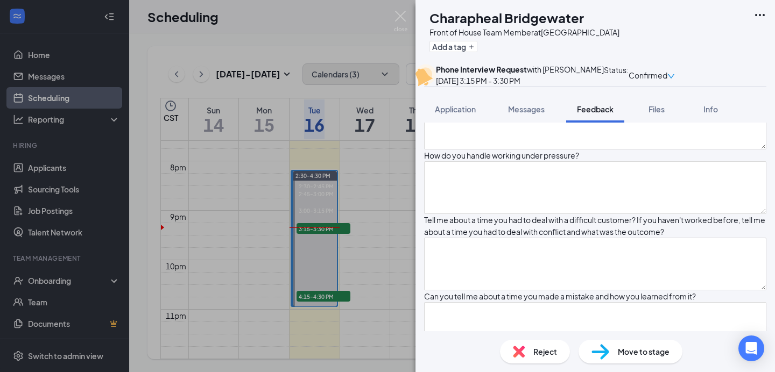
scroll to position [560, 0]
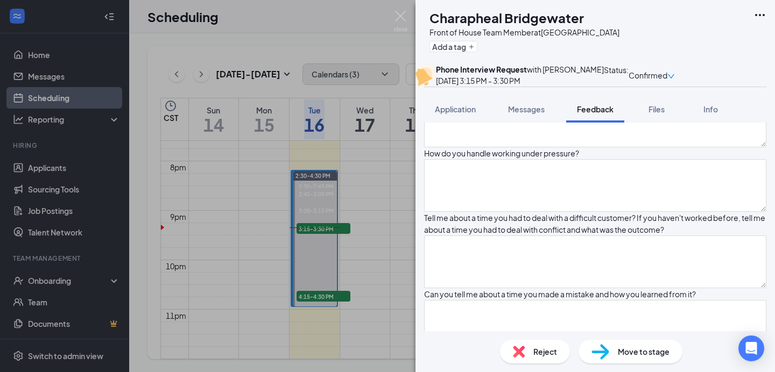
type textarea "Johnson&Johnson at FedEx, 3 months, tired of working at warehouses, needed some…"
click at [495, 83] on textarea at bounding box center [595, 56] width 342 height 53
type textarea "d"
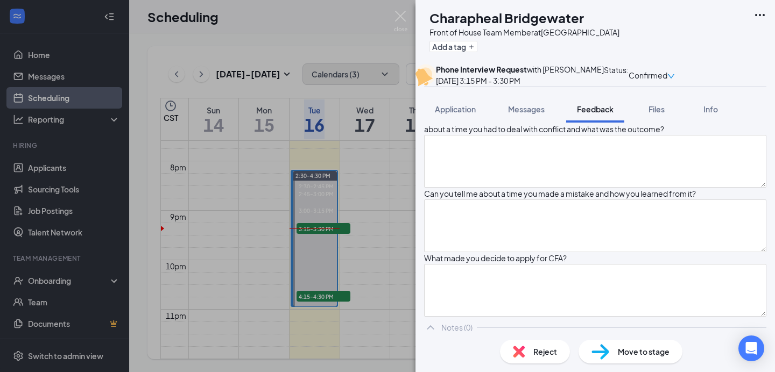
scroll to position [660, 0]
type textarea "M-S 8am-7pm"
click at [515, 47] on textarea at bounding box center [595, 21] width 342 height 53
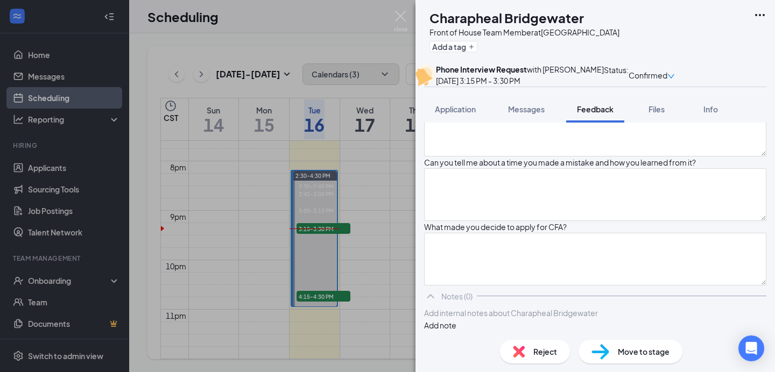
type textarea "n/a"
click at [494, 80] on textarea at bounding box center [595, 53] width 342 height 53
type textarea "n/a"
click at [467, 233] on div "What made you decide to apply for CFA?" at bounding box center [495, 227] width 143 height 12
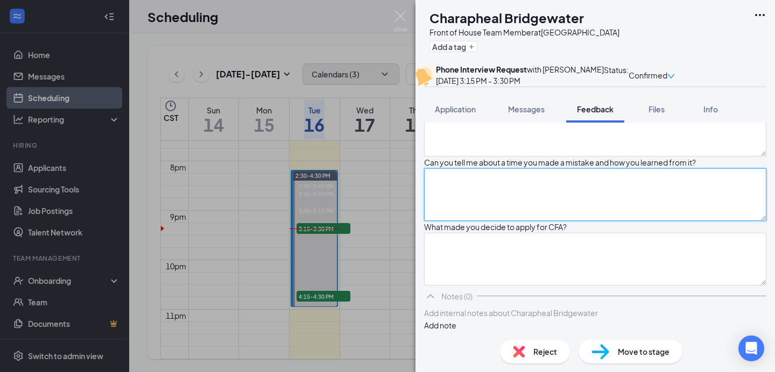
click at [459, 221] on textarea at bounding box center [595, 194] width 342 height 53
type textarea "n/a"
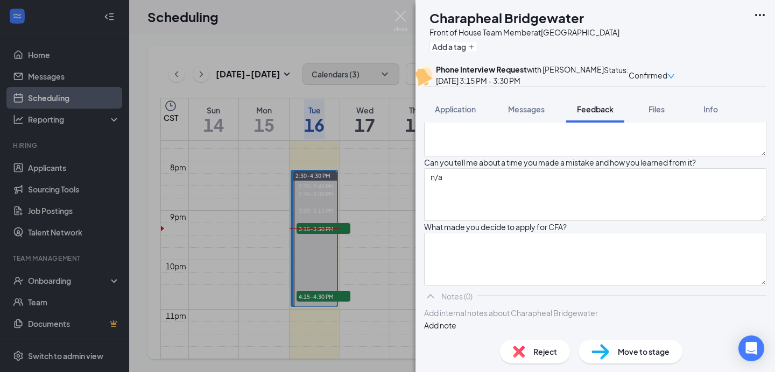
click at [477, 80] on textarea at bounding box center [595, 53] width 342 height 53
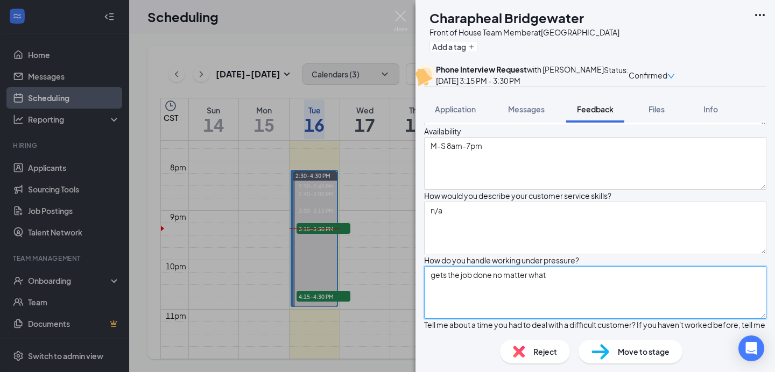
scroll to position [454, 0]
type textarea "gets the job done no matter what"
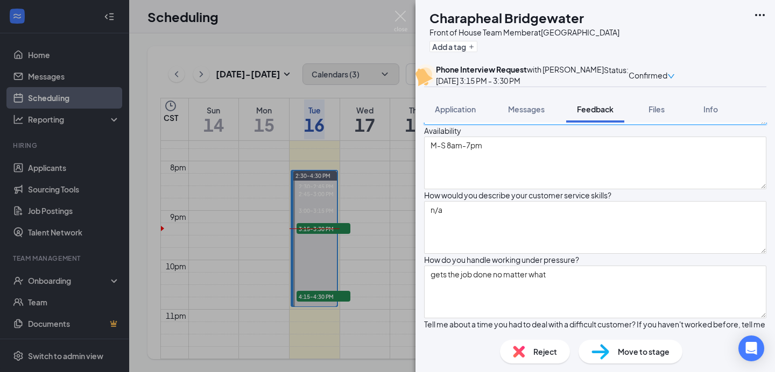
click at [587, 125] on textarea "Johnson&Johnson at FedEx, 3 months, tired of working at warehouses, needed some…" at bounding box center [595, 98] width 342 height 53
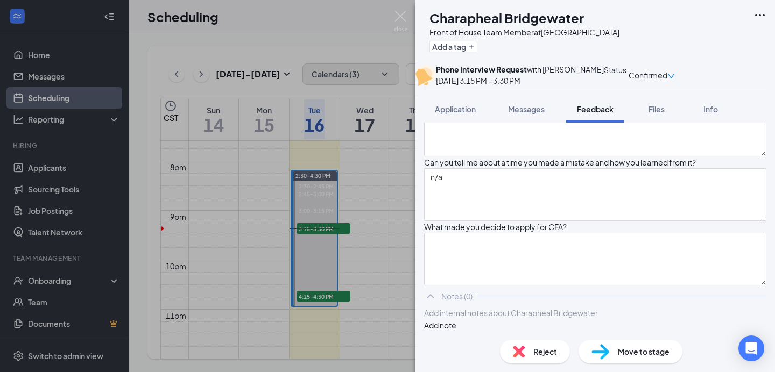
scroll to position [741, 0]
type textarea "Johnson&Johnson at FedEx, 3 months, tired of working at warehouses, needed some…"
click at [571, 80] on textarea "gets the job done no matter what" at bounding box center [595, 53] width 342 height 53
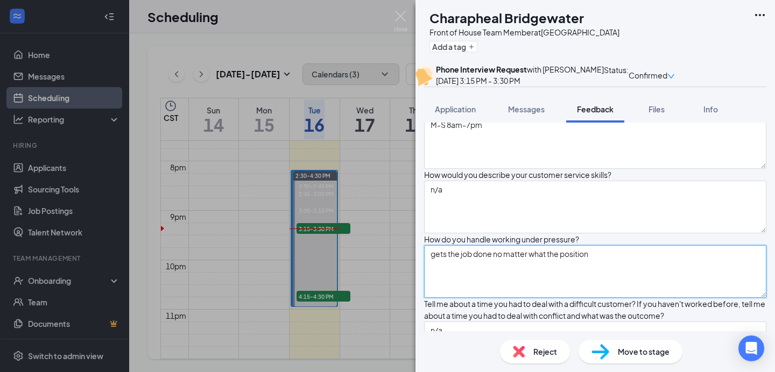
scroll to position [461, 0]
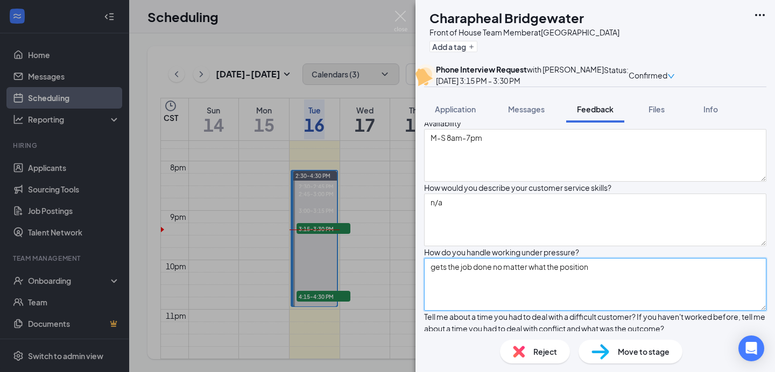
type textarea "gets the job done no matter what the position"
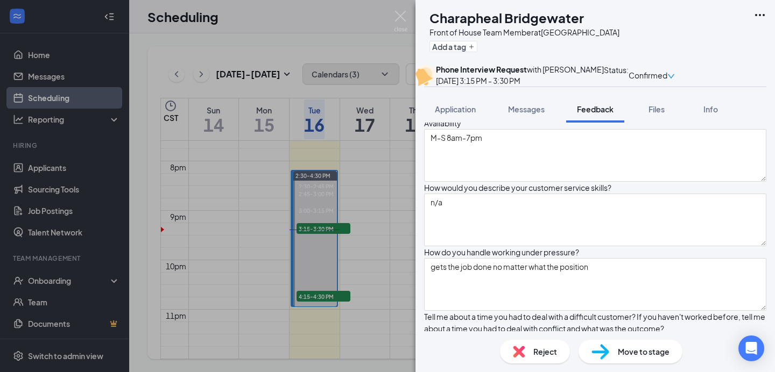
click at [565, 117] on textarea "Johnson&Johnson at FedEx, 3 months, tired of working at warehouses, needed some…" at bounding box center [595, 91] width 342 height 53
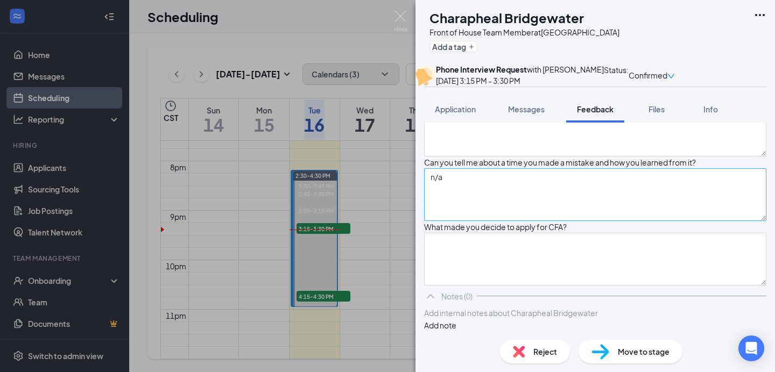
scroll to position [956, 0]
type textarea "Johnson&Johnson at FedEx, 3 months, tired of working at warehouses, needed some…"
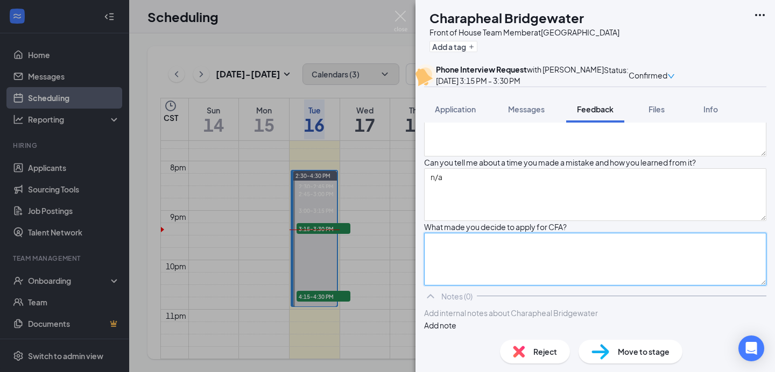
click at [555, 233] on textarea at bounding box center [595, 259] width 342 height 53
type textarea "h"
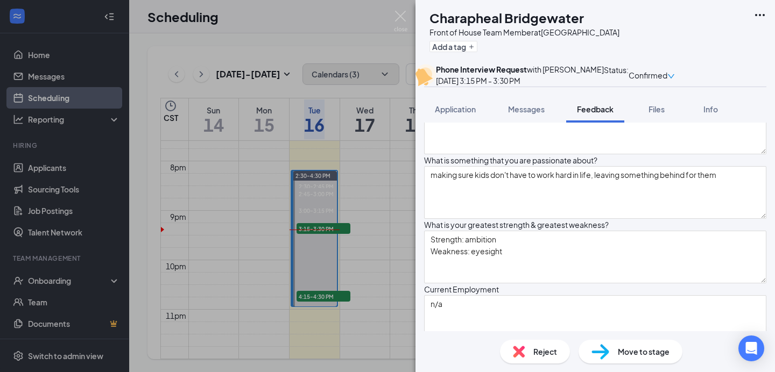
scroll to position [0, 0]
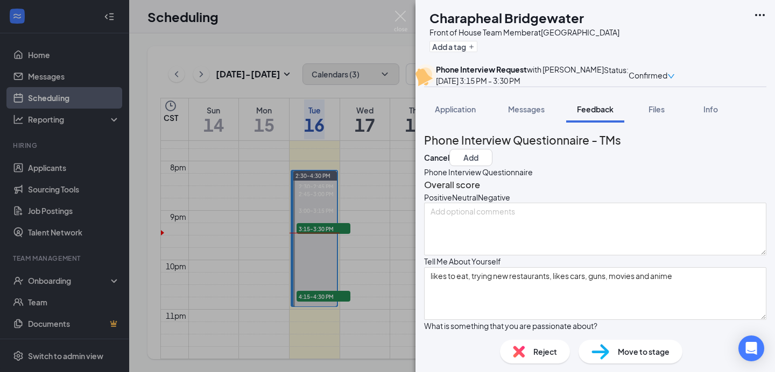
type textarea "CFA has a better understanding of customer service, can learn a lot"
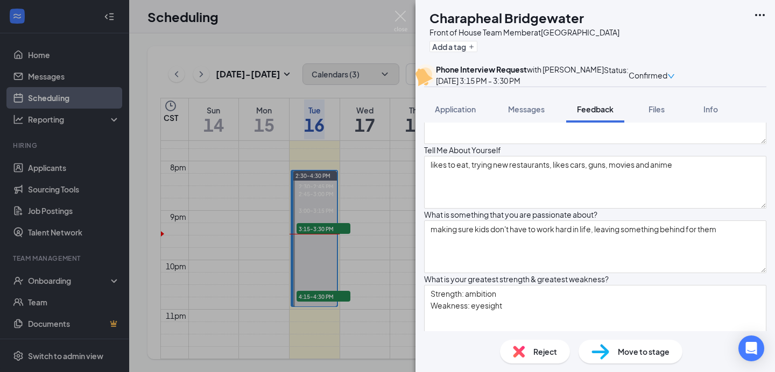
scroll to position [9, 0]
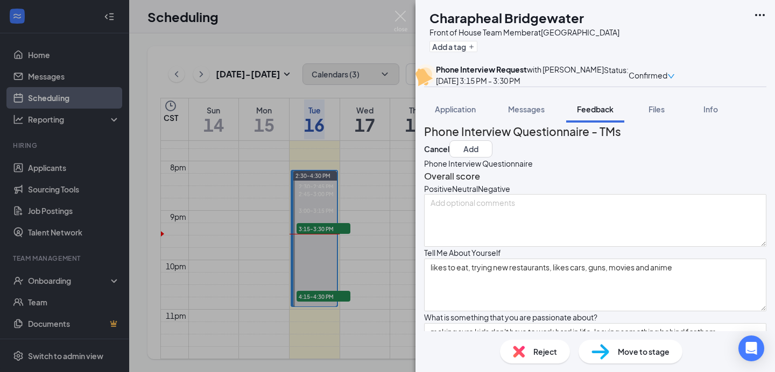
click at [478, 194] on icon "SadFace" at bounding box center [478, 189] width 0 height 11
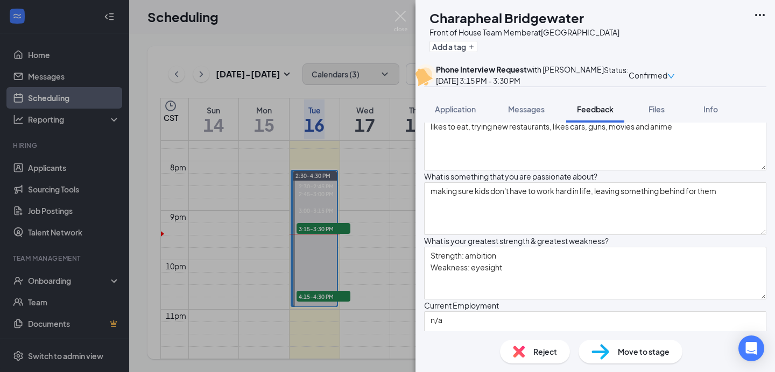
scroll to position [0, 0]
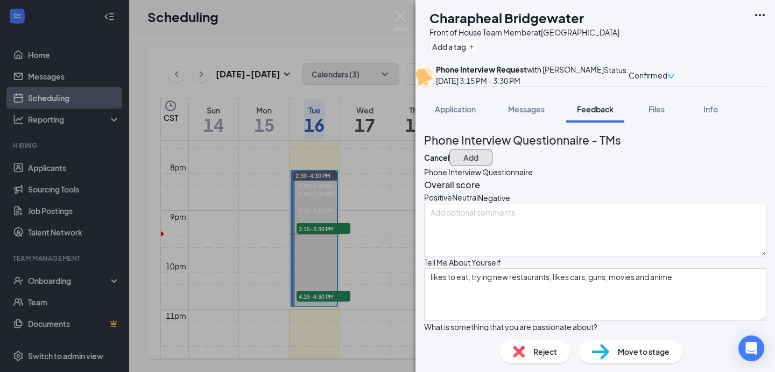
click at [492, 166] on button "Add" at bounding box center [470, 157] width 43 height 17
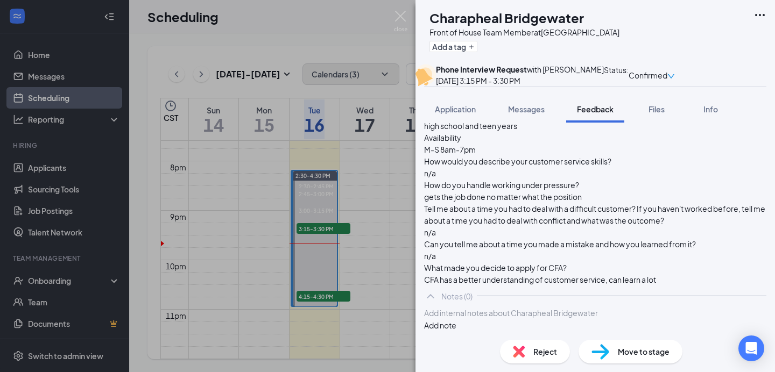
scroll to position [481, 0]
click at [400, 18] on img at bounding box center [400, 21] width 13 height 21
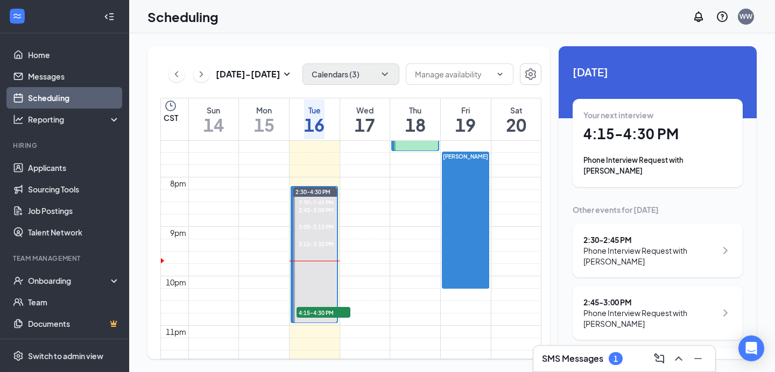
scroll to position [954, 0]
click at [547, 350] on div "SMS Messages 1" at bounding box center [624, 358] width 165 height 17
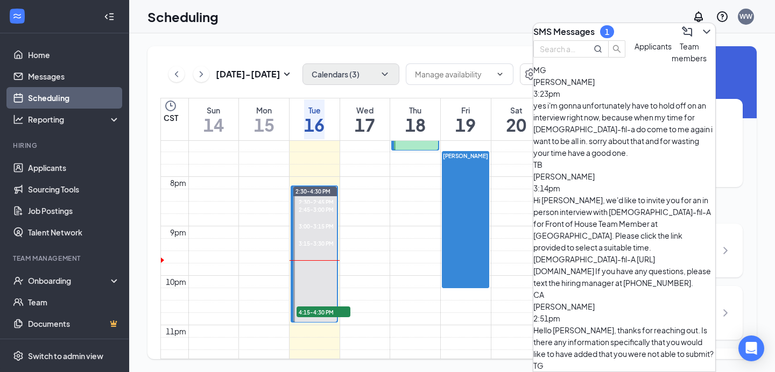
click at [633, 130] on div "yes i'm gonna unfortunately have to hold off on an interview right now, because…" at bounding box center [624, 129] width 182 height 59
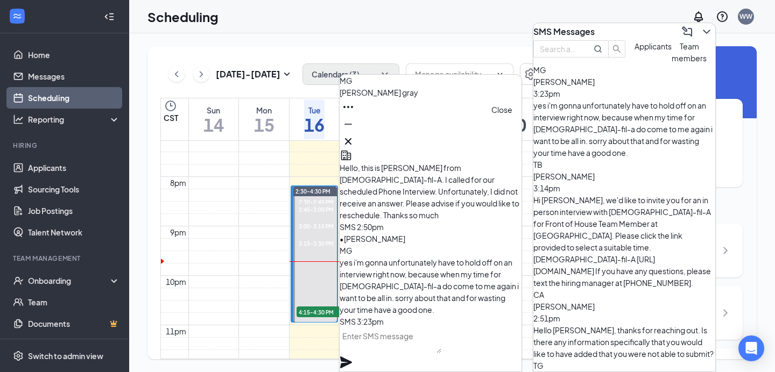
click at [496, 133] on div at bounding box center [431, 141] width 182 height 17
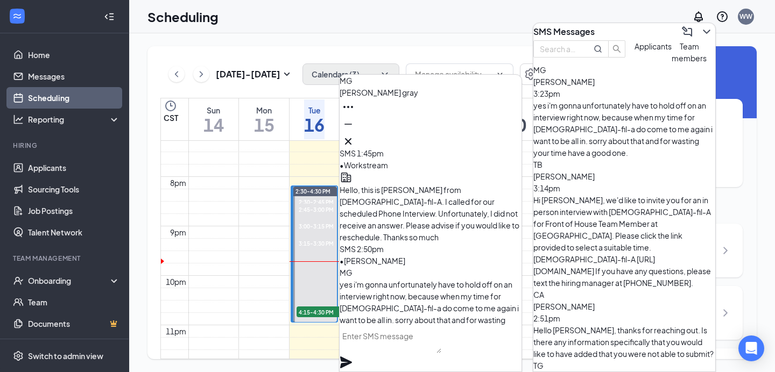
scroll to position [0, 0]
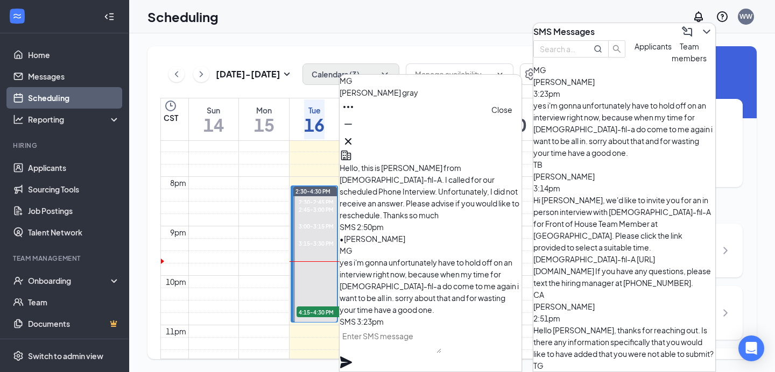
click at [355, 138] on icon "Cross" at bounding box center [348, 141] width 13 height 13
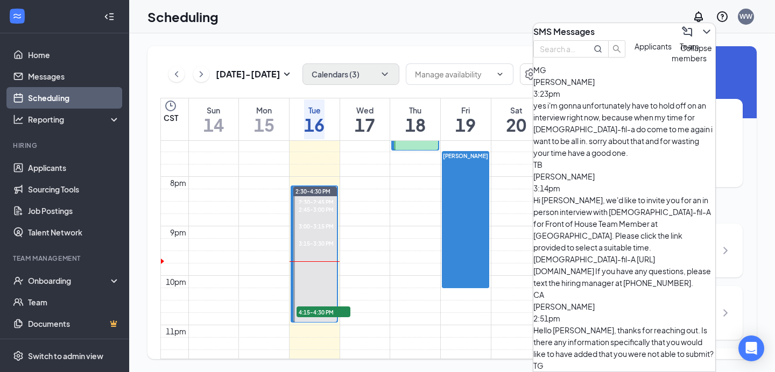
click at [700, 26] on icon "ChevronDown" at bounding box center [706, 31] width 13 height 13
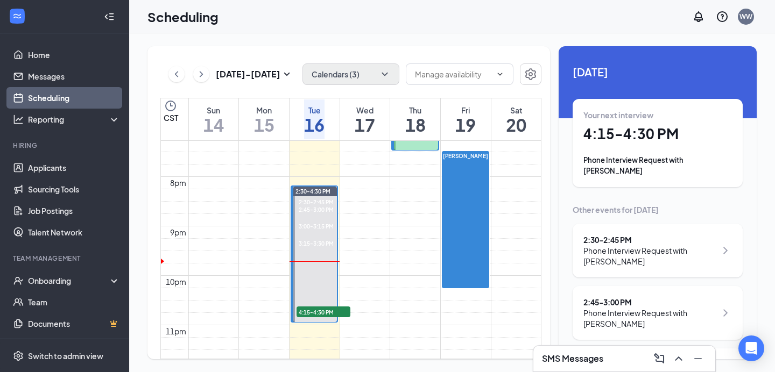
click at [635, 135] on h1 "4:15 - 4:30 PM" at bounding box center [657, 134] width 149 height 18
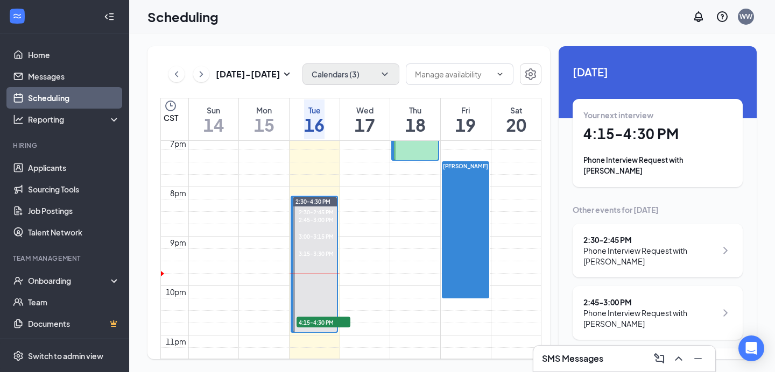
scroll to position [945, 0]
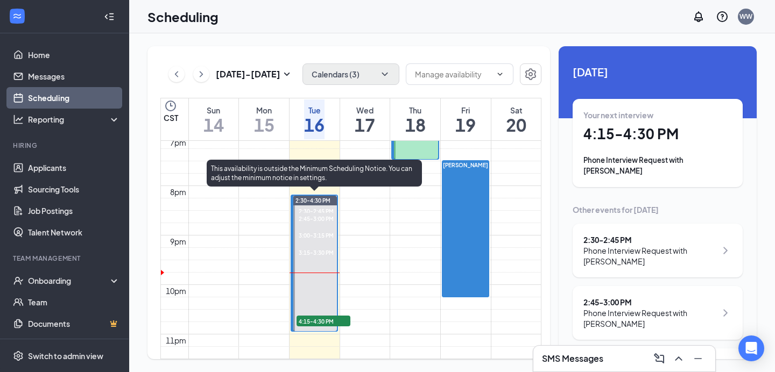
click at [308, 250] on span "3:15-3:30 PM" at bounding box center [315, 253] width 37 height 10
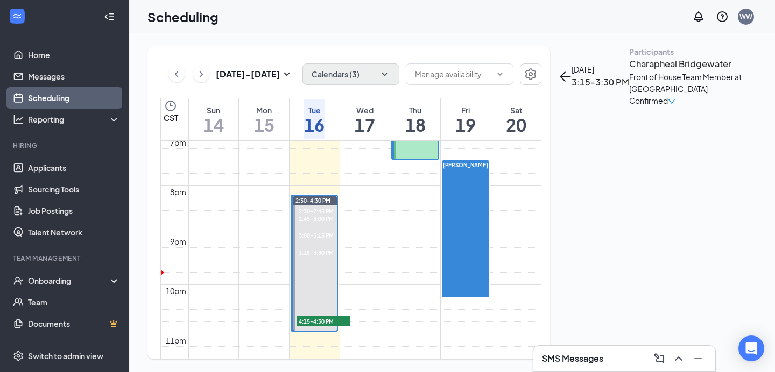
click at [629, 71] on h3 "Charapheal Bridgewater" at bounding box center [685, 64] width 113 height 14
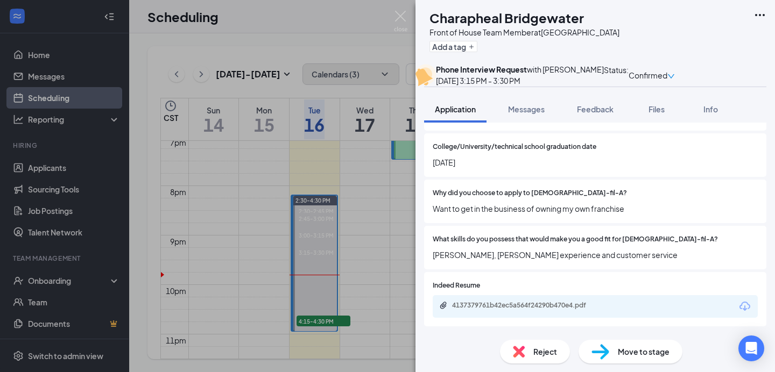
scroll to position [1610, 0]
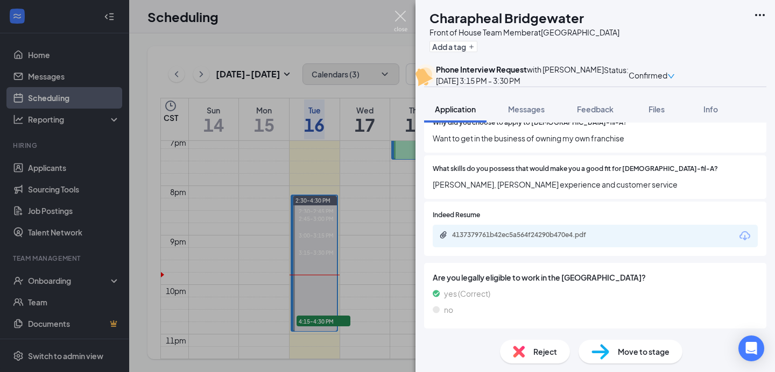
click at [401, 18] on img at bounding box center [400, 21] width 13 height 21
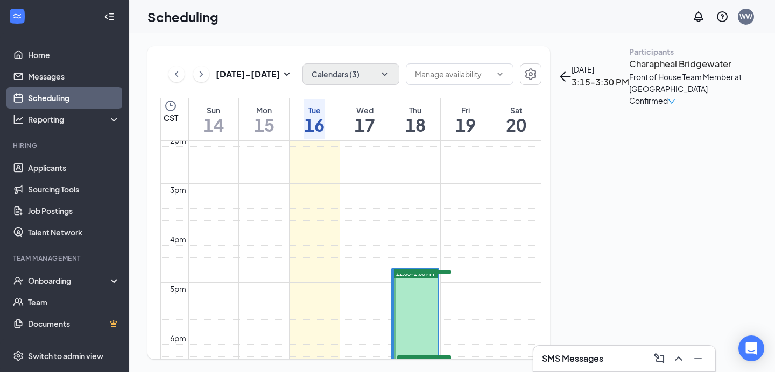
scroll to position [788, 0]
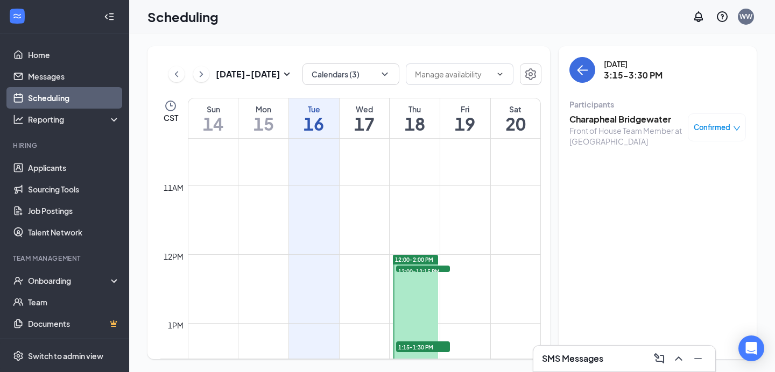
scroll to position [813, 0]
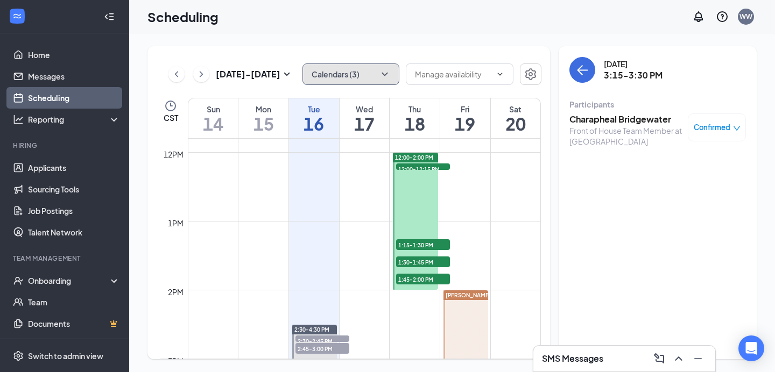
click at [345, 84] on button "Calendars (3)" at bounding box center [350, 75] width 97 height 22
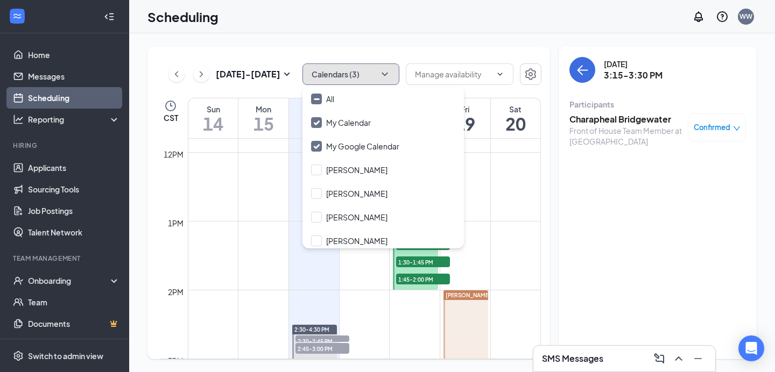
click at [263, 282] on td at bounding box center [364, 281] width 353 height 17
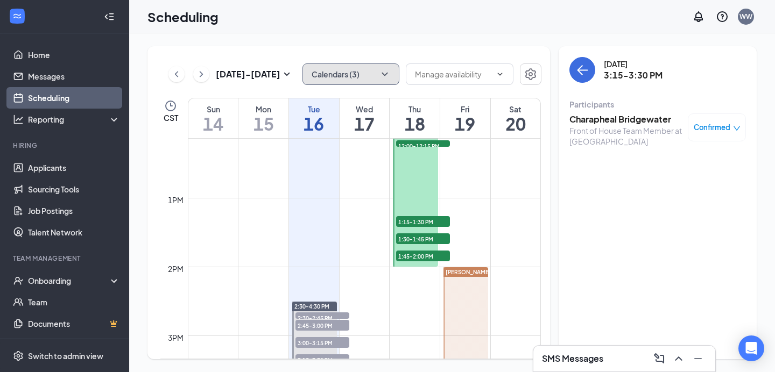
scroll to position [837, 0]
click at [588, 71] on icon "ArrowLeft" at bounding box center [582, 70] width 13 height 13
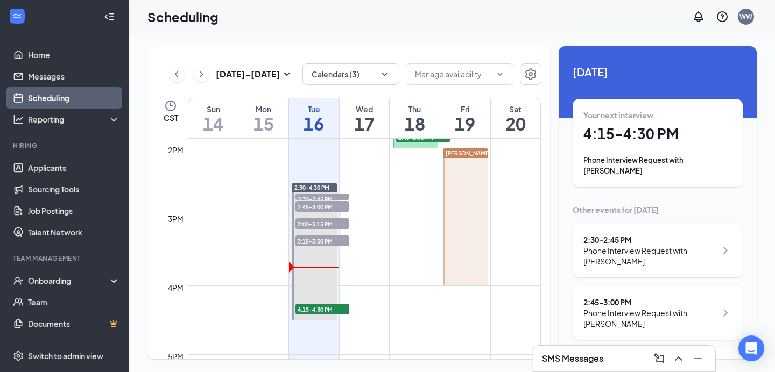
scroll to position [958, 0]
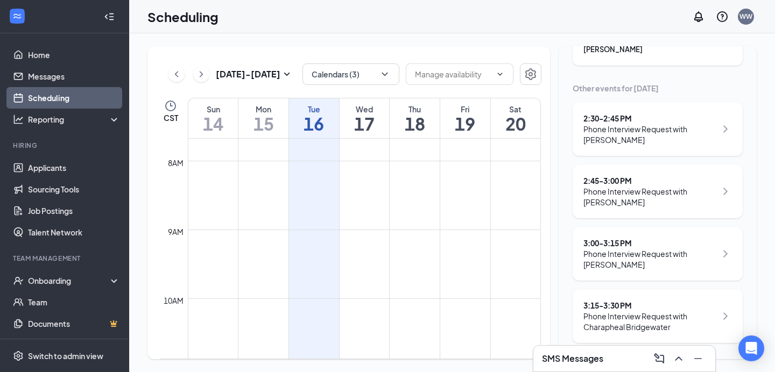
scroll to position [123, 0]
click at [31, 170] on link "Applicants" at bounding box center [74, 168] width 92 height 22
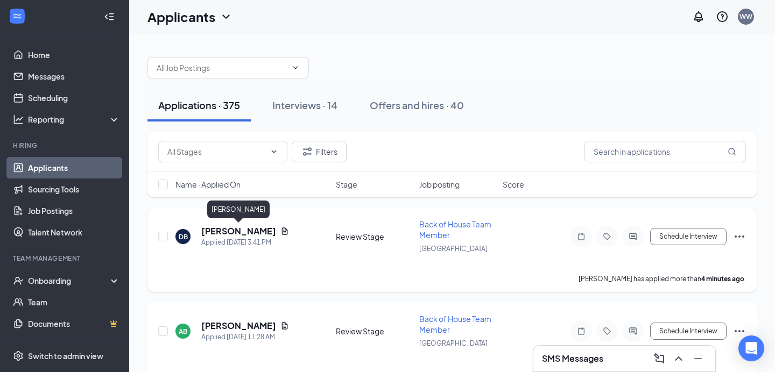
click at [256, 229] on h5 "[PERSON_NAME]" at bounding box center [238, 232] width 75 height 12
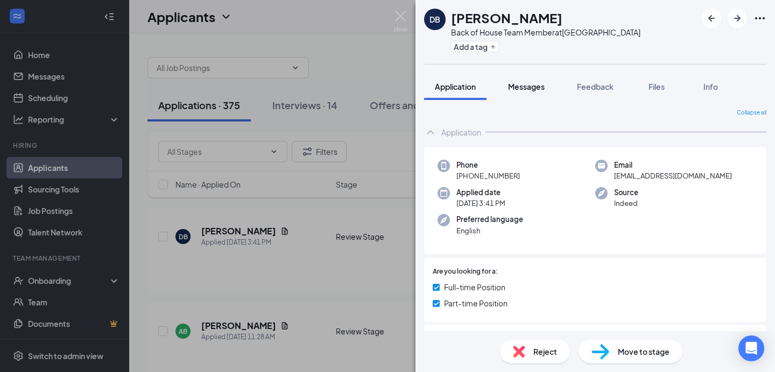
click at [520, 86] on span "Messages" at bounding box center [526, 87] width 37 height 10
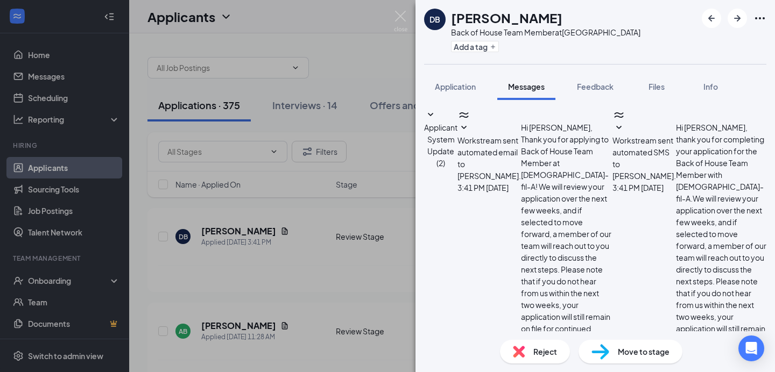
scroll to position [20, 0]
click at [470, 135] on icon "SmallChevronDown" at bounding box center [463, 128] width 13 height 13
click at [612, 135] on icon "SmallChevronDown" at bounding box center [618, 128] width 13 height 13
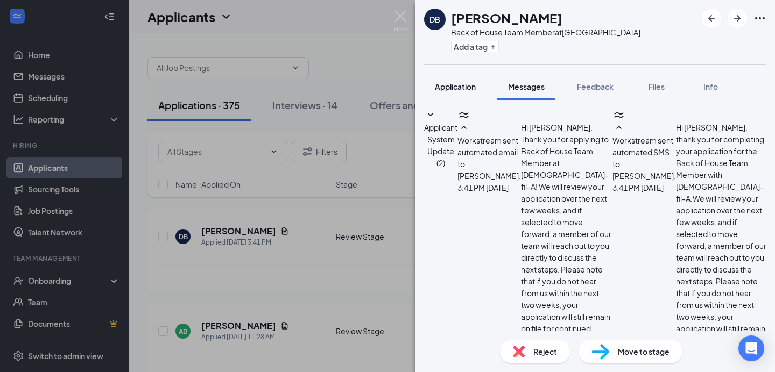
click at [470, 88] on span "Application" at bounding box center [455, 87] width 41 height 10
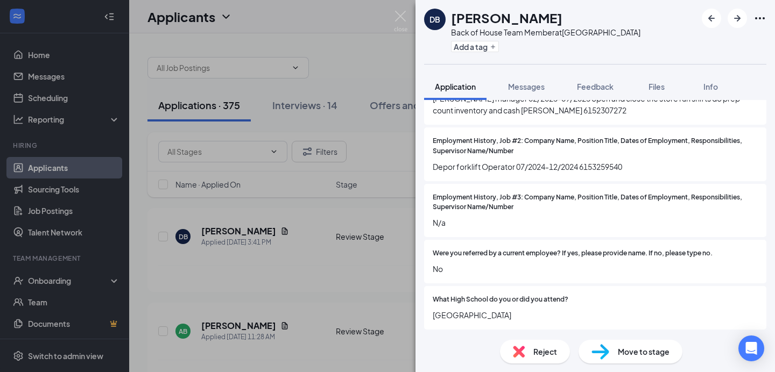
scroll to position [1039, 0]
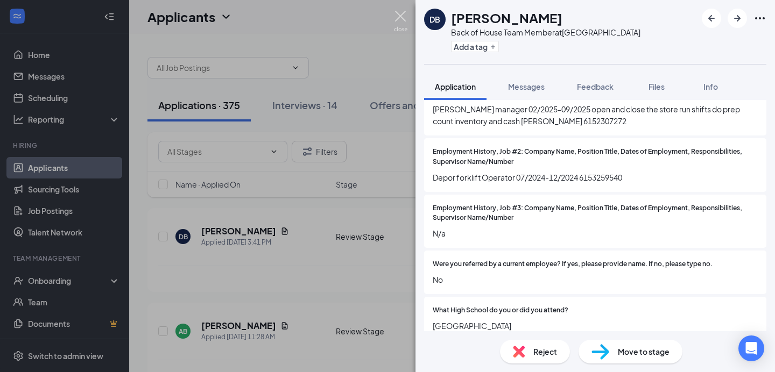
click at [403, 15] on img at bounding box center [400, 21] width 13 height 21
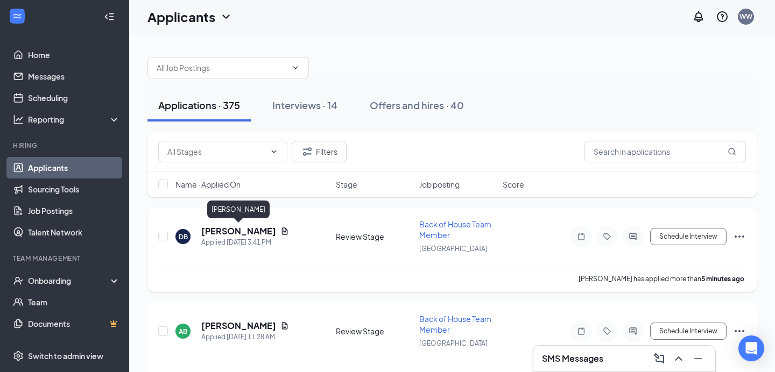
click at [257, 231] on h5 "[PERSON_NAME]" at bounding box center [238, 232] width 75 height 12
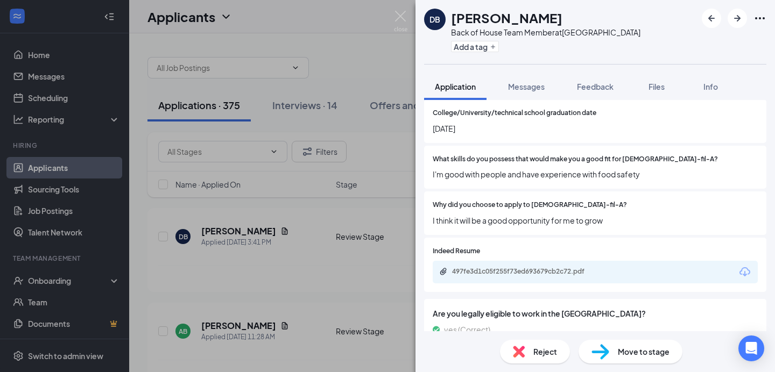
scroll to position [1355, 0]
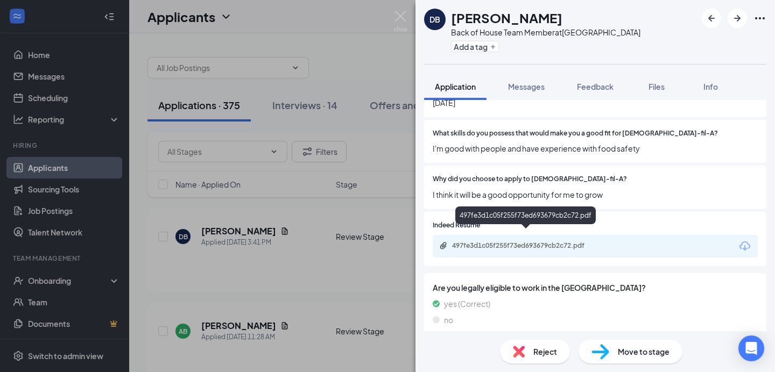
click at [514, 242] on div "497fe3d1c05f255f73ed693679cb2c72.pdf" at bounding box center [527, 246] width 151 height 9
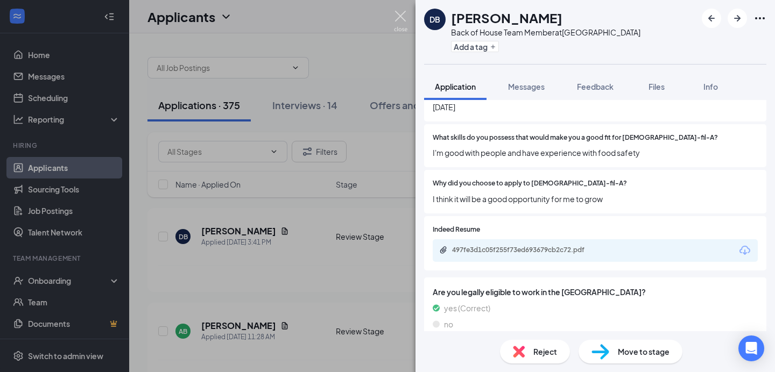
click at [398, 17] on img at bounding box center [400, 21] width 13 height 21
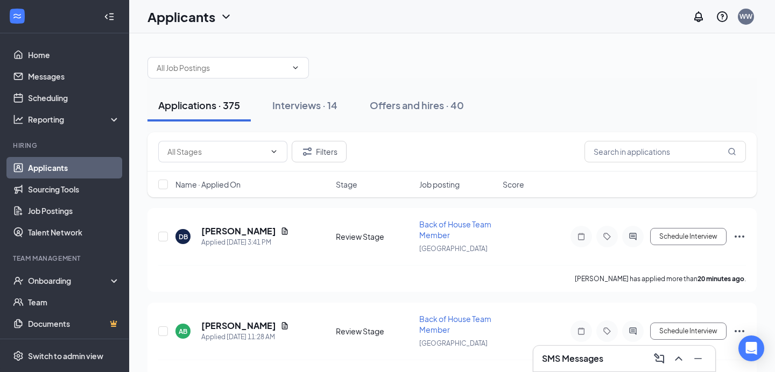
click at [583, 359] on h3 "SMS Messages" at bounding box center [572, 359] width 61 height 12
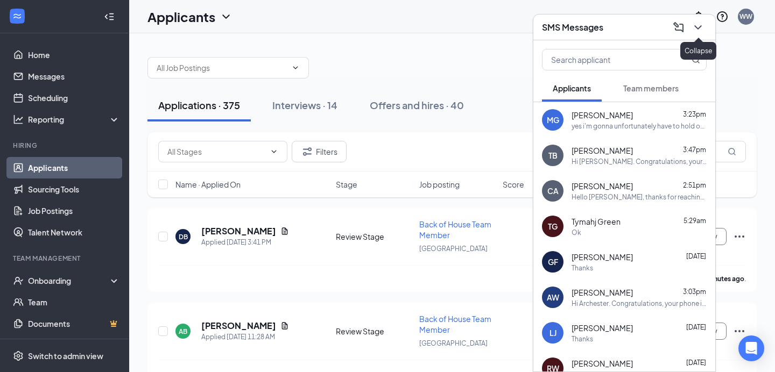
click at [699, 22] on icon "ChevronDown" at bounding box center [698, 27] width 13 height 13
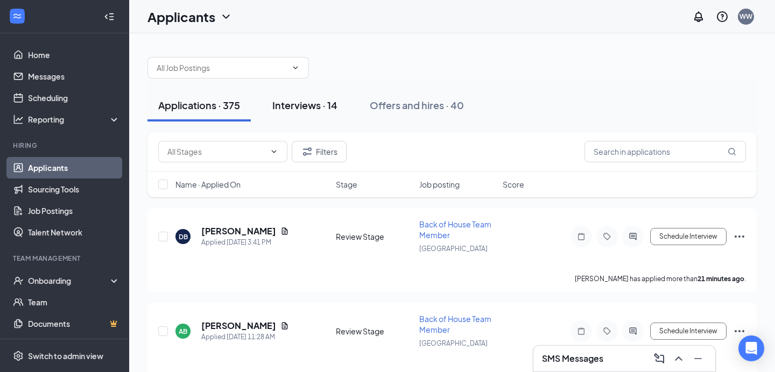
click at [320, 112] on button "Interviews · 14" at bounding box center [305, 105] width 87 height 32
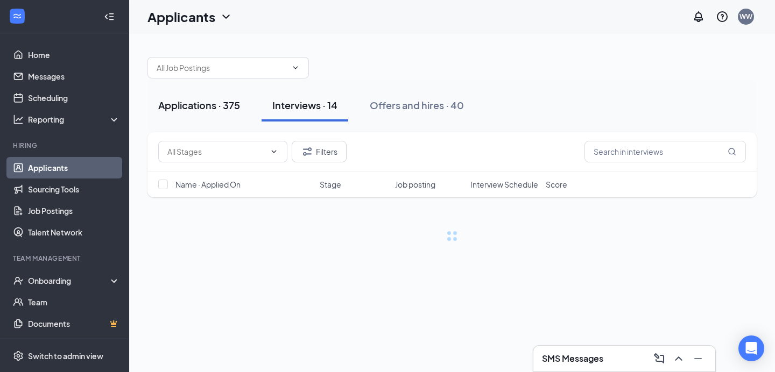
click at [201, 96] on button "Applications · 375" at bounding box center [198, 105] width 103 height 32
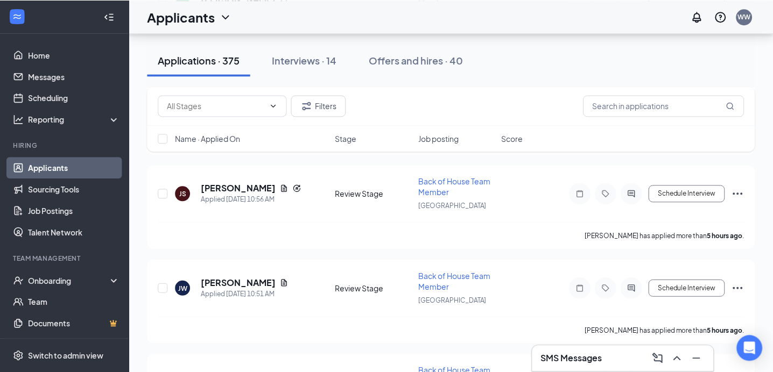
scroll to position [328, 0]
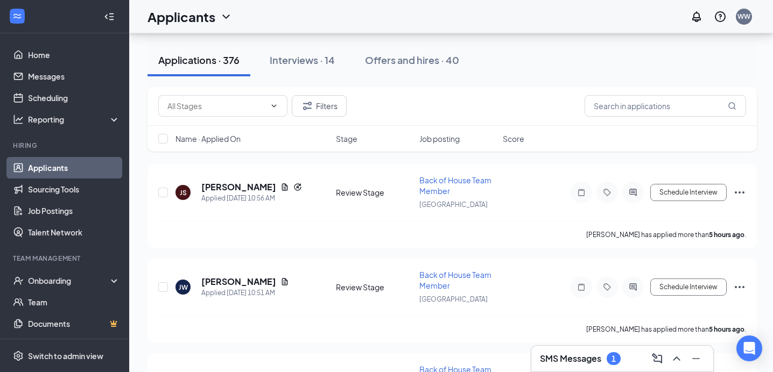
click at [604, 363] on div "SMS Messages 1" at bounding box center [580, 359] width 81 height 13
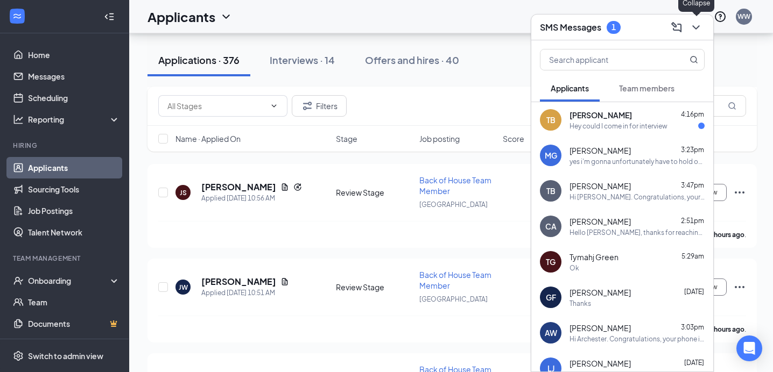
click at [698, 23] on icon "ChevronDown" at bounding box center [695, 27] width 13 height 13
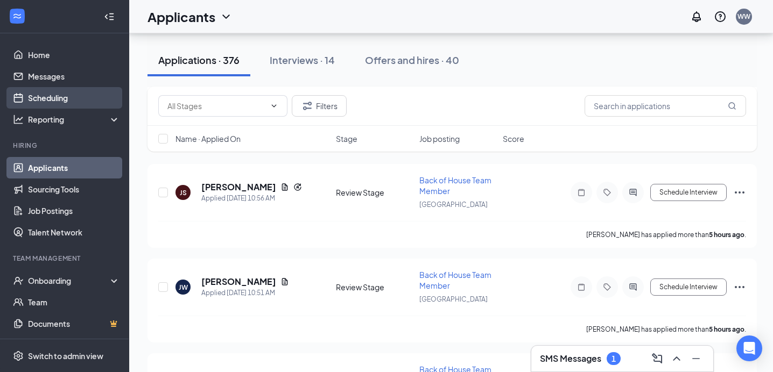
click at [51, 89] on link "Scheduling" at bounding box center [74, 98] width 92 height 22
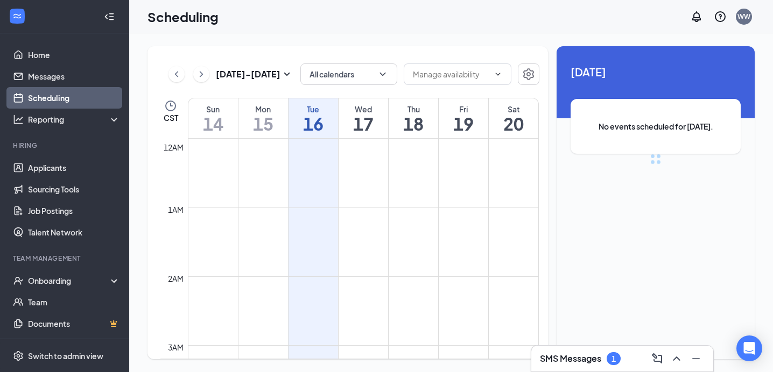
scroll to position [529, 0]
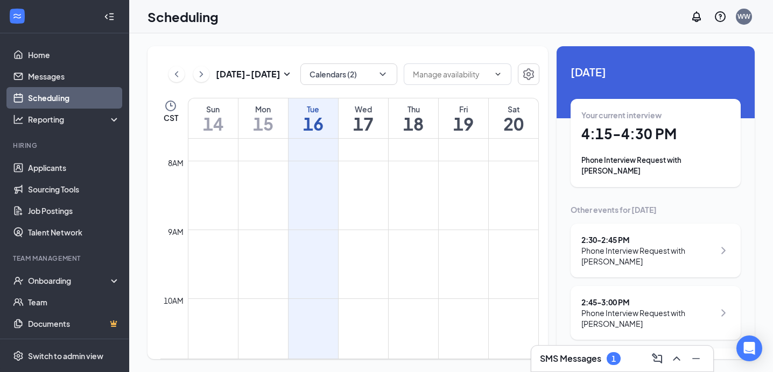
click at [645, 144] on div "Your current interview 4:15 - 4:30 PM Phone Interview Request with [PERSON_NAME]" at bounding box center [655, 143] width 149 height 67
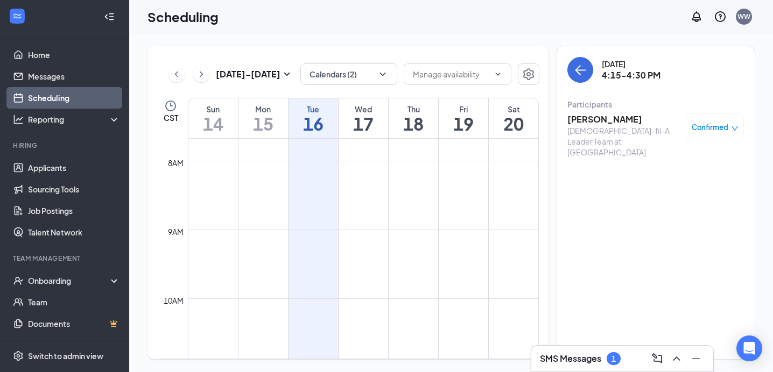
click at [611, 116] on h3 "[PERSON_NAME]" at bounding box center [623, 120] width 113 height 12
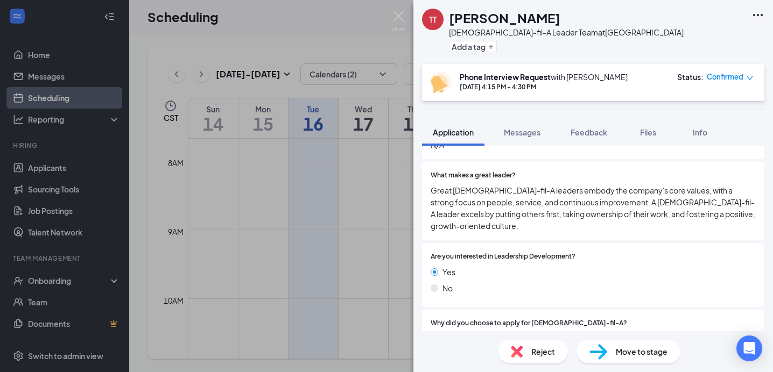
click at [464, 283] on div "No" at bounding box center [593, 289] width 325 height 12
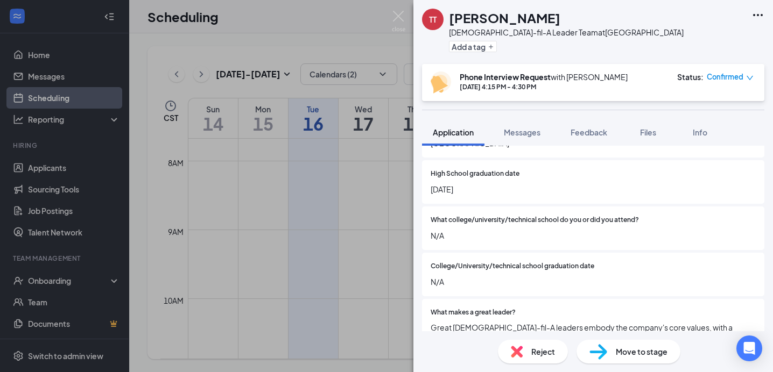
scroll to position [1329, 0]
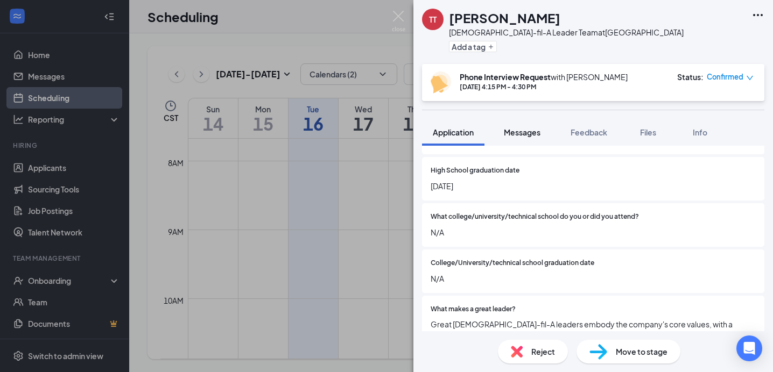
click at [527, 122] on button "Messages" at bounding box center [522, 132] width 58 height 27
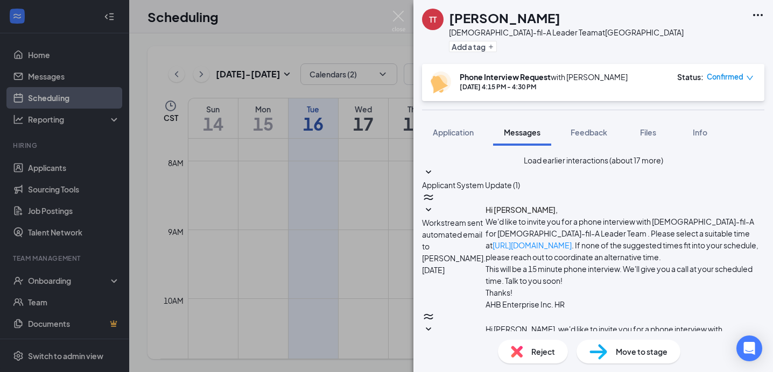
scroll to position [435, 0]
click at [449, 127] on div "Application" at bounding box center [453, 132] width 41 height 11
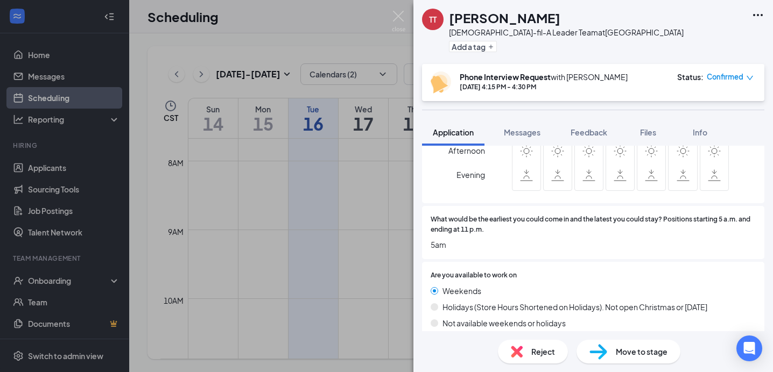
scroll to position [405, 0]
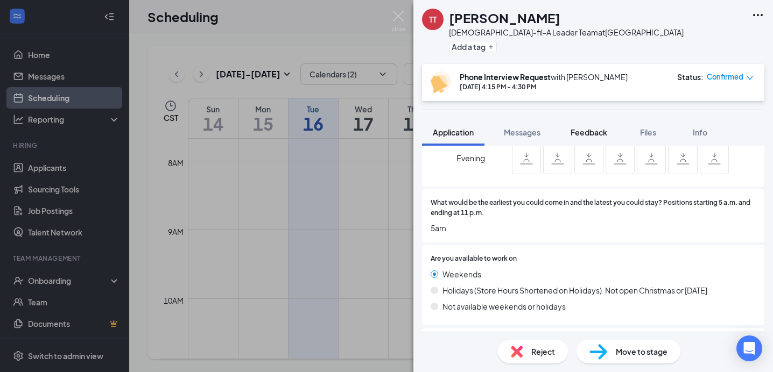
click at [581, 130] on span "Feedback" at bounding box center [589, 133] width 37 height 10
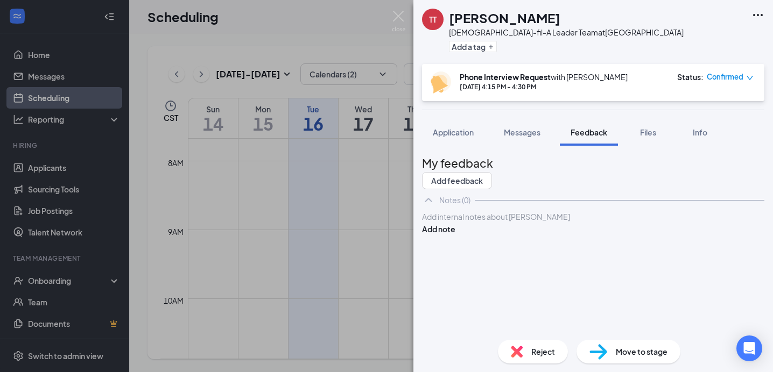
click at [602, 223] on div at bounding box center [593, 217] width 341 height 11
click at [455, 235] on button "Add note" at bounding box center [438, 229] width 33 height 12
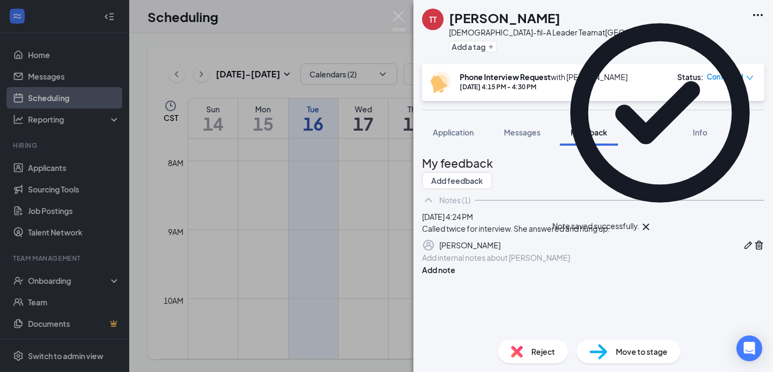
click at [533, 344] on div "Reject" at bounding box center [533, 352] width 70 height 24
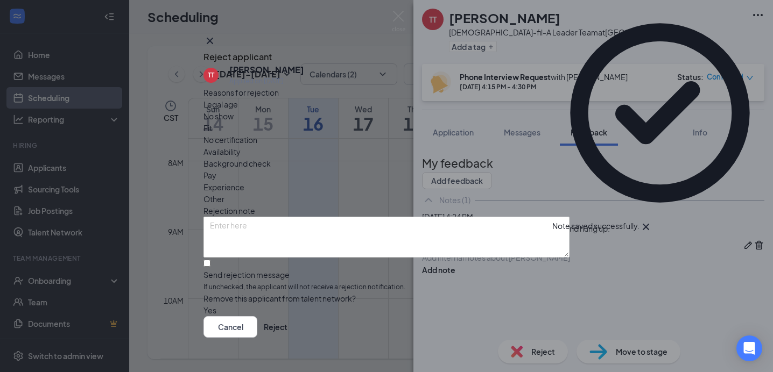
click at [408, 193] on div "Other" at bounding box center [386, 199] width 366 height 12
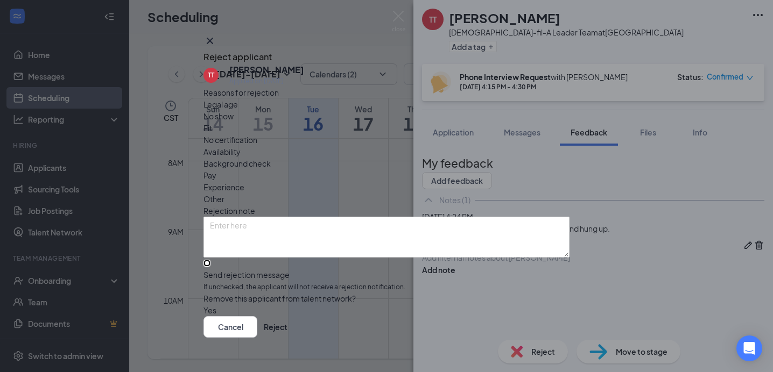
click at [210, 260] on input "Send rejection message If unchecked, the applicant will not receive a rejection…" at bounding box center [206, 263] width 7 height 7
checkbox input "true"
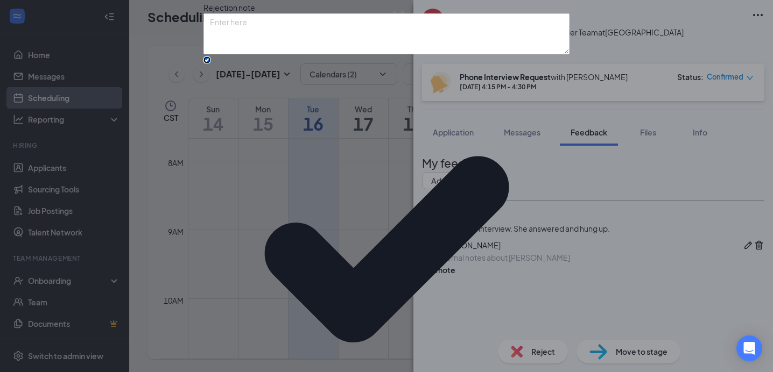
scroll to position [79, 0]
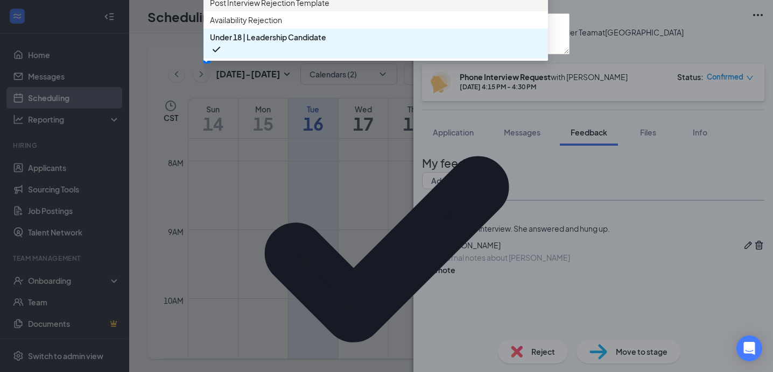
click at [274, 9] on span "Post Interview Rejection Template" at bounding box center [269, 3] width 119 height 12
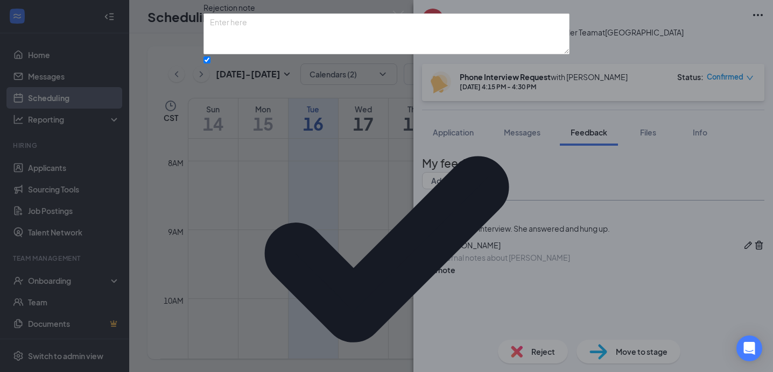
scroll to position [85, 0]
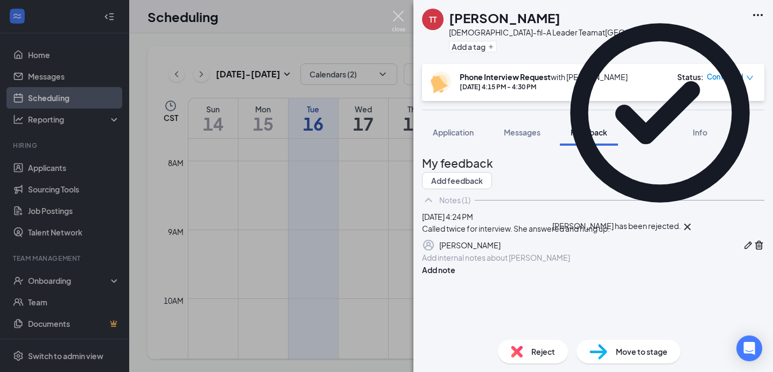
click at [396, 15] on img at bounding box center [398, 21] width 13 height 21
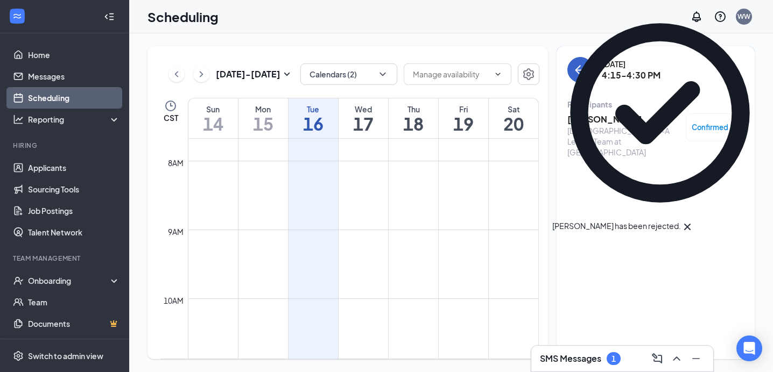
click at [582, 73] on icon "ArrowLeft" at bounding box center [580, 70] width 13 height 13
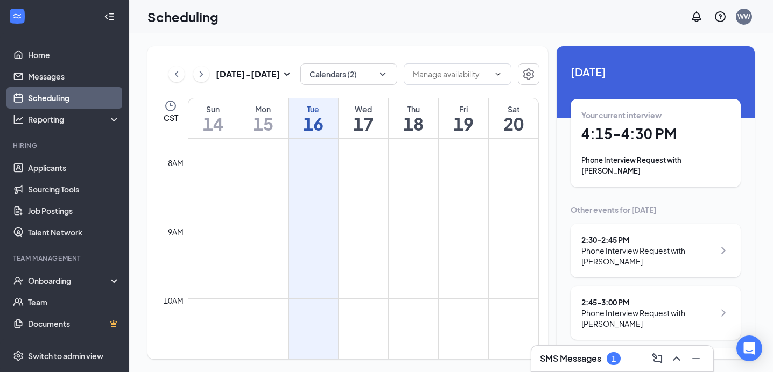
click at [605, 236] on div "2:30 - 2:45 PM" at bounding box center [647, 240] width 133 height 11
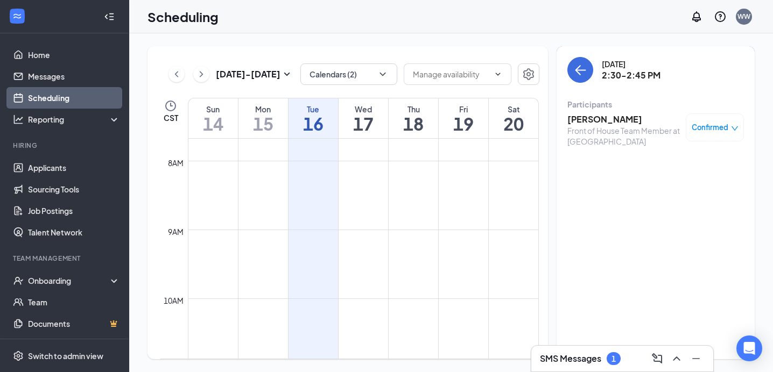
click at [590, 127] on div "Front of House Team Member at [GEOGRAPHIC_DATA]" at bounding box center [623, 136] width 113 height 22
click at [594, 118] on h3 "[PERSON_NAME]" at bounding box center [623, 120] width 113 height 12
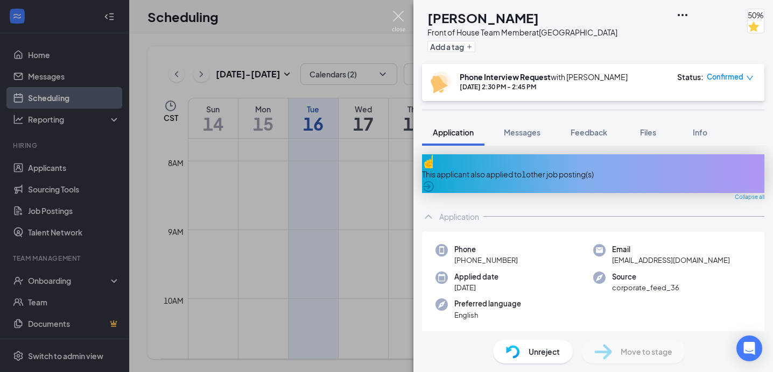
click at [396, 17] on img at bounding box center [398, 21] width 13 height 21
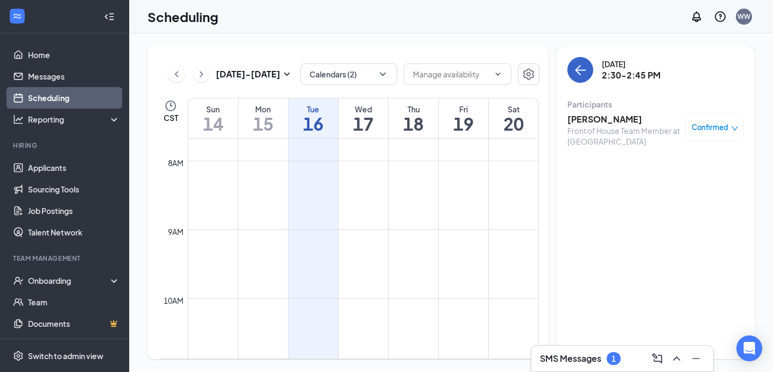
click at [586, 67] on icon "ArrowLeft" at bounding box center [580, 70] width 13 height 13
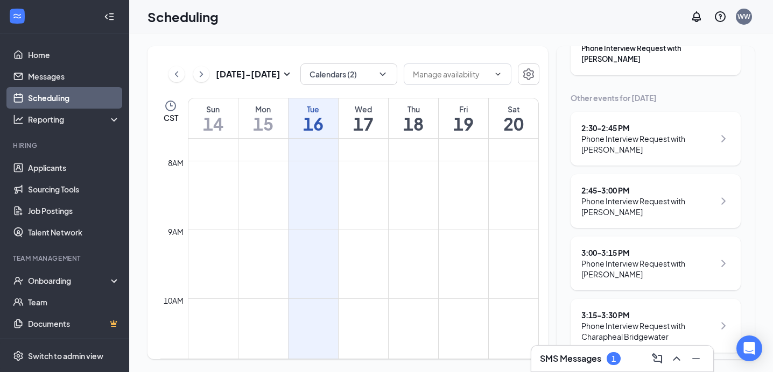
scroll to position [115, 0]
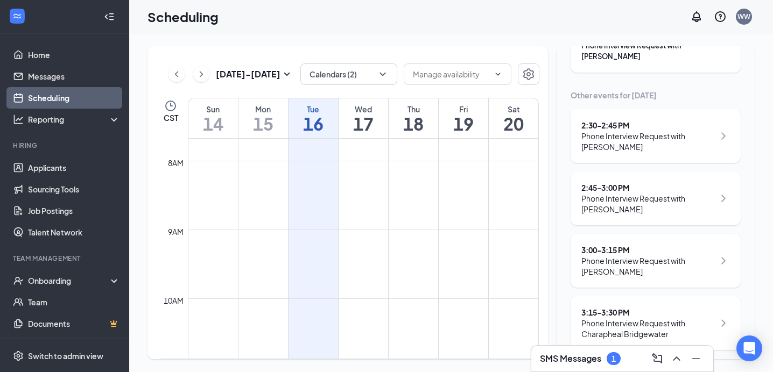
click at [598, 123] on div "2:30 - 2:45 PM" at bounding box center [647, 125] width 133 height 11
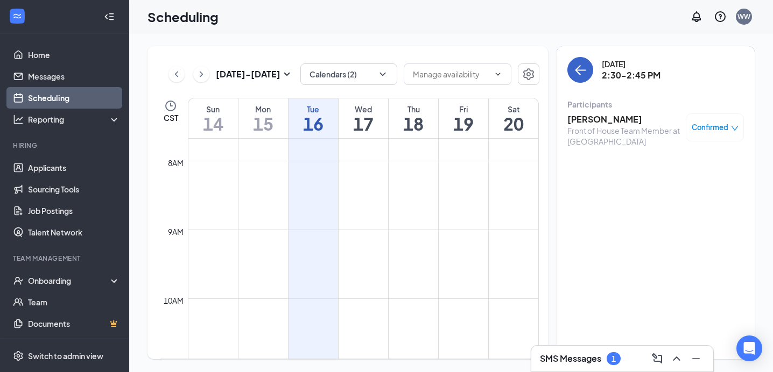
click at [580, 66] on icon "ArrowLeft" at bounding box center [577, 70] width 5 height 10
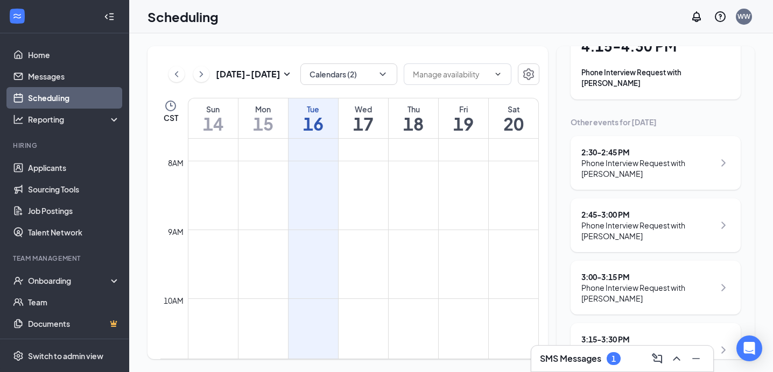
scroll to position [103, 0]
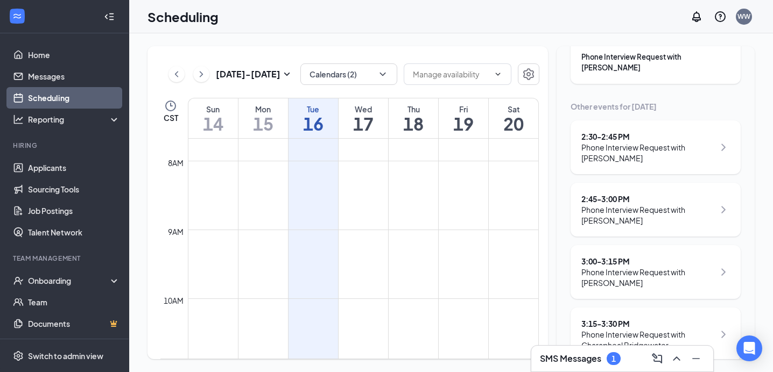
click at [609, 200] on div "2:45 - 3:00 PM" at bounding box center [647, 199] width 133 height 11
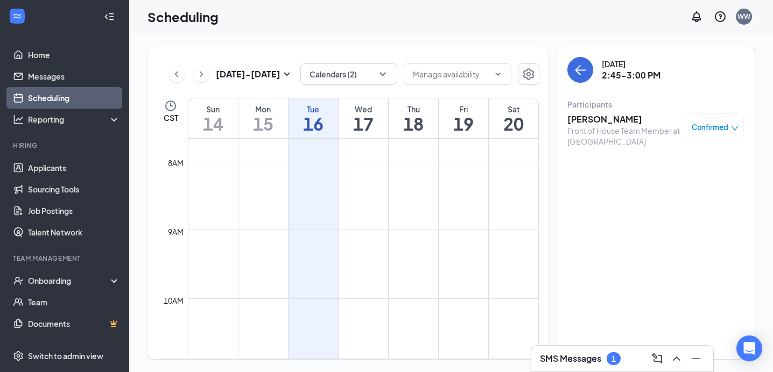
click at [602, 119] on h3 "[PERSON_NAME]" at bounding box center [623, 120] width 113 height 12
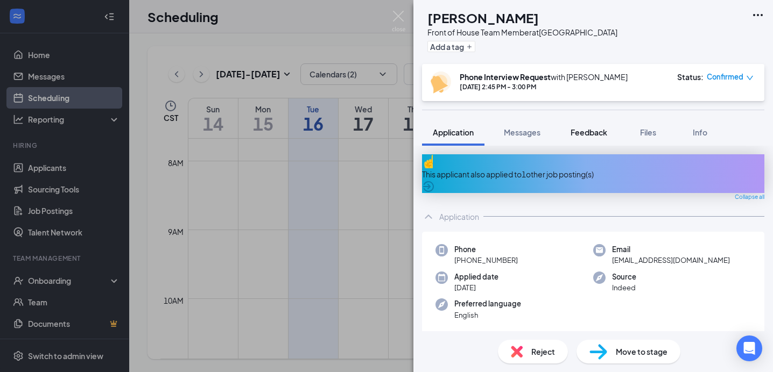
click at [588, 139] on button "Feedback" at bounding box center [589, 132] width 58 height 27
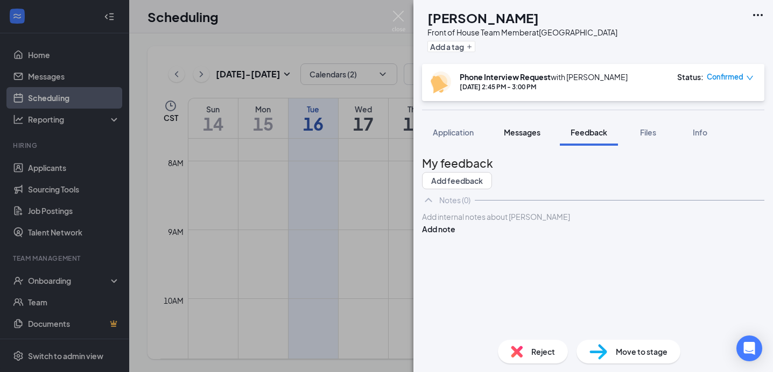
click at [531, 128] on span "Messages" at bounding box center [522, 133] width 37 height 10
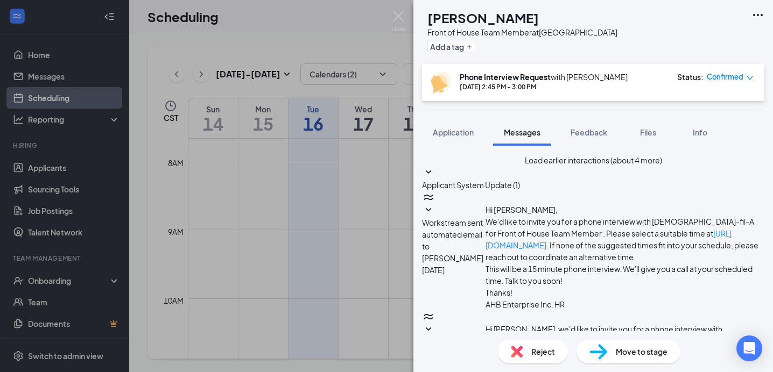
scroll to position [532, 0]
type textarea "Thanks for reaching out. We wish you the best in the future."
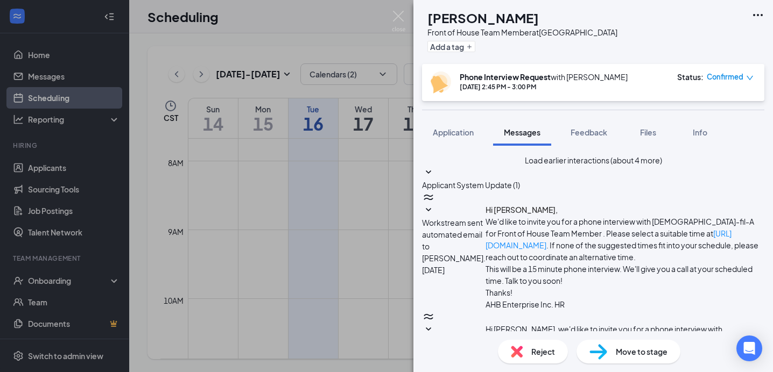
click at [519, 354] on img at bounding box center [517, 352] width 12 height 12
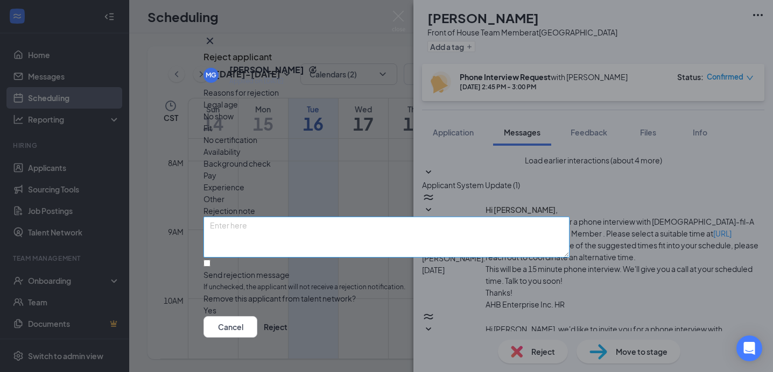
scroll to position [24, 0]
click at [416, 193] on div "Other" at bounding box center [386, 199] width 366 height 12
click at [287, 316] on button "Reject" at bounding box center [276, 327] width 24 height 22
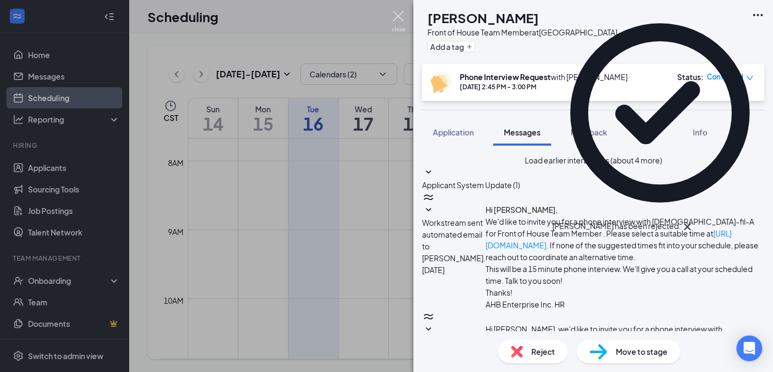
click at [394, 17] on img at bounding box center [398, 21] width 13 height 21
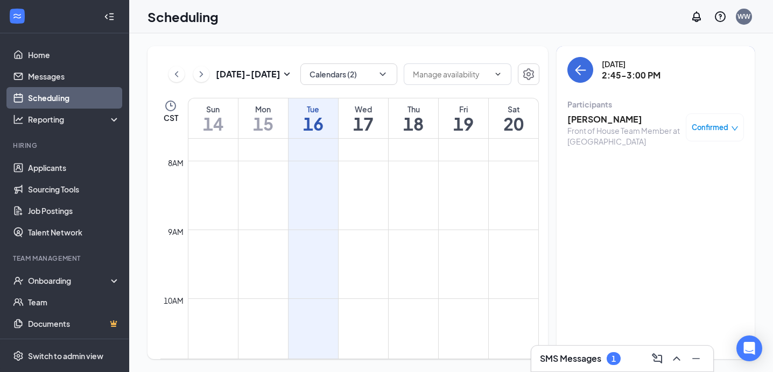
click at [568, 353] on h3 "SMS Messages" at bounding box center [570, 359] width 61 height 12
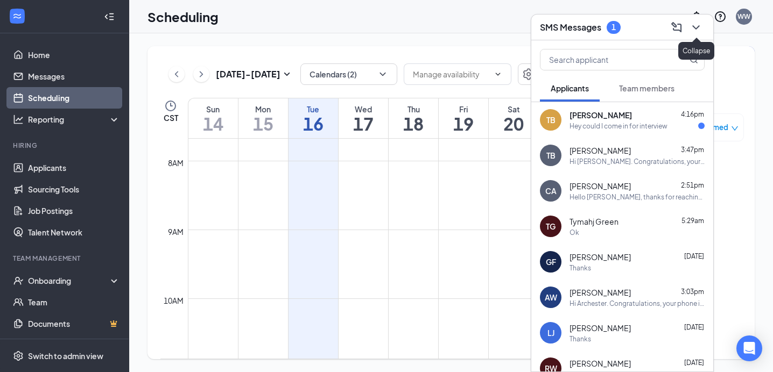
click at [699, 25] on icon "ChevronDown" at bounding box center [695, 27] width 7 height 4
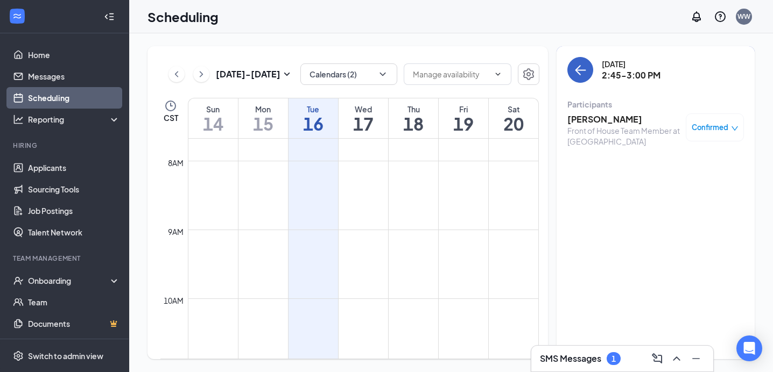
click at [572, 69] on button "back-button" at bounding box center [580, 70] width 26 height 26
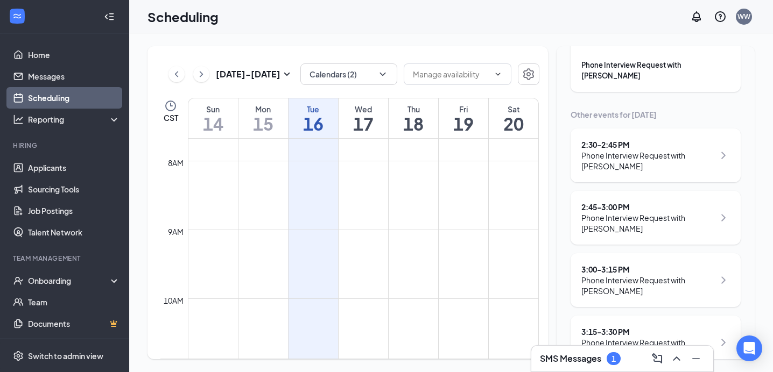
scroll to position [123, 0]
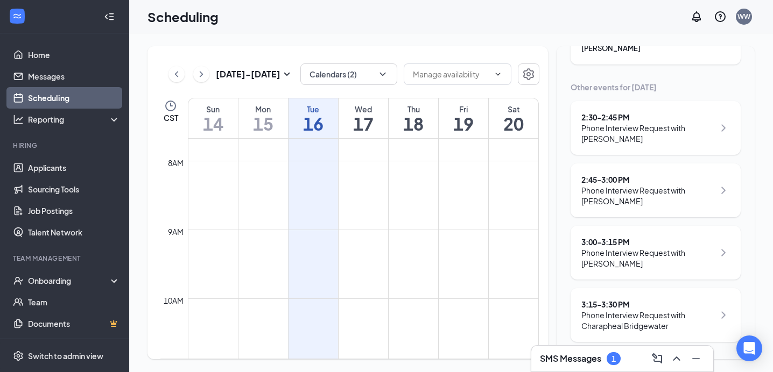
click at [630, 315] on div "Phone Interview Request with Charapheal Bridgewater" at bounding box center [647, 321] width 133 height 22
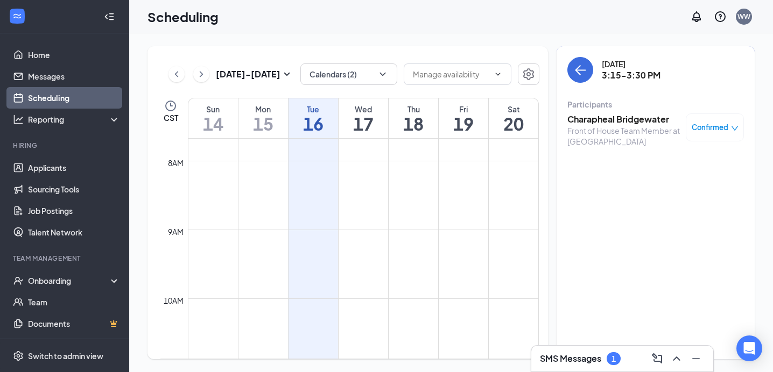
click at [599, 119] on h3 "Charapheal Bridgewater" at bounding box center [623, 120] width 113 height 12
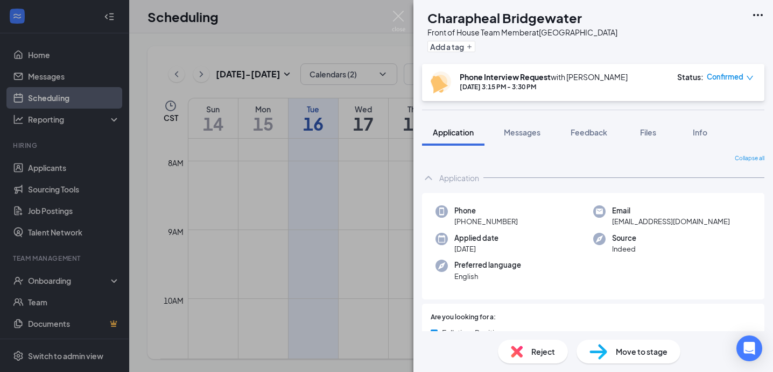
click at [531, 356] on div "Reject" at bounding box center [533, 352] width 70 height 24
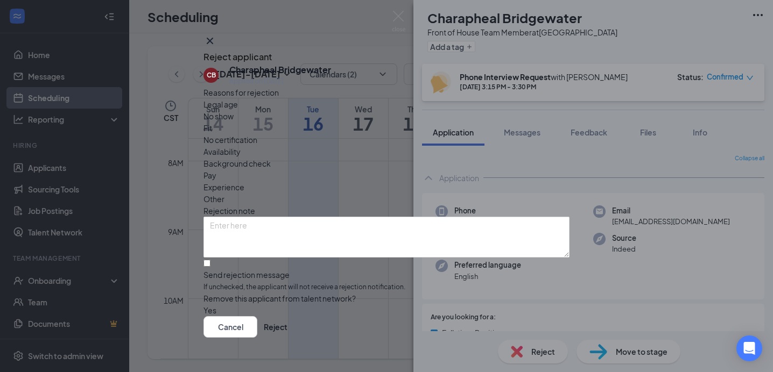
click at [212, 134] on span "Fit" at bounding box center [207, 128] width 9 height 12
click at [210, 260] on input "Send rejection message If unchecked, the applicant will not receive a rejection…" at bounding box center [206, 263] width 7 height 7
checkbox input "true"
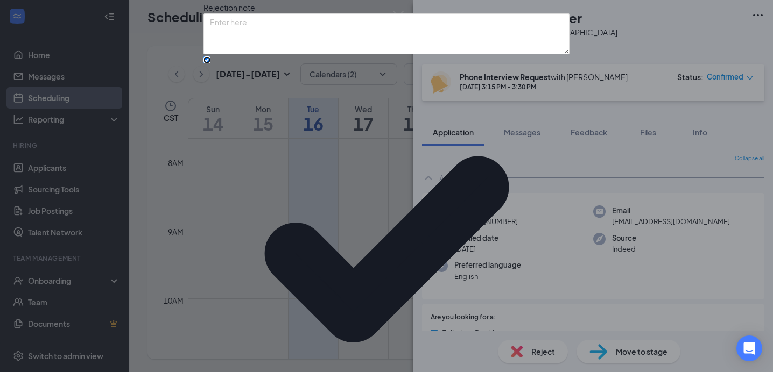
scroll to position [66, 0]
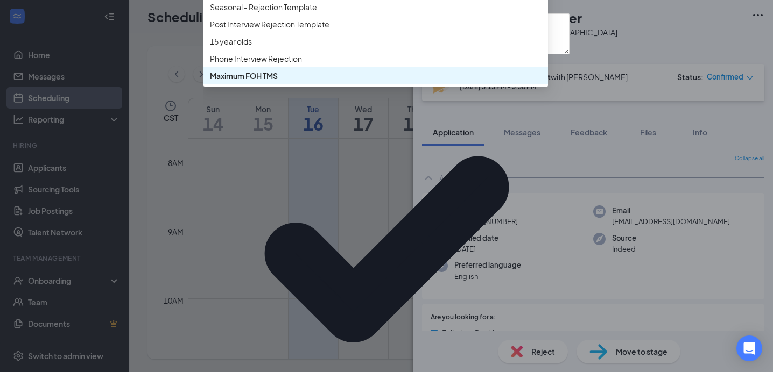
scroll to position [61, 0]
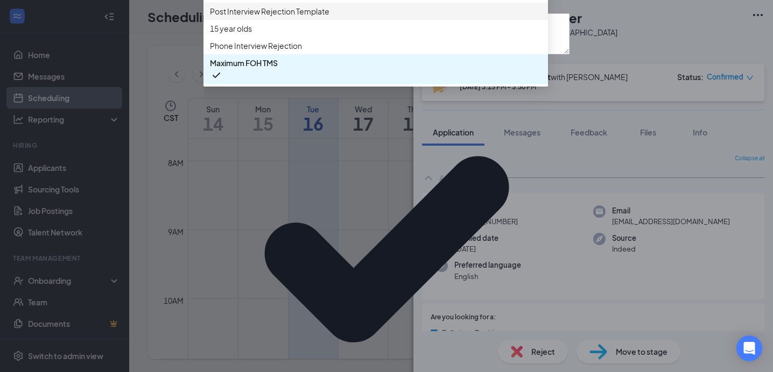
click at [278, 17] on span "Post Interview Rejection Template" at bounding box center [269, 11] width 119 height 12
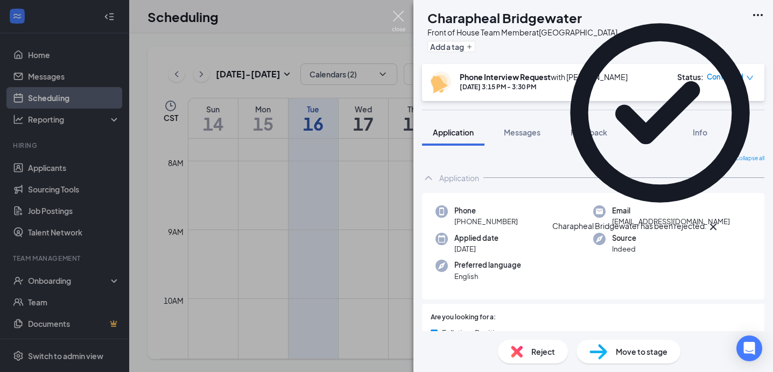
click at [395, 16] on img at bounding box center [398, 21] width 13 height 21
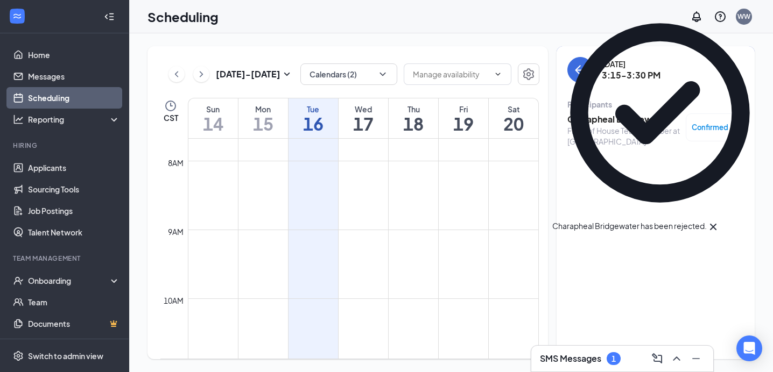
click at [578, 83] on div "[DATE] 3:15-3:30 PM Participants Charapheal Bridgewater Front of House Team Mem…" at bounding box center [655, 105] width 177 height 96
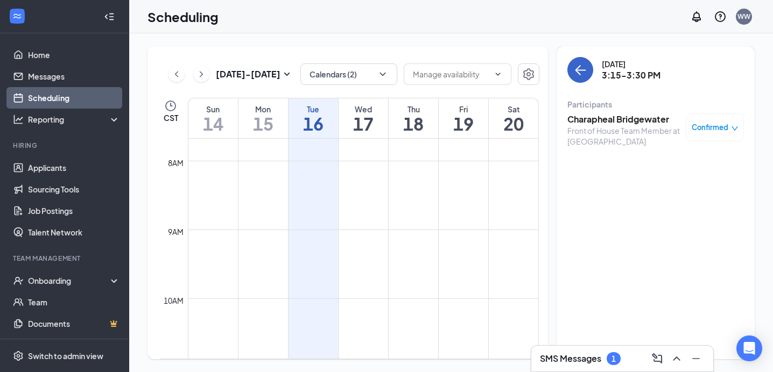
click at [580, 73] on icon "ArrowLeft" at bounding box center [580, 70] width 13 height 13
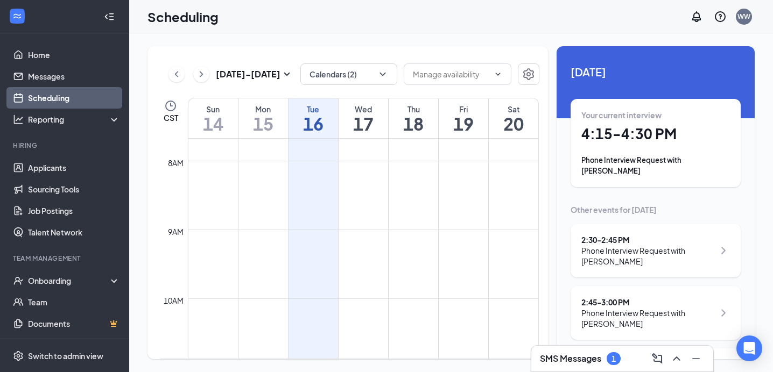
scroll to position [123, 0]
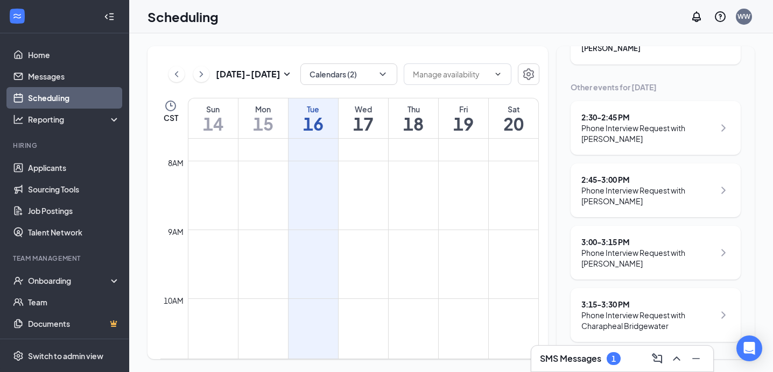
click at [659, 237] on div "3:00 - 3:15 PM" at bounding box center [647, 242] width 133 height 11
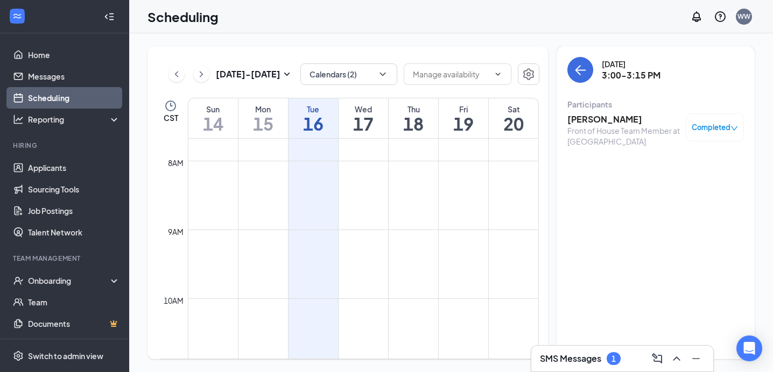
click at [589, 114] on h3 "[PERSON_NAME]" at bounding box center [623, 120] width 113 height 12
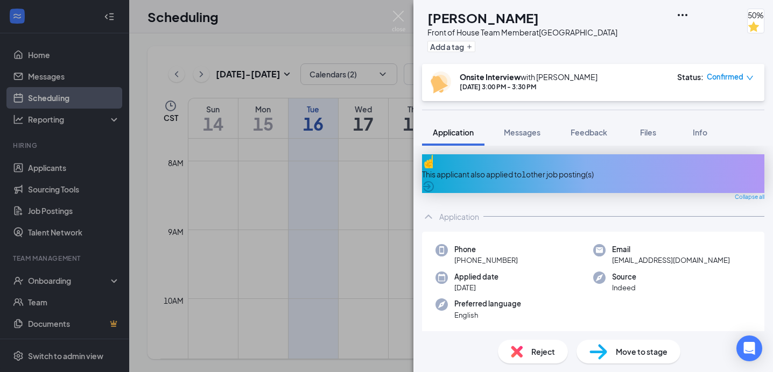
click at [390, 11] on div "TB [PERSON_NAME] Front of House Team Member at [GEOGRAPHIC_DATA] Add a tag 50% …" at bounding box center [386, 186] width 773 height 372
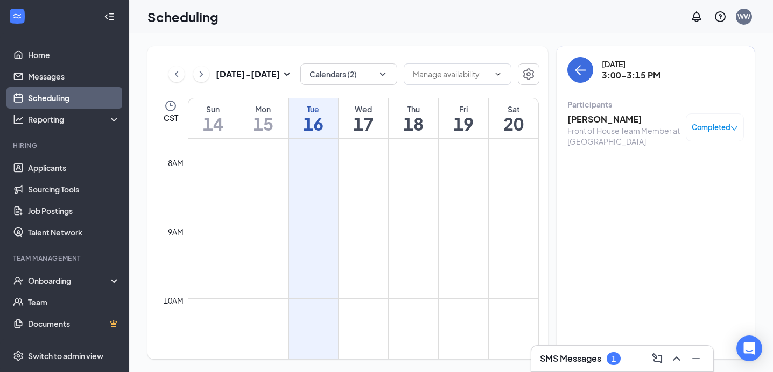
click at [608, 82] on div "[DATE] 3:00-3:15 PM" at bounding box center [655, 70] width 177 height 26
click at [580, 62] on button "back-button" at bounding box center [580, 70] width 26 height 26
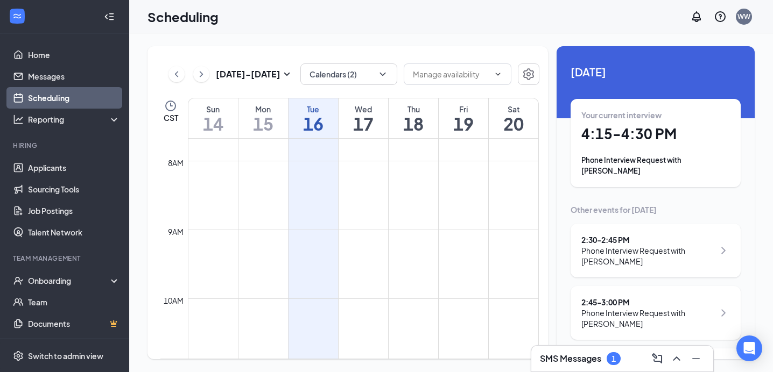
scroll to position [123, 0]
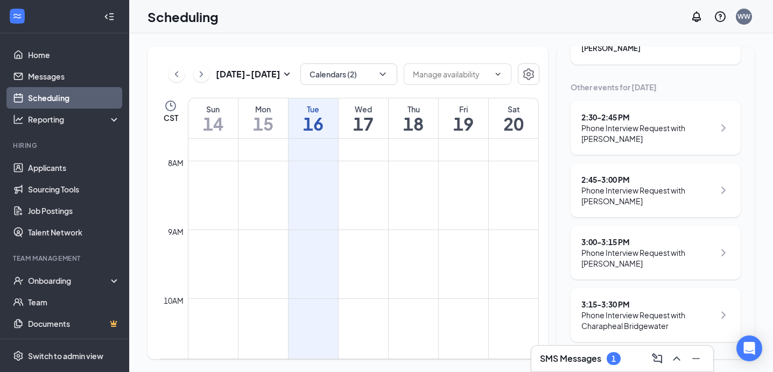
click at [557, 347] on div "SMS Messages 1" at bounding box center [622, 359] width 182 height 26
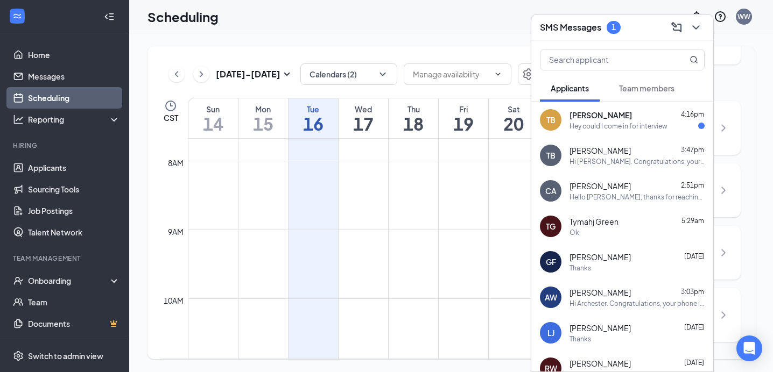
click at [624, 125] on div "Hey could I come in for interview" at bounding box center [618, 126] width 98 height 9
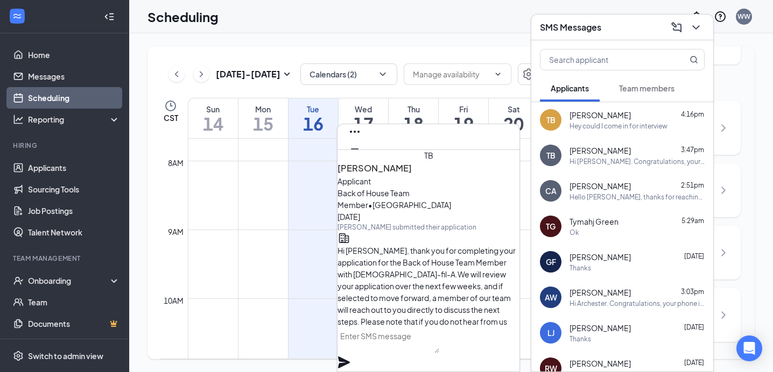
scroll to position [-164, 0]
click at [702, 30] on icon "ChevronDown" at bounding box center [695, 27] width 13 height 13
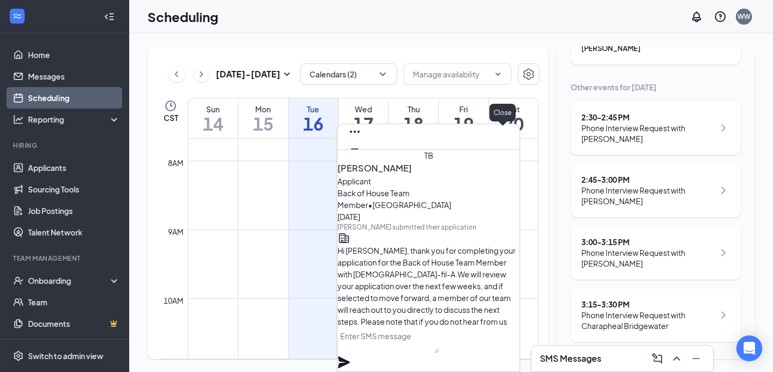
click at [511, 136] on div "TB [PERSON_NAME]" at bounding box center [428, 137] width 182 height 26
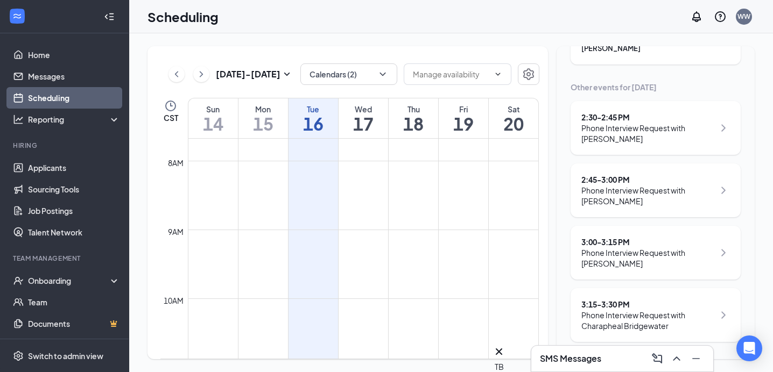
scroll to position [0, 0]
click at [58, 167] on link "Applicants" at bounding box center [74, 168] width 92 height 22
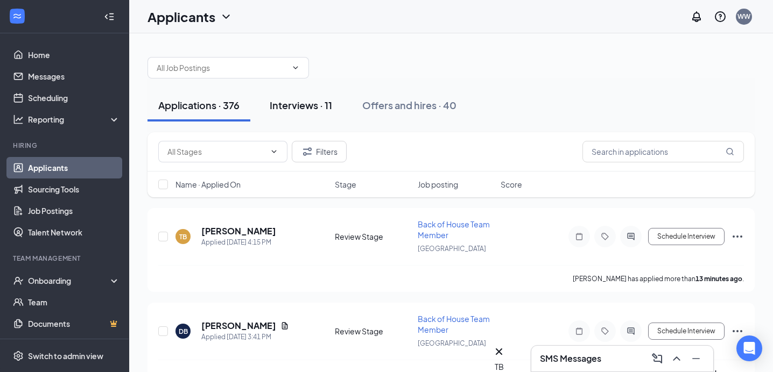
click at [315, 107] on div "Interviews · 11" at bounding box center [301, 104] width 62 height 13
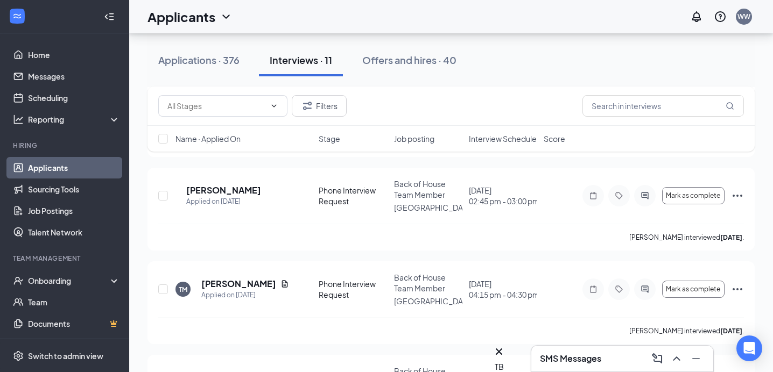
scroll to position [790, 0]
click at [235, 184] on h5 "[PERSON_NAME]" at bounding box center [223, 190] width 75 height 12
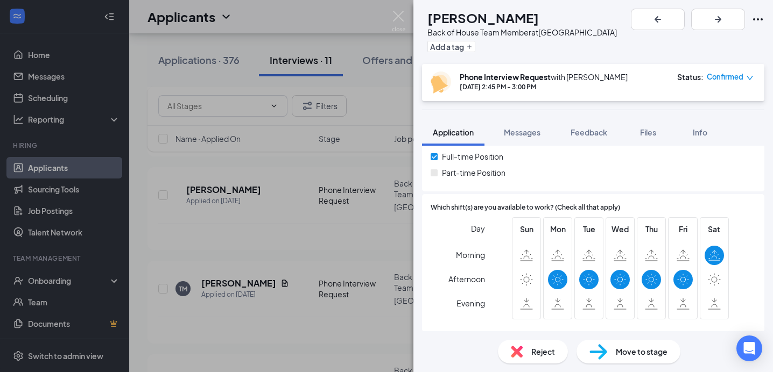
scroll to position [178, 0]
click at [536, 130] on span "Messages" at bounding box center [522, 133] width 37 height 10
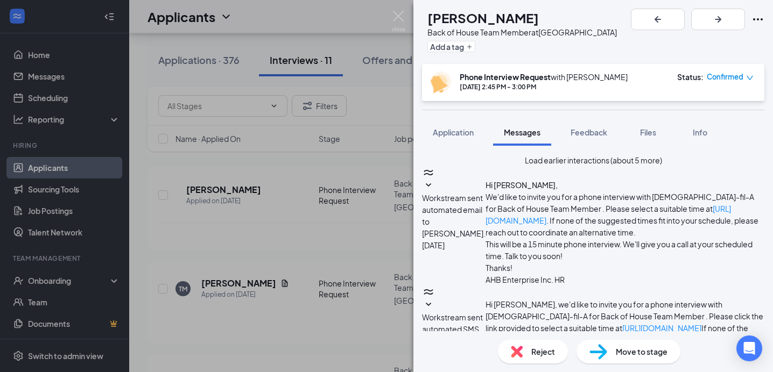
scroll to position [471, 0]
click at [632, 351] on span "Move to stage" at bounding box center [642, 352] width 52 height 12
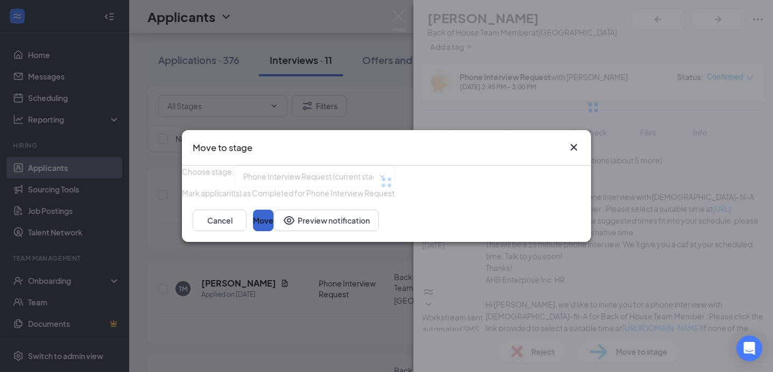
type input "Review Stage (next stage)"
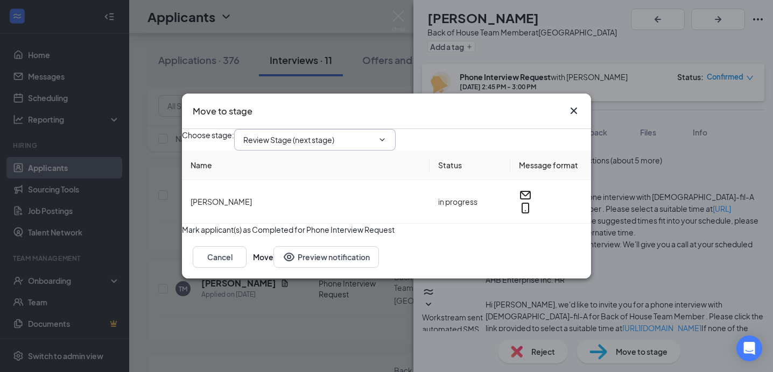
click at [360, 129] on span "Review Stage (next stage)" at bounding box center [314, 140] width 161 height 22
click at [386, 136] on icon "ChevronDown" at bounding box center [382, 140] width 9 height 9
click at [386, 136] on span at bounding box center [381, 140] width 11 height 9
click at [573, 104] on icon "Cross" at bounding box center [573, 110] width 13 height 13
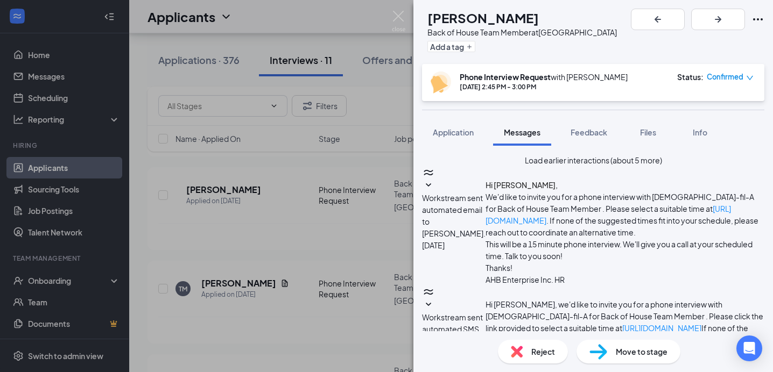
click at [719, 84] on div "Status : Confirmed" at bounding box center [715, 83] width 76 height 22
click at [736, 78] on span "Confirmed" at bounding box center [725, 77] width 37 height 11
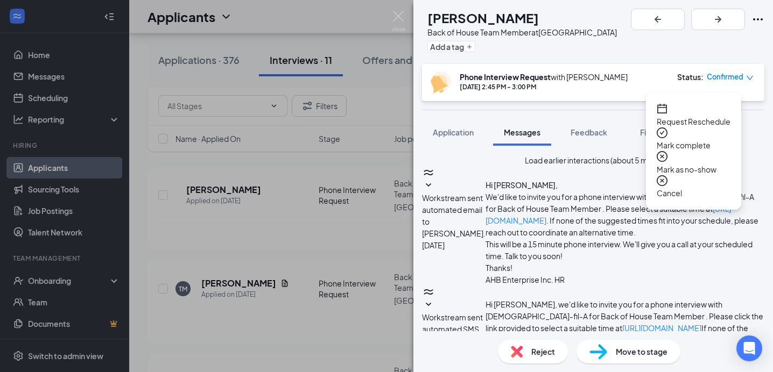
click at [702, 116] on span "Request Reschedule" at bounding box center [694, 122] width 74 height 12
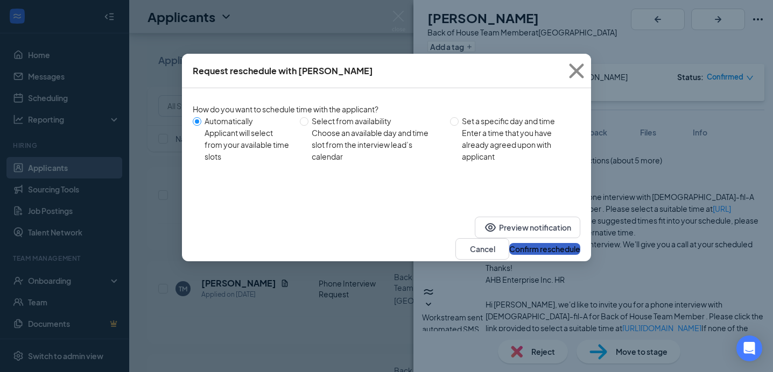
click at [509, 243] on button "Confirm reschedule" at bounding box center [544, 249] width 71 height 12
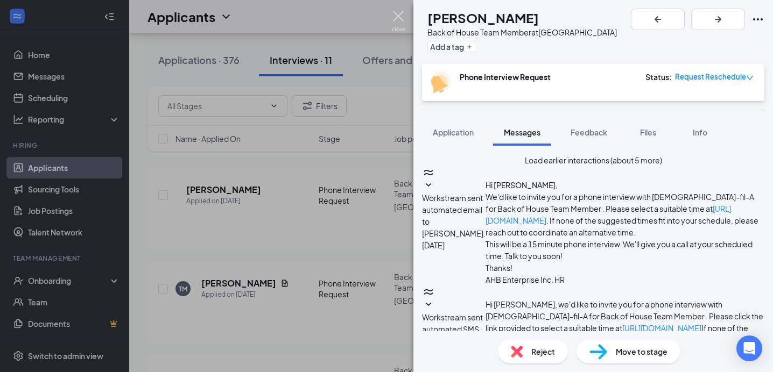
click at [392, 21] on img at bounding box center [398, 21] width 13 height 21
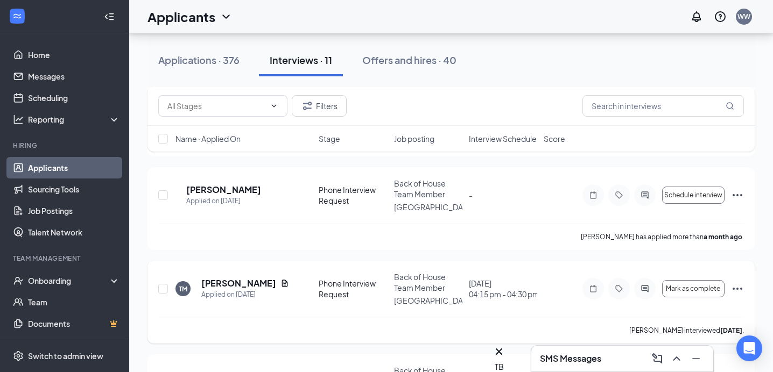
scroll to position [850, 0]
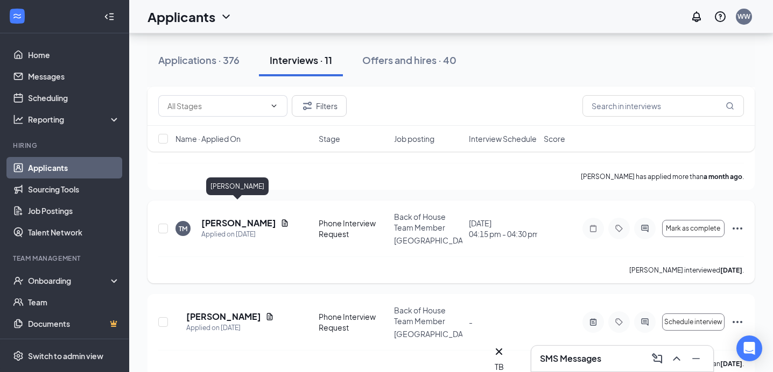
click at [225, 217] on h5 "[PERSON_NAME]" at bounding box center [238, 223] width 75 height 12
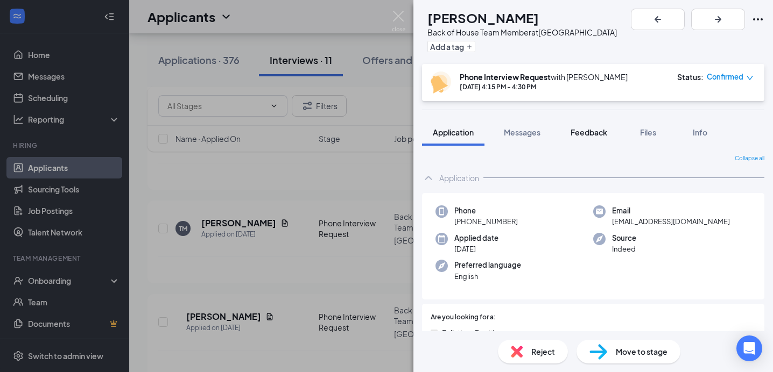
click at [597, 128] on span "Feedback" at bounding box center [589, 133] width 37 height 10
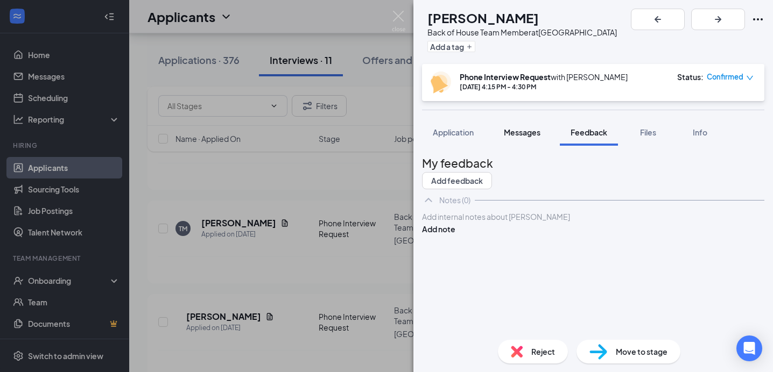
click at [533, 126] on button "Messages" at bounding box center [522, 132] width 58 height 27
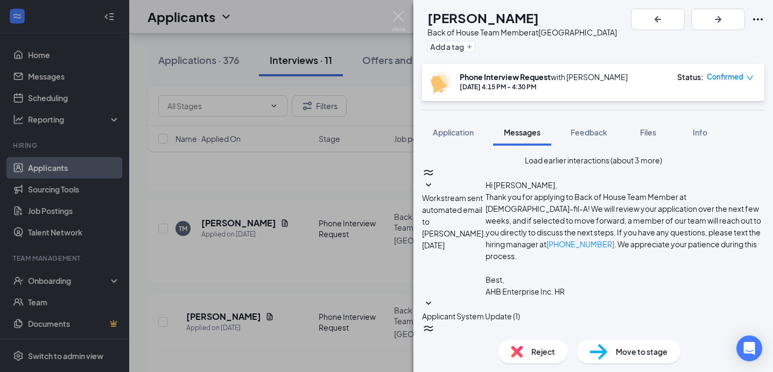
scroll to position [425, 0]
click at [403, 17] on img at bounding box center [398, 21] width 13 height 21
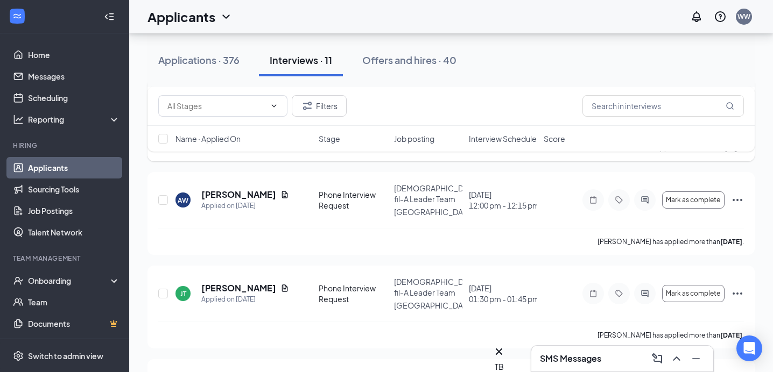
scroll to position [131, 0]
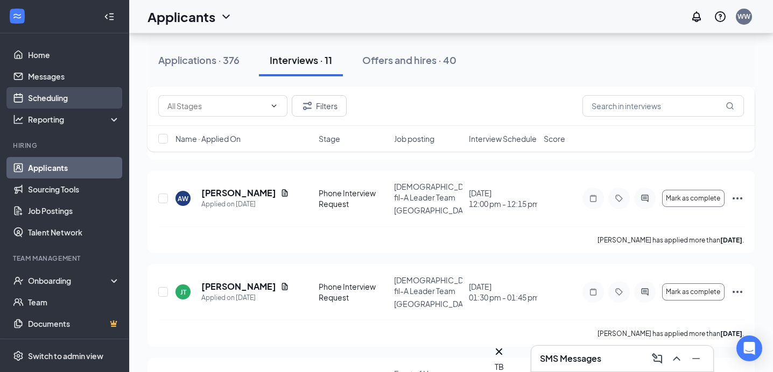
click at [46, 93] on link "Scheduling" at bounding box center [74, 98] width 92 height 22
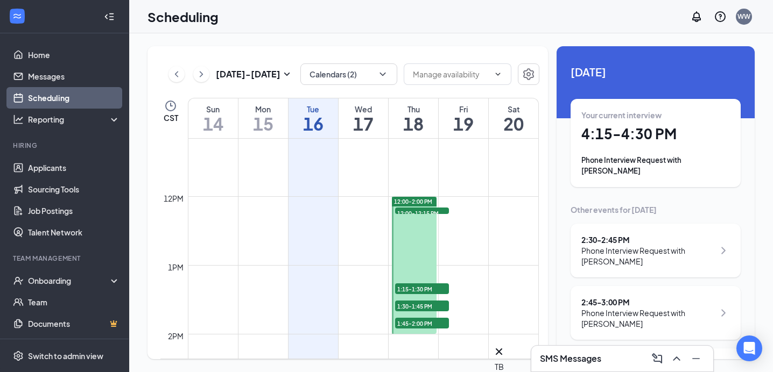
scroll to position [770, 0]
click at [504, 361] on div "TB" at bounding box center [499, 367] width 9 height 12
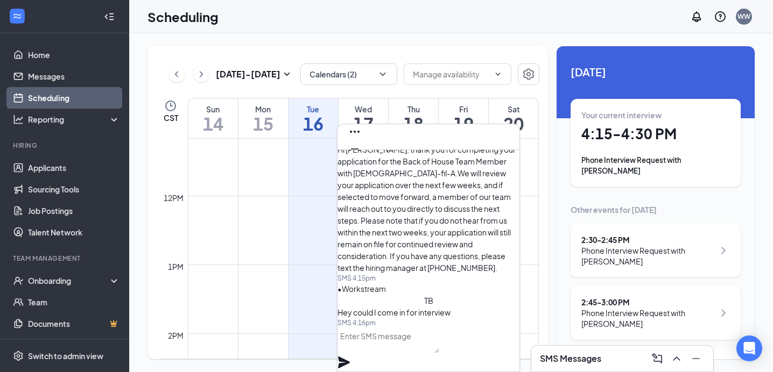
click at [358, 163] on icon "Cross" at bounding box center [354, 166] width 6 height 6
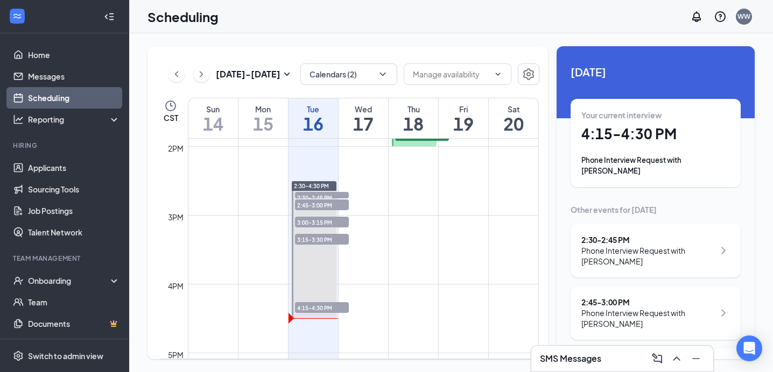
scroll to position [958, 0]
click at [338, 71] on button "Calendars (2)" at bounding box center [348, 75] width 97 height 22
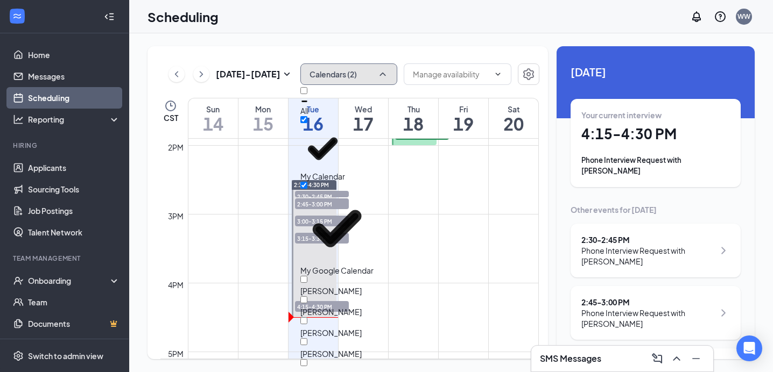
scroll to position [99, 0]
click at [307, 360] on input "[PERSON_NAME]" at bounding box center [303, 363] width 7 height 7
checkbox input "true"
click at [226, 243] on td at bounding box center [363, 239] width 351 height 17
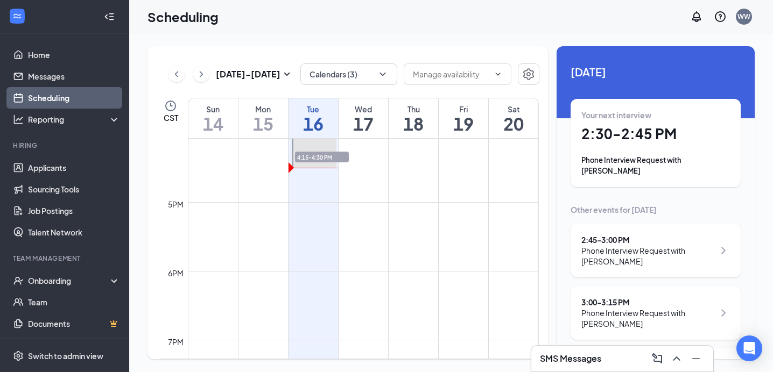
scroll to position [1127, 0]
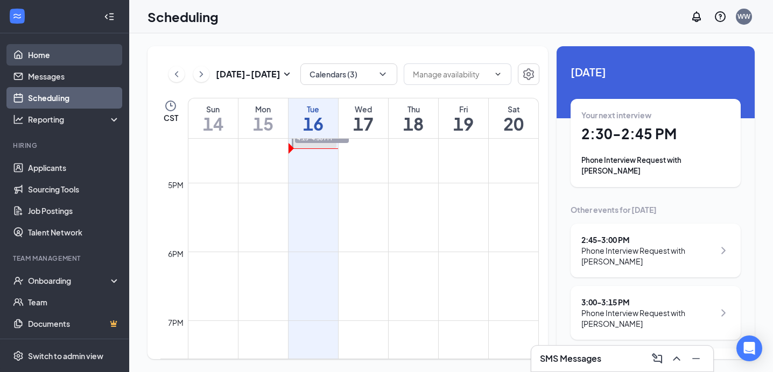
click at [59, 60] on link "Home" at bounding box center [74, 55] width 92 height 22
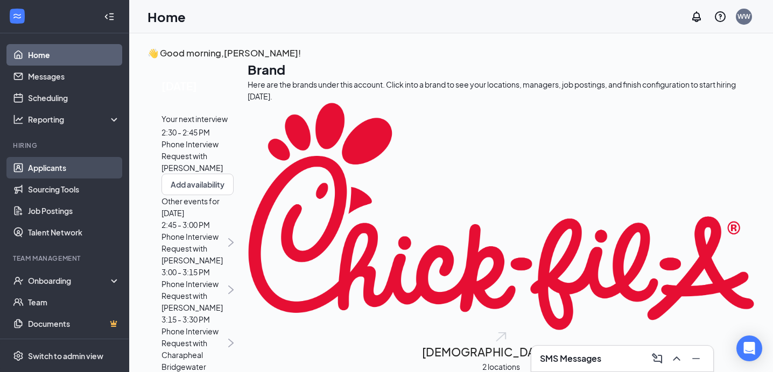
click at [51, 170] on link "Applicants" at bounding box center [74, 168] width 92 height 22
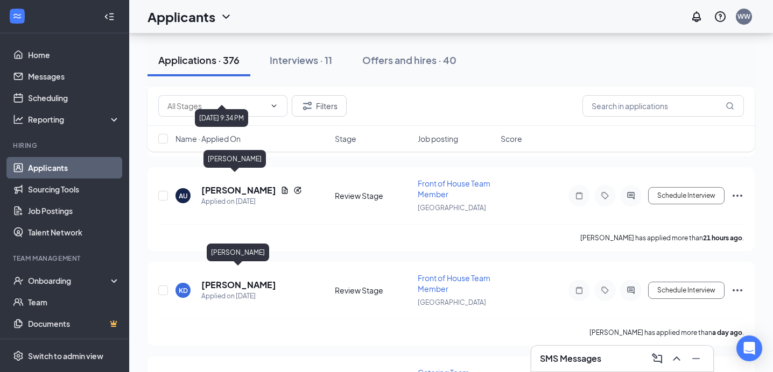
scroll to position [732, 0]
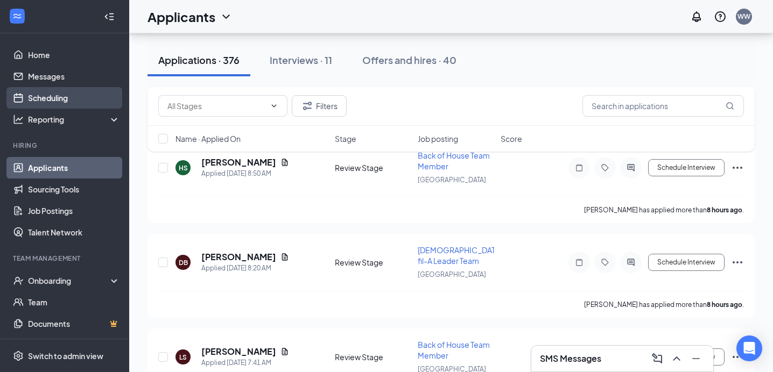
click at [33, 102] on link "Scheduling" at bounding box center [74, 98] width 92 height 22
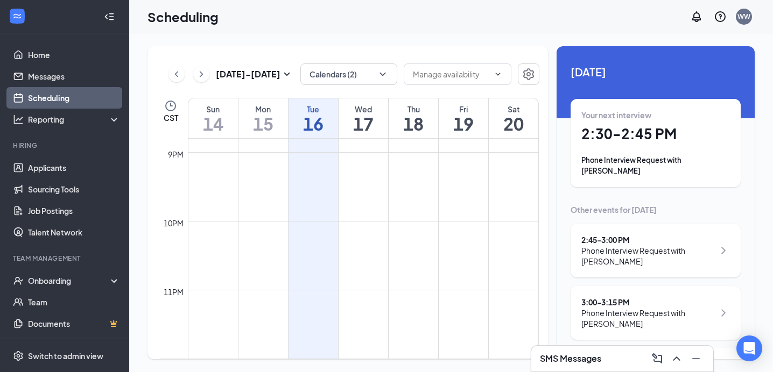
scroll to position [112, 0]
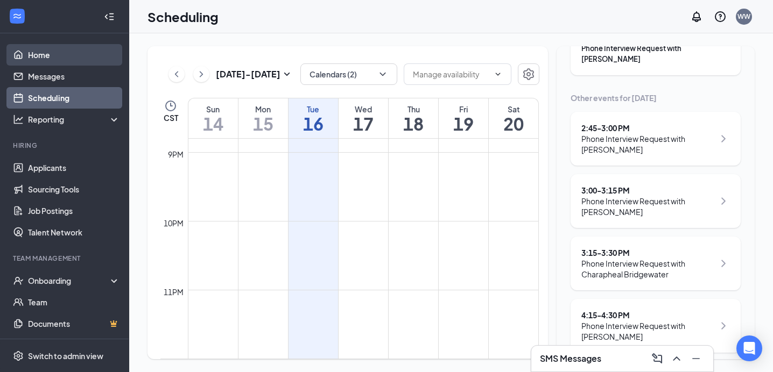
click at [78, 55] on link "Home" at bounding box center [74, 55] width 92 height 22
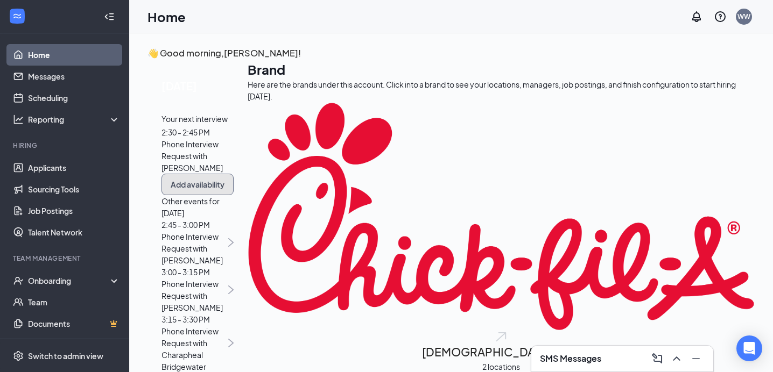
click at [234, 195] on button "Add availability" at bounding box center [197, 185] width 72 height 22
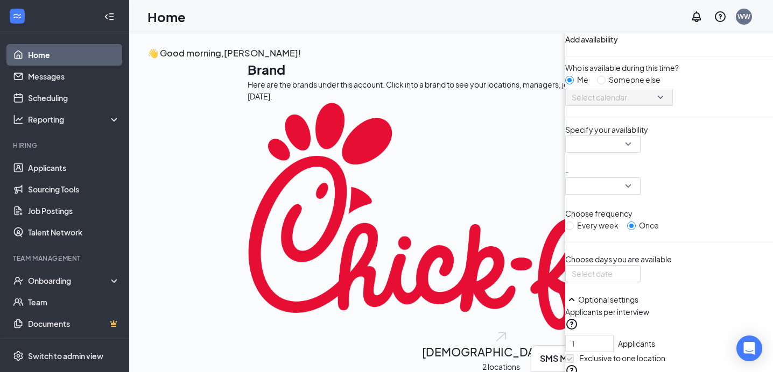
scroll to position [4, 0]
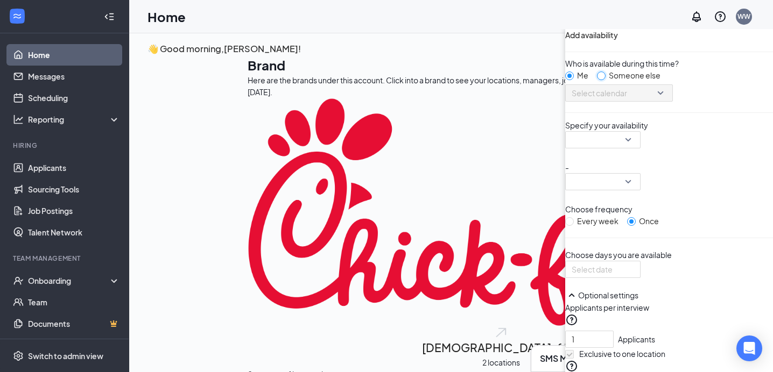
click at [597, 80] on input "Someone else" at bounding box center [601, 76] width 9 height 9
radio input "true"
radio input "false"
click at [572, 101] on span "Select calendar" at bounding box center [619, 93] width 95 height 16
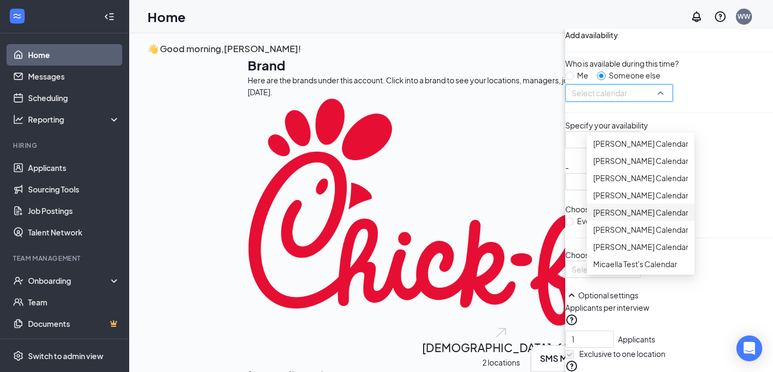
click at [593, 219] on span "[PERSON_NAME] Calendar" at bounding box center [640, 213] width 95 height 12
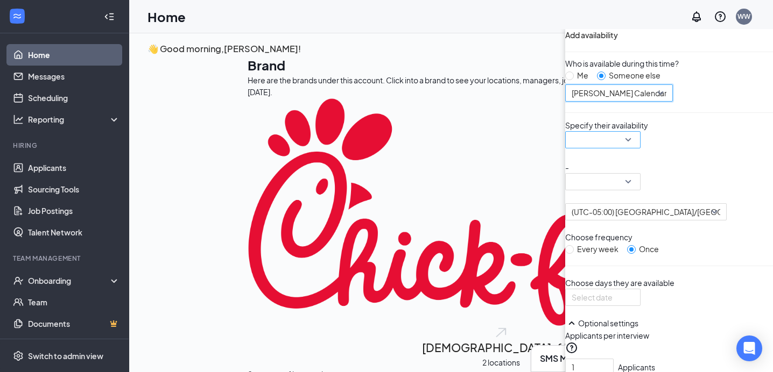
click at [572, 148] on input "search" at bounding box center [599, 140] width 55 height 16
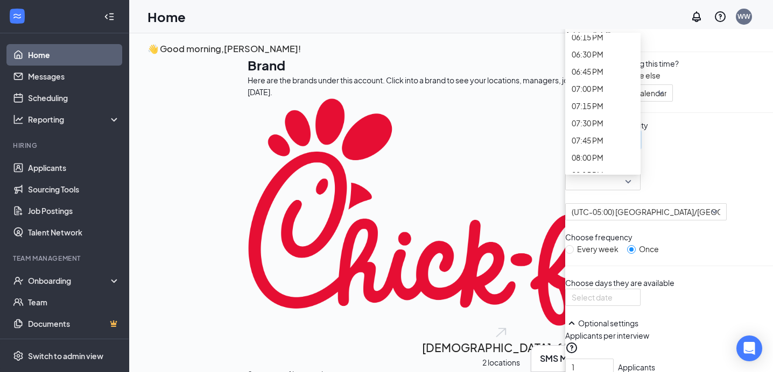
scroll to position [1269, 0]
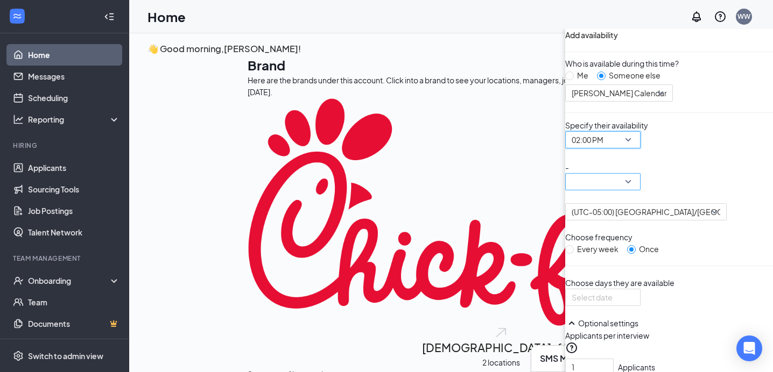
click at [572, 190] on input "search" at bounding box center [599, 182] width 55 height 16
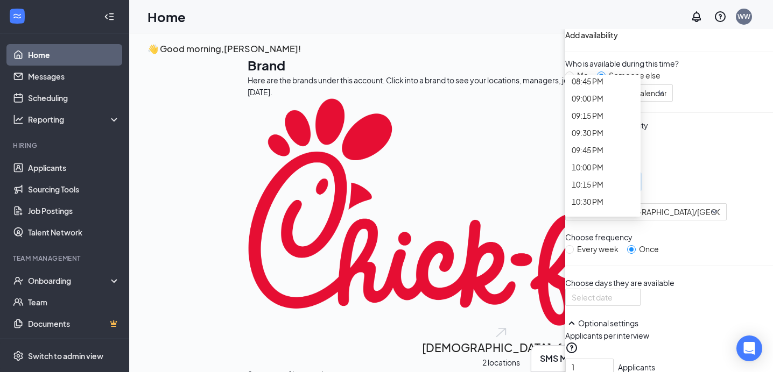
scroll to position [1531, 0]
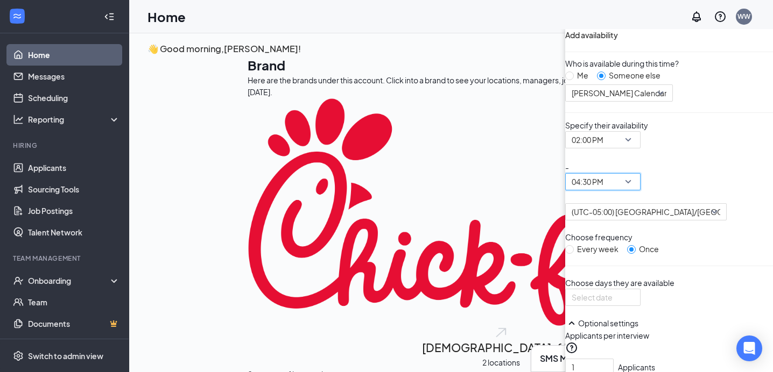
scroll to position [209, 0]
click at [572, 292] on div at bounding box center [603, 298] width 62 height 12
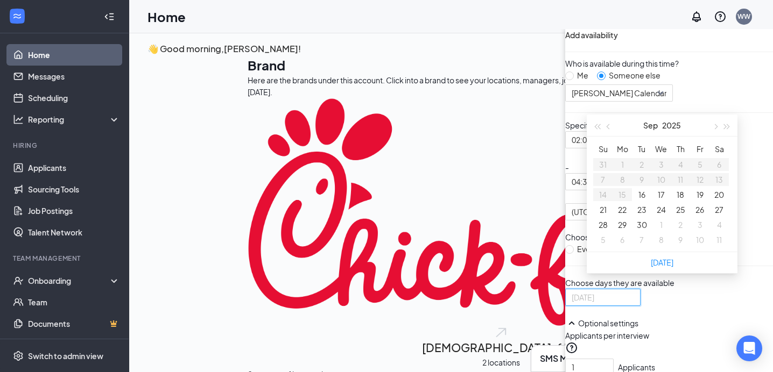
click at [676, 216] on button "25" at bounding box center [680, 210] width 9 height 12
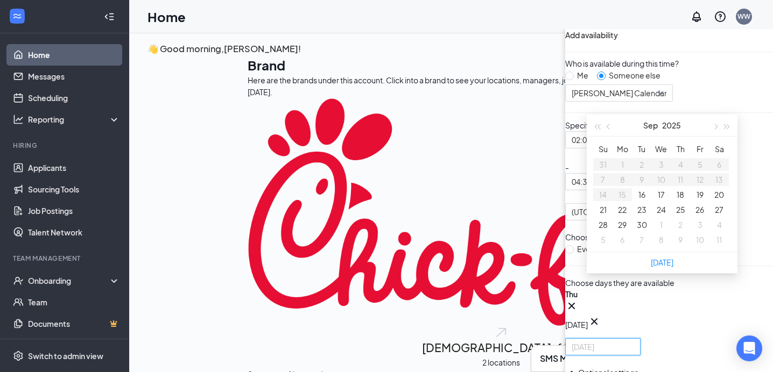
type input "[DATE]"
click at [142, 219] on div "👋 Good morning, [PERSON_NAME] ! [DATE] Your next interview 2:30 - 2:45 PM Phone…" at bounding box center [451, 280] width 644 height 503
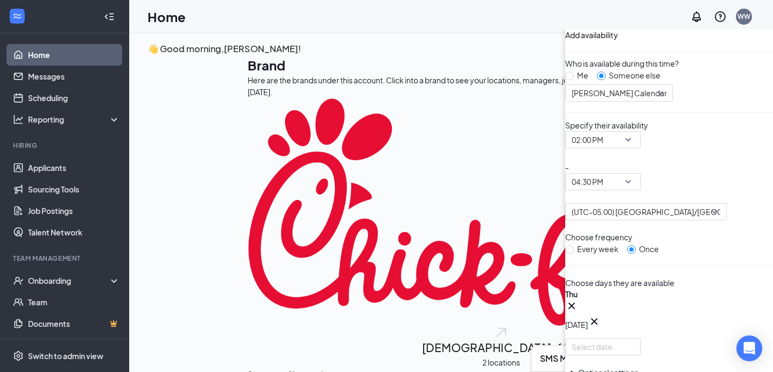
scroll to position [254, 0]
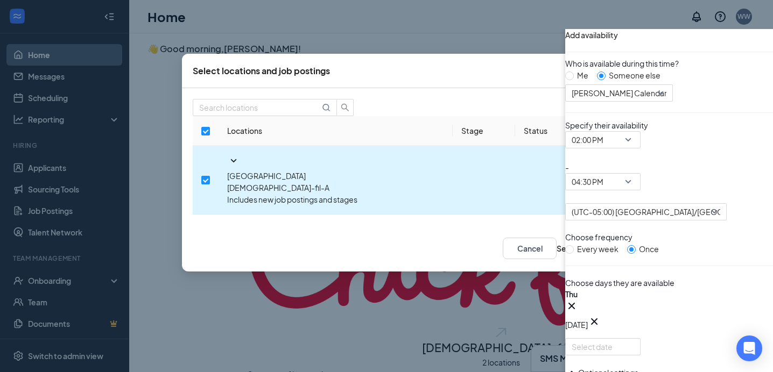
click at [227, 167] on icon "SmallChevronDown" at bounding box center [233, 160] width 13 height 13
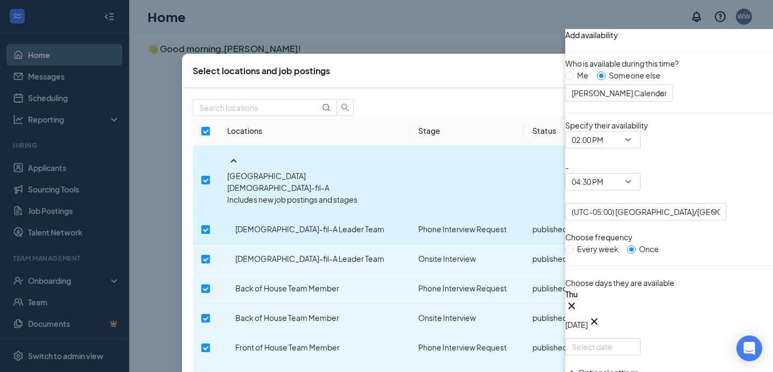
click at [210, 226] on input "checkbox" at bounding box center [205, 230] width 9 height 9
checkbox input "true"
checkbox input "false"
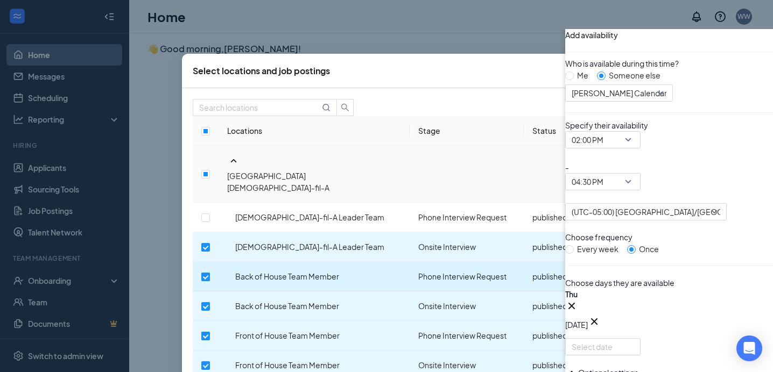
click at [210, 273] on input "checkbox" at bounding box center [205, 277] width 9 height 9
checkbox input "false"
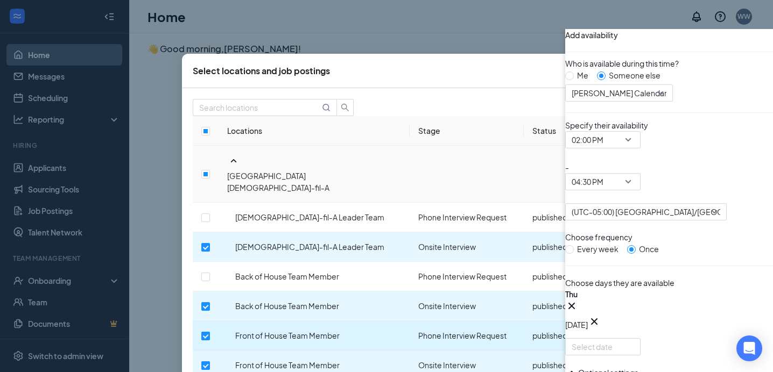
click at [210, 332] on input "checkbox" at bounding box center [205, 336] width 9 height 9
checkbox input "false"
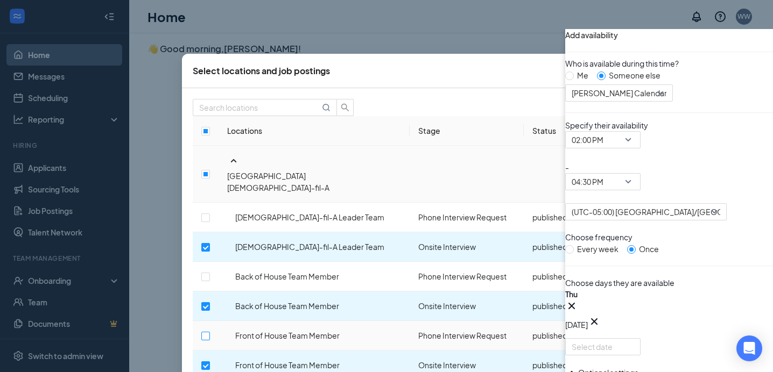
scroll to position [58, 0]
checkbox input "false"
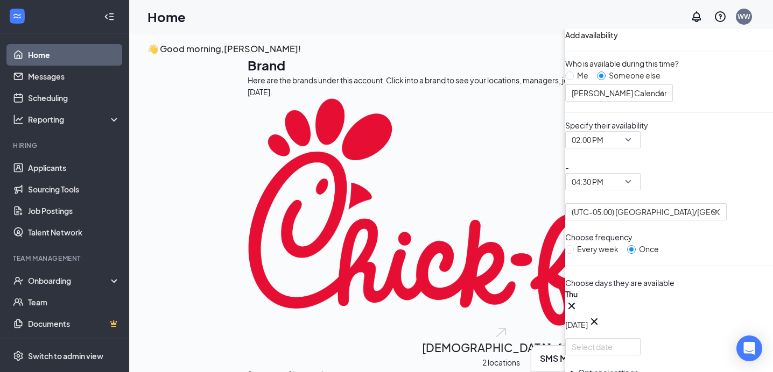
scroll to position [311, 0]
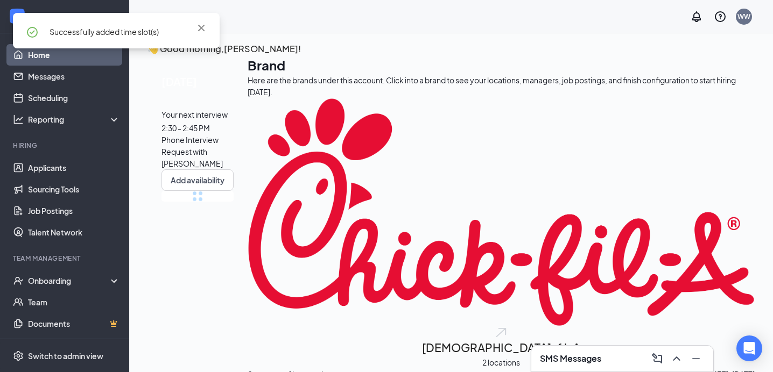
scroll to position [0, 0]
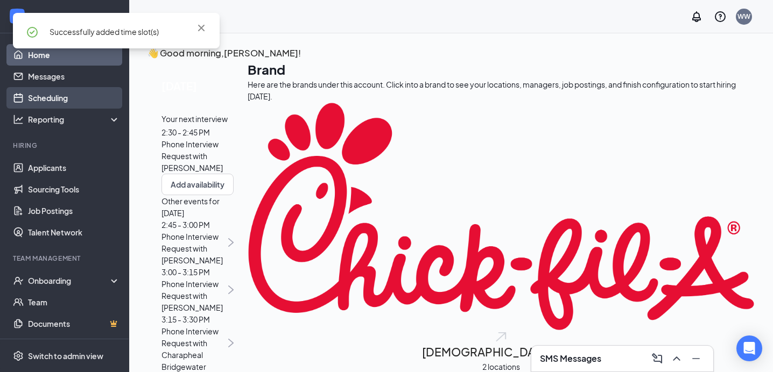
click at [61, 97] on link "Scheduling" at bounding box center [74, 98] width 92 height 22
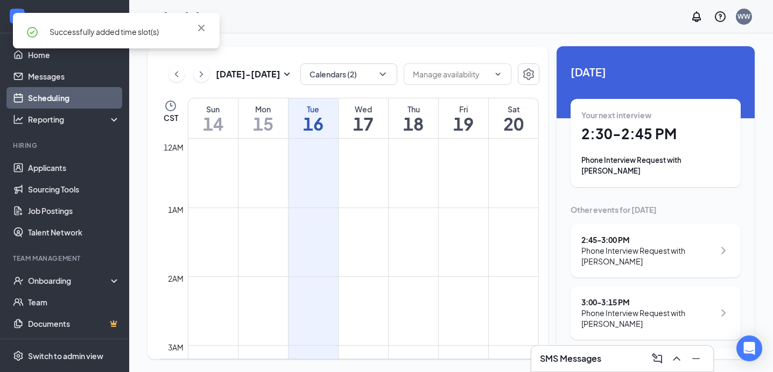
scroll to position [529, 0]
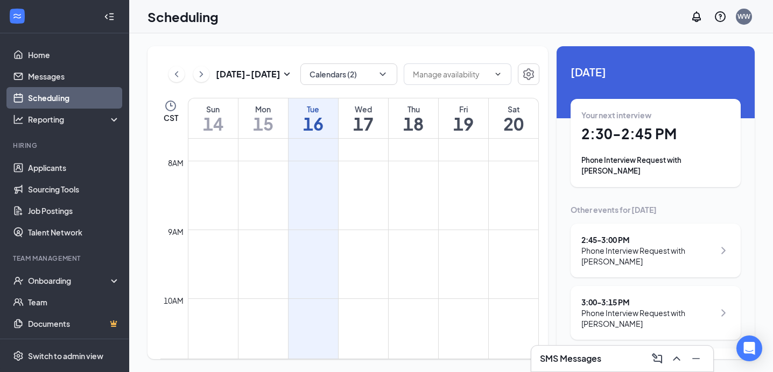
click at [199, 76] on icon "ChevronRight" at bounding box center [201, 74] width 11 height 13
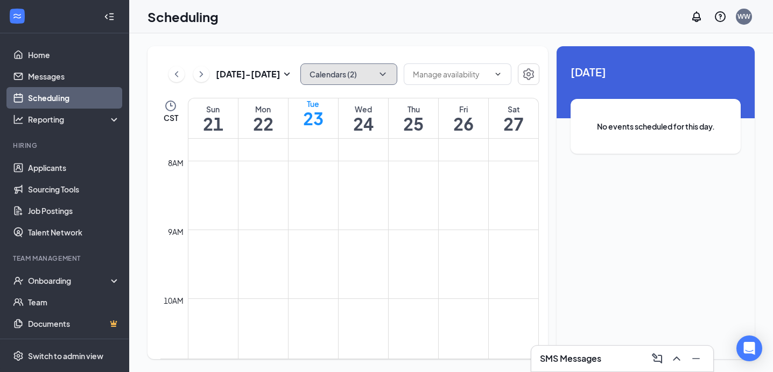
click at [349, 68] on button "Calendars (2)" at bounding box center [348, 75] width 97 height 22
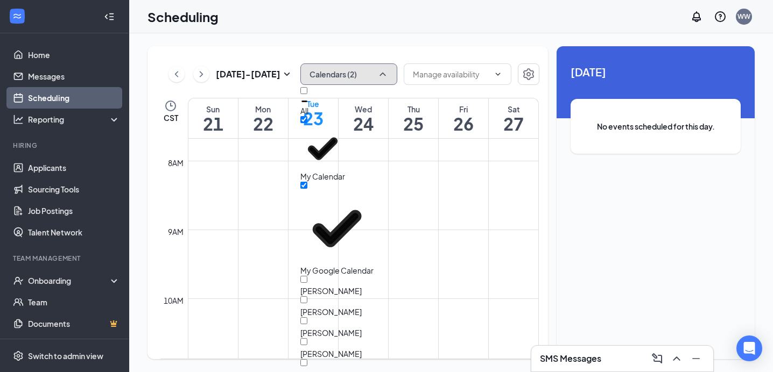
scroll to position [99, 0]
click at [307, 360] on input "[PERSON_NAME]" at bounding box center [303, 363] width 7 height 7
checkbox input "true"
click at [257, 281] on td at bounding box center [363, 272] width 351 height 17
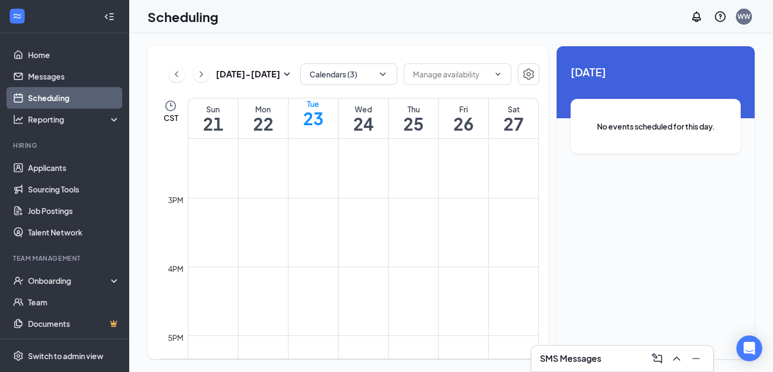
scroll to position [959, 0]
click at [172, 74] on icon "ChevronLeft" at bounding box center [176, 74] width 11 height 13
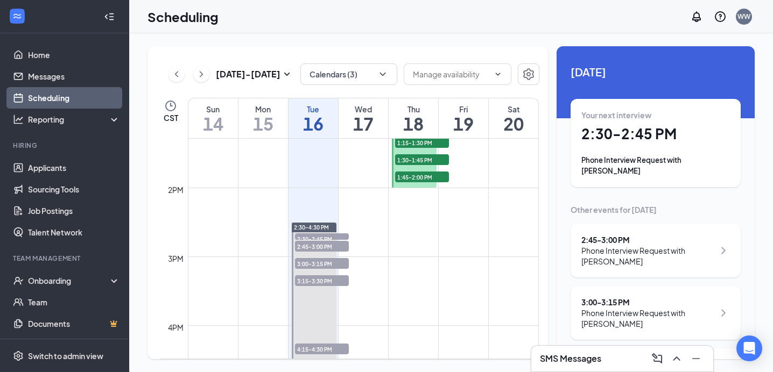
scroll to position [930, 0]
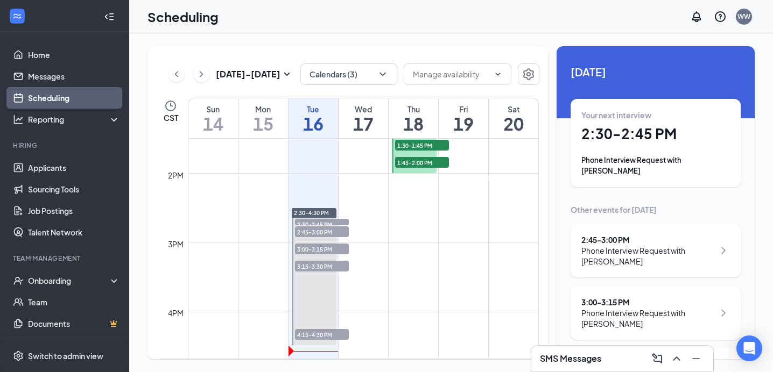
click at [458, 120] on h1 "19" at bounding box center [464, 124] width 50 height 18
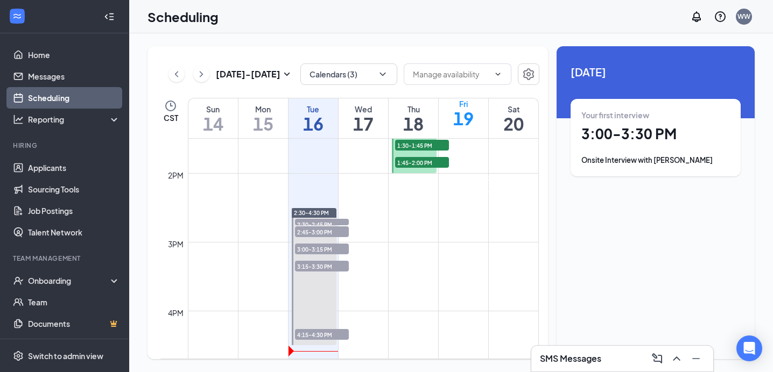
click at [468, 181] on span "[PERSON_NAME]" at bounding box center [462, 177] width 45 height 6
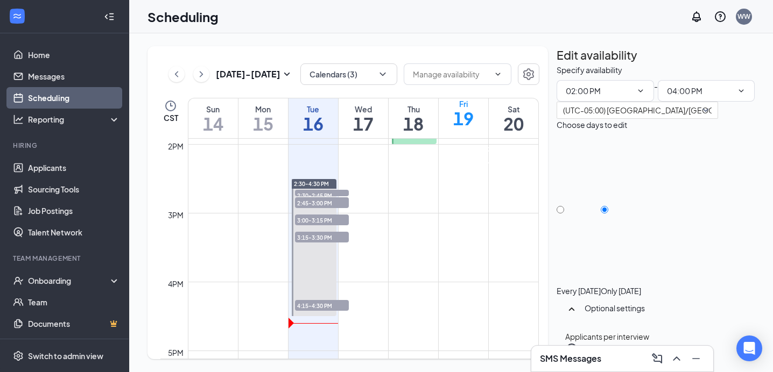
scroll to position [959, 0]
click at [34, 48] on link "Home" at bounding box center [74, 55] width 92 height 22
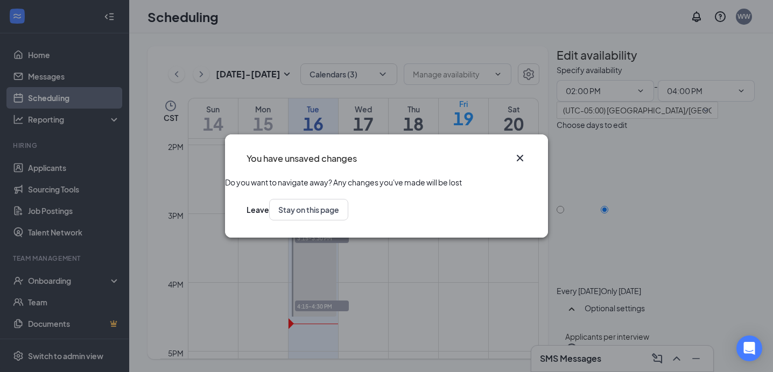
click at [523, 152] on icon "Cross" at bounding box center [519, 158] width 13 height 13
